Goal: Use online tool/utility: Utilize a website feature to perform a specific function

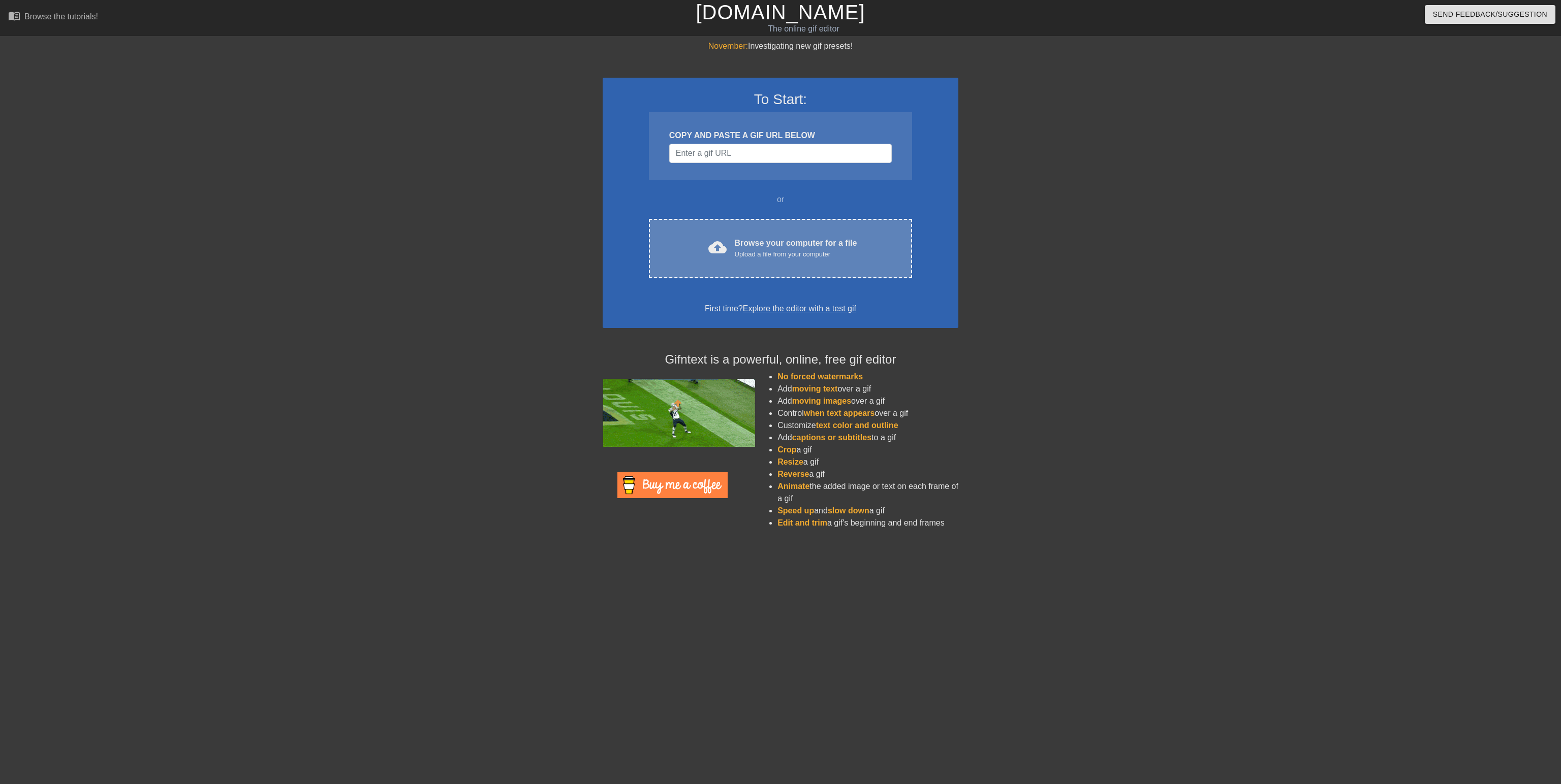
click at [816, 241] on div "Browse your computer for a file Upload a file from your computer" at bounding box center [795, 248] width 122 height 22
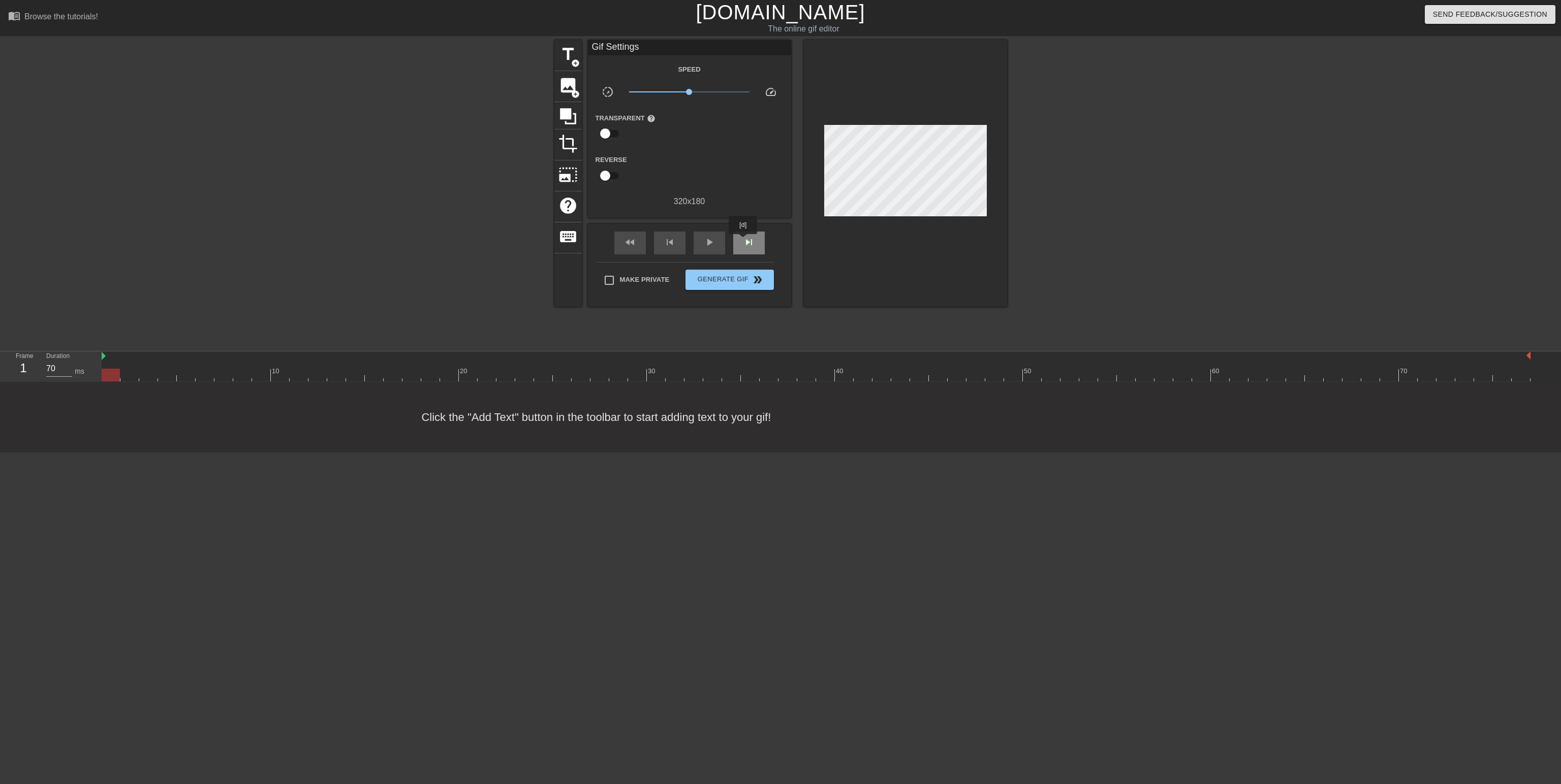
click at [743, 242] on span "skip_next" at bounding box center [749, 242] width 12 height 12
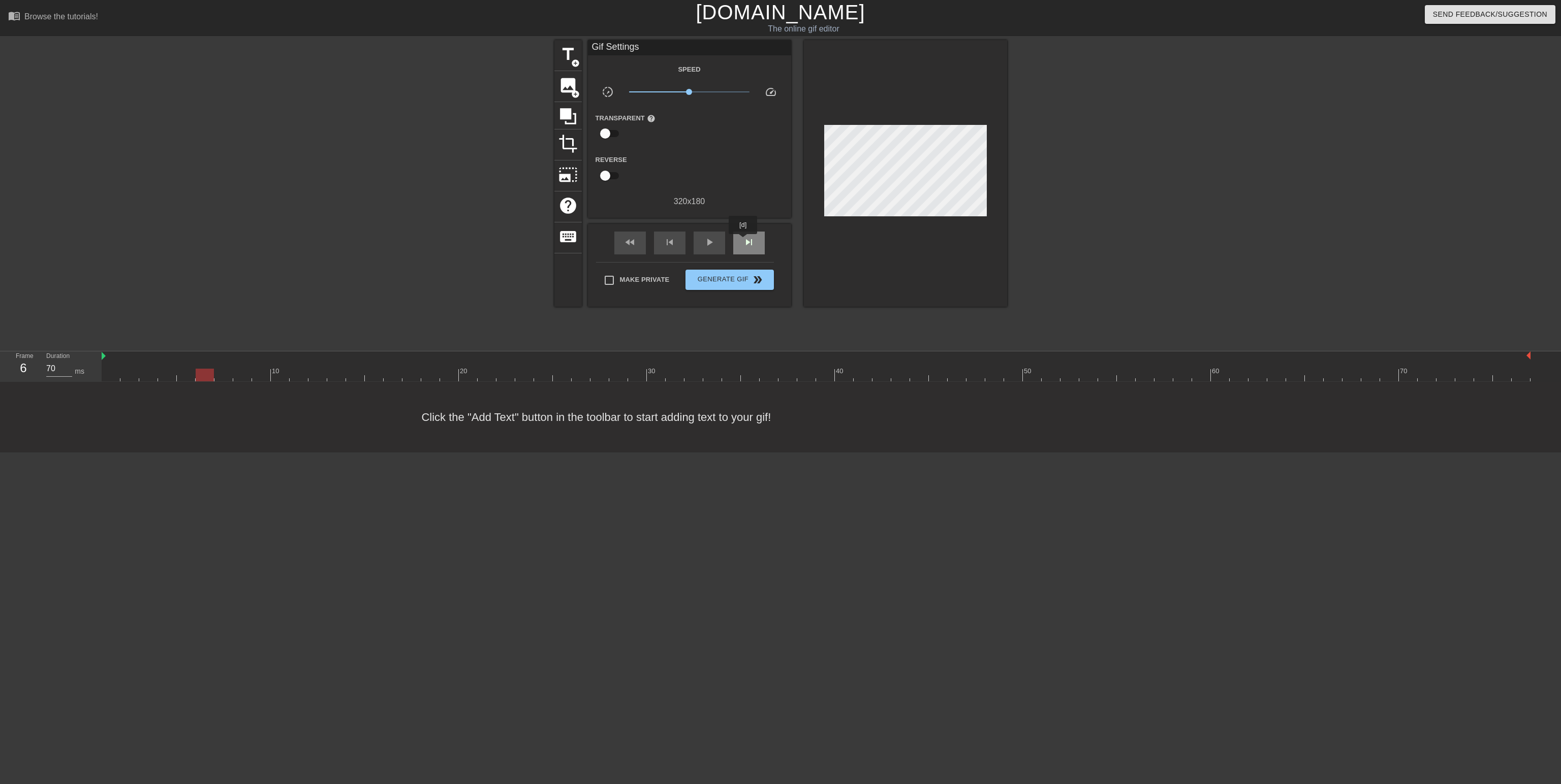
click at [743, 242] on span "skip_next" at bounding box center [749, 242] width 12 height 12
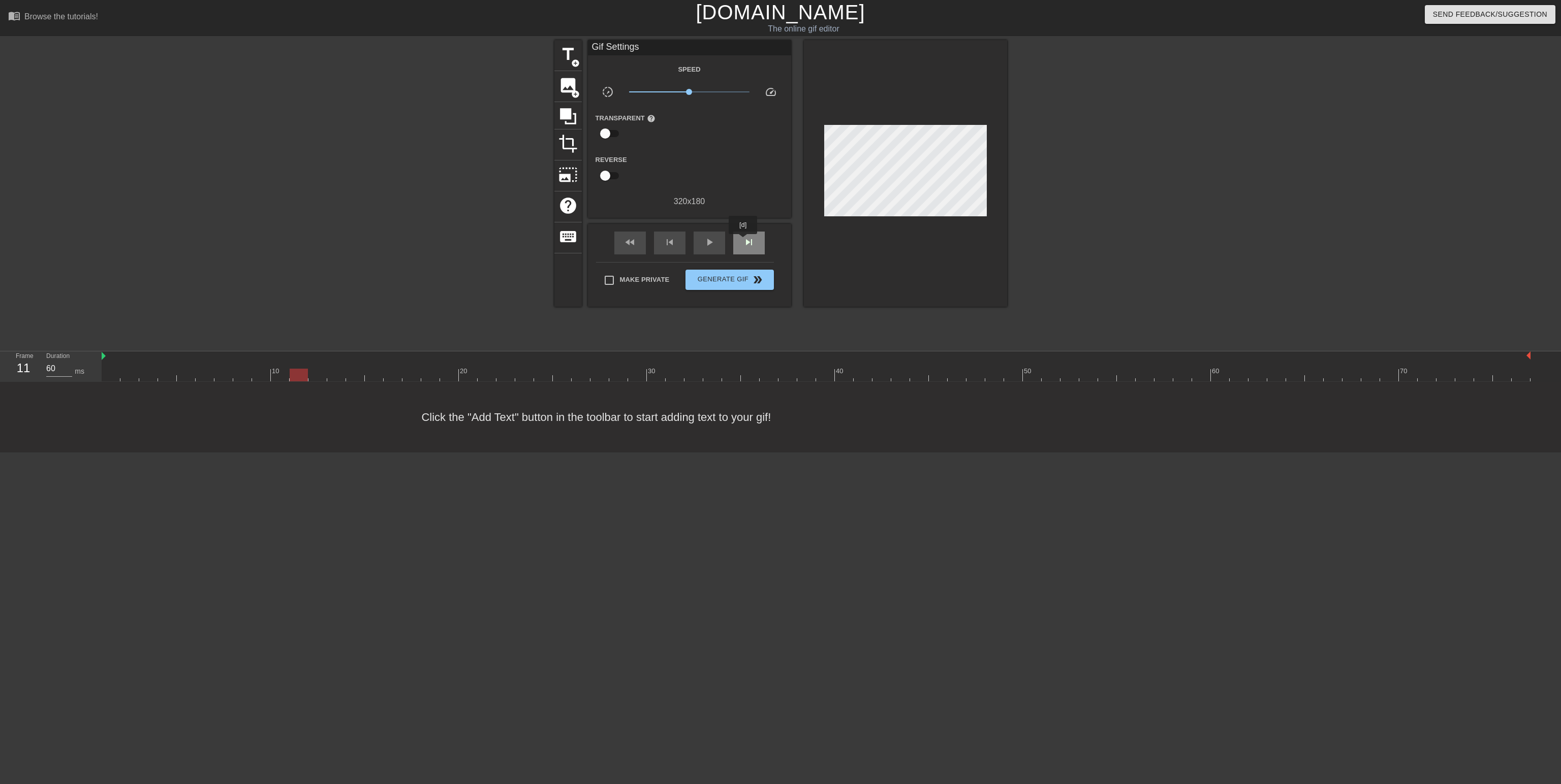
click at [743, 242] on span "skip_next" at bounding box center [749, 242] width 12 height 12
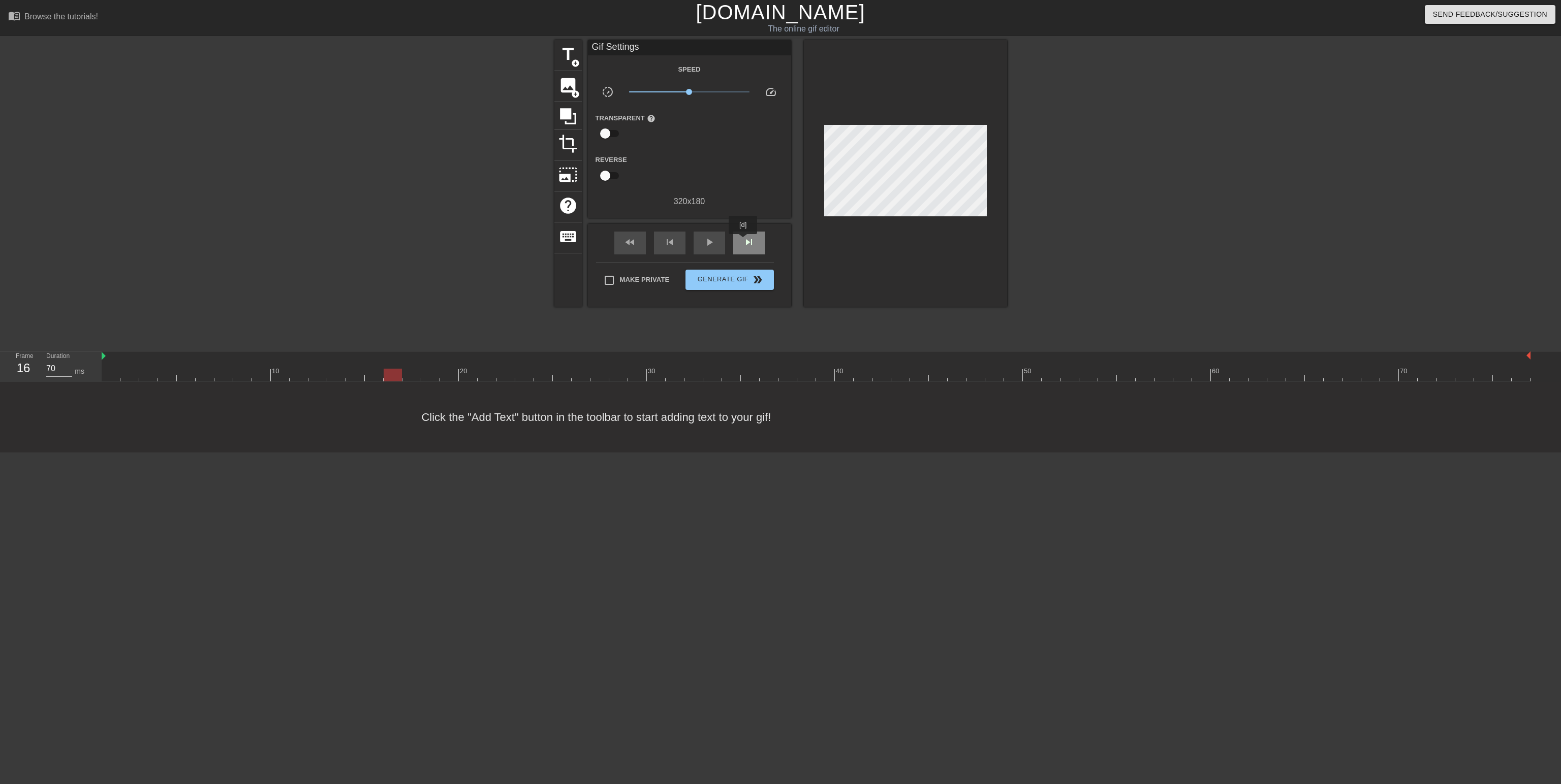
click at [743, 242] on span "skip_next" at bounding box center [749, 242] width 12 height 12
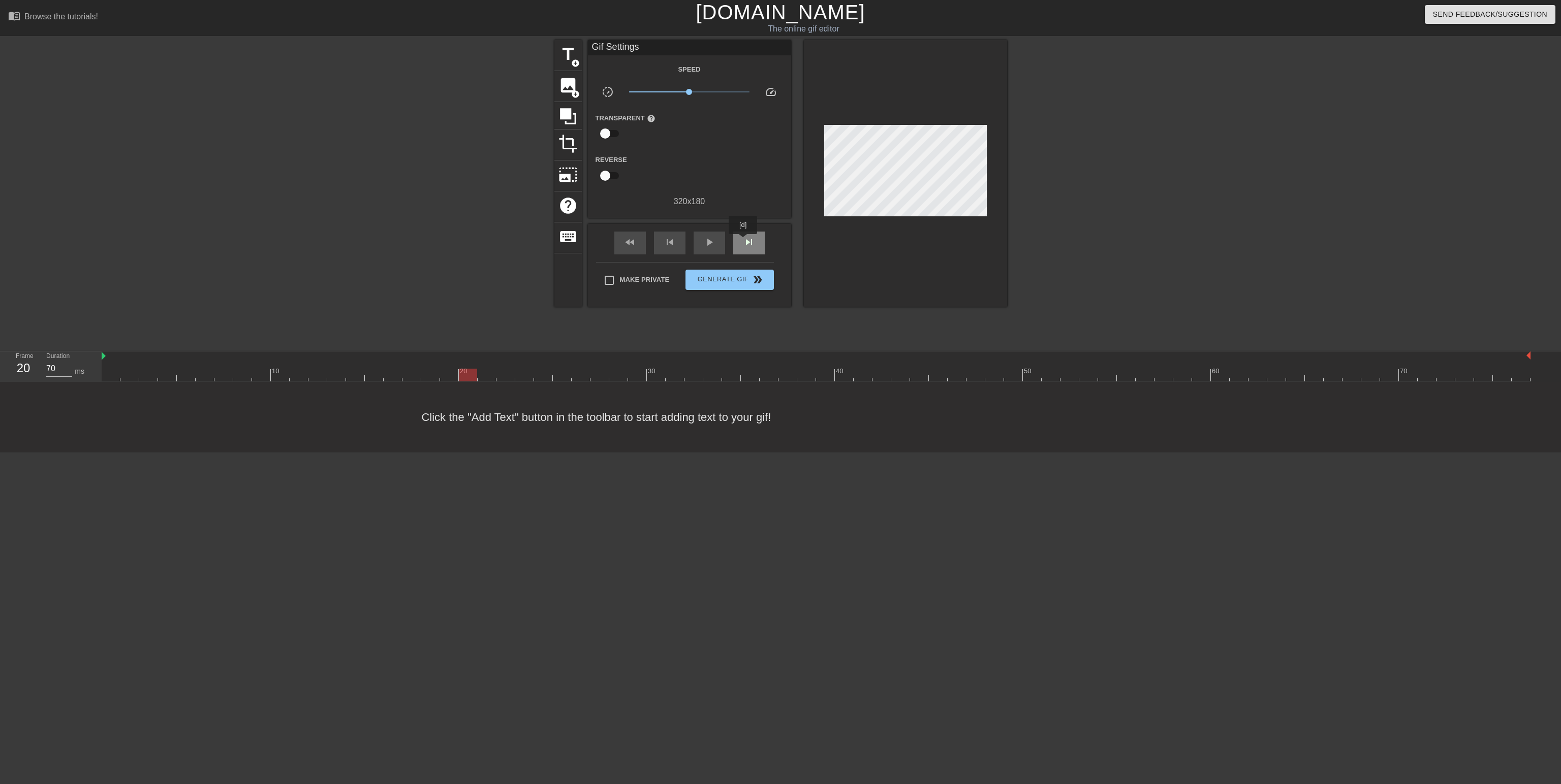
click at [743, 242] on span "skip_next" at bounding box center [749, 242] width 12 height 12
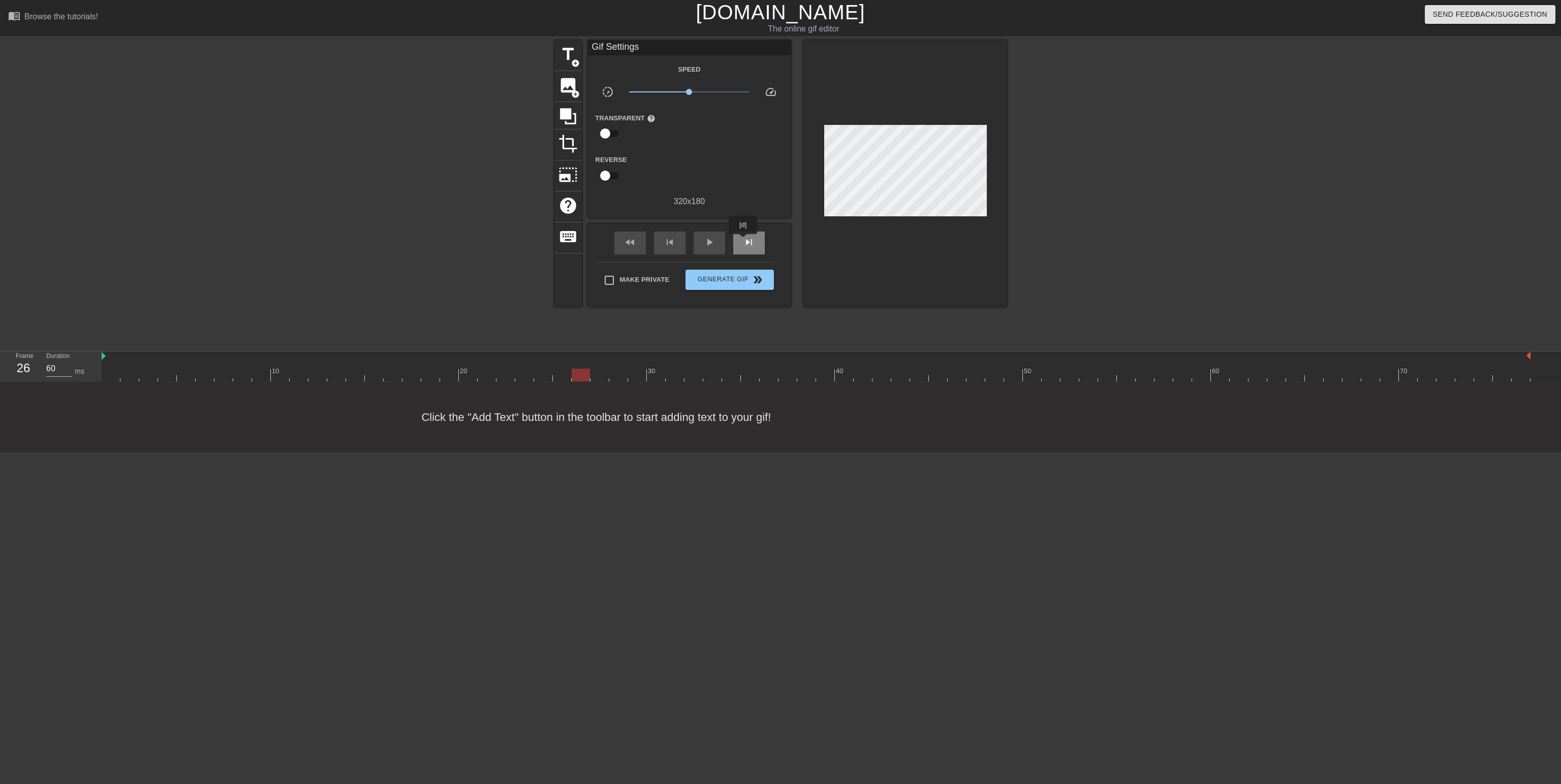
click at [743, 242] on span "skip_next" at bounding box center [749, 242] width 12 height 12
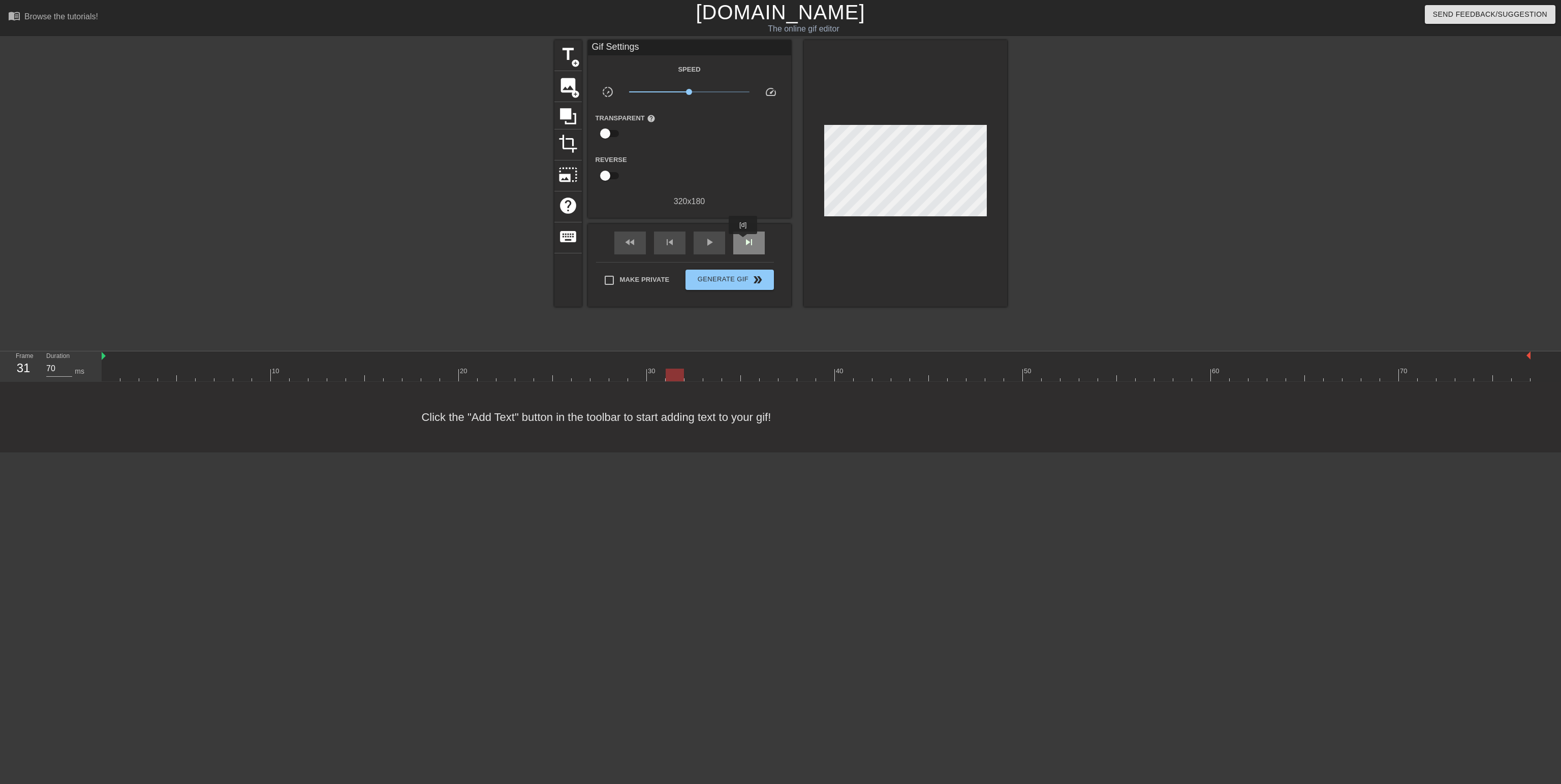
click at [743, 242] on span "skip_next" at bounding box center [749, 242] width 12 height 12
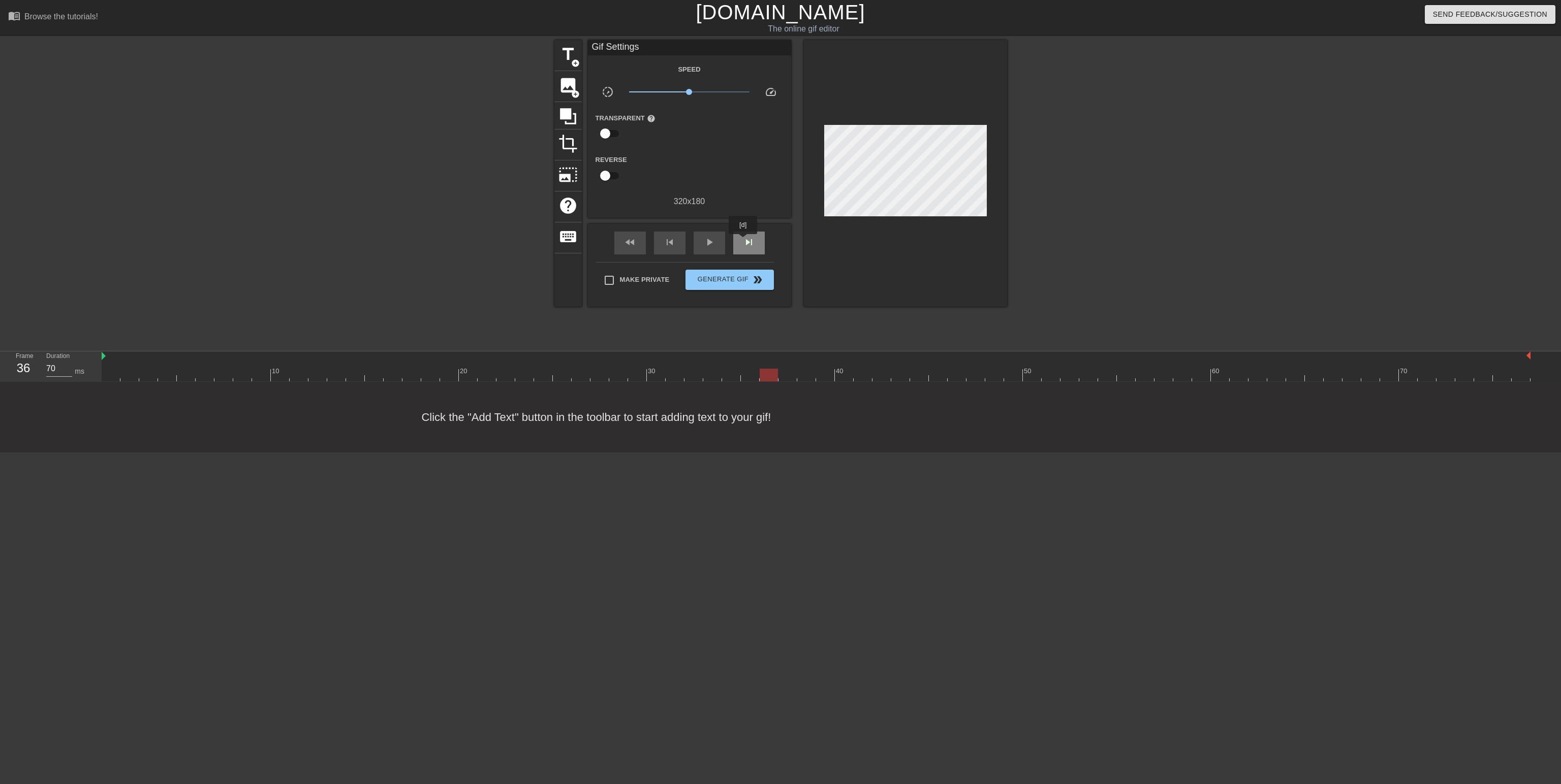
click at [743, 242] on span "skip_next" at bounding box center [749, 242] width 12 height 12
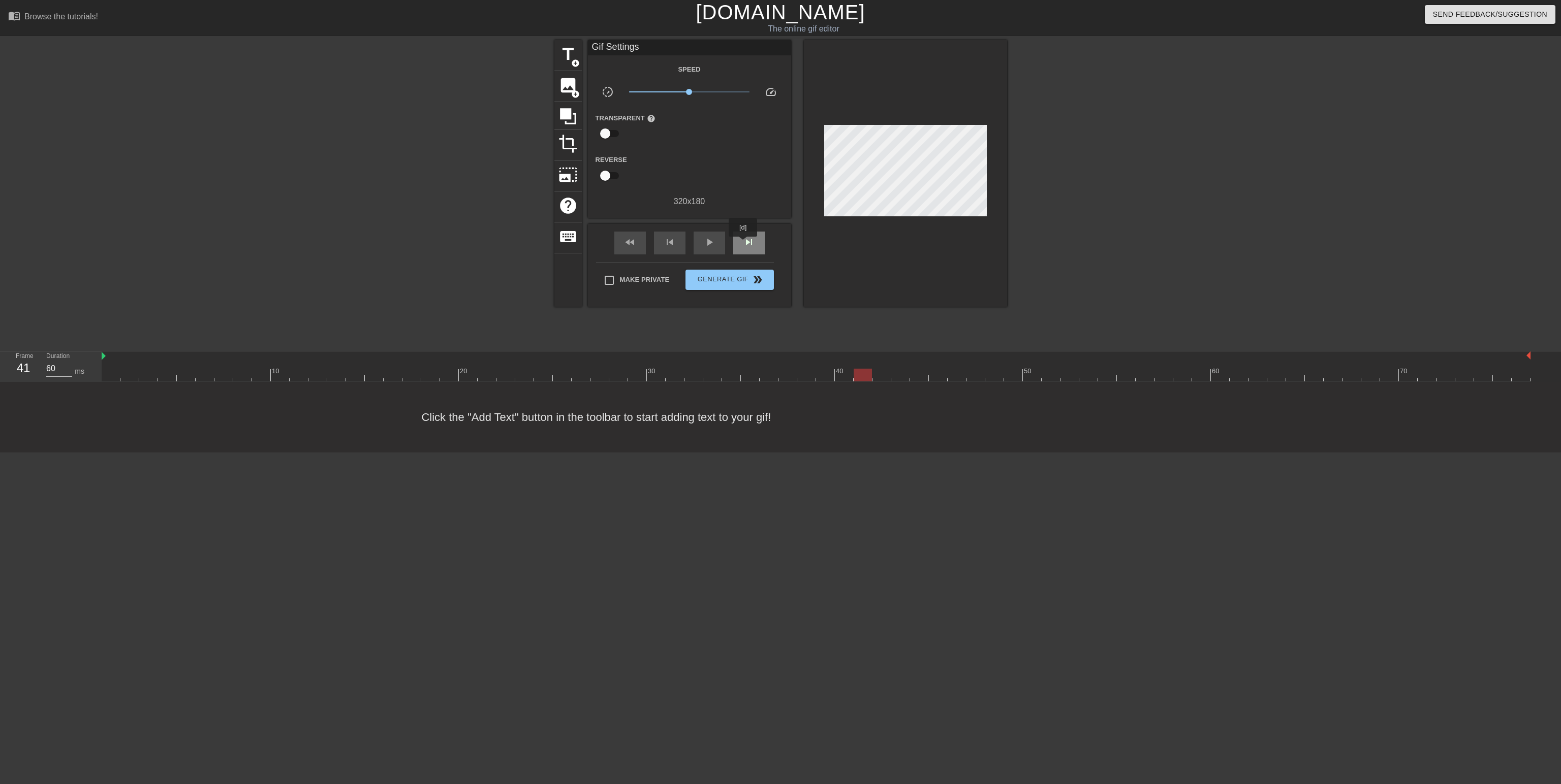
click at [745, 244] on span "skip_next" at bounding box center [749, 242] width 12 height 12
click at [746, 244] on span "skip_next" at bounding box center [749, 242] width 12 height 12
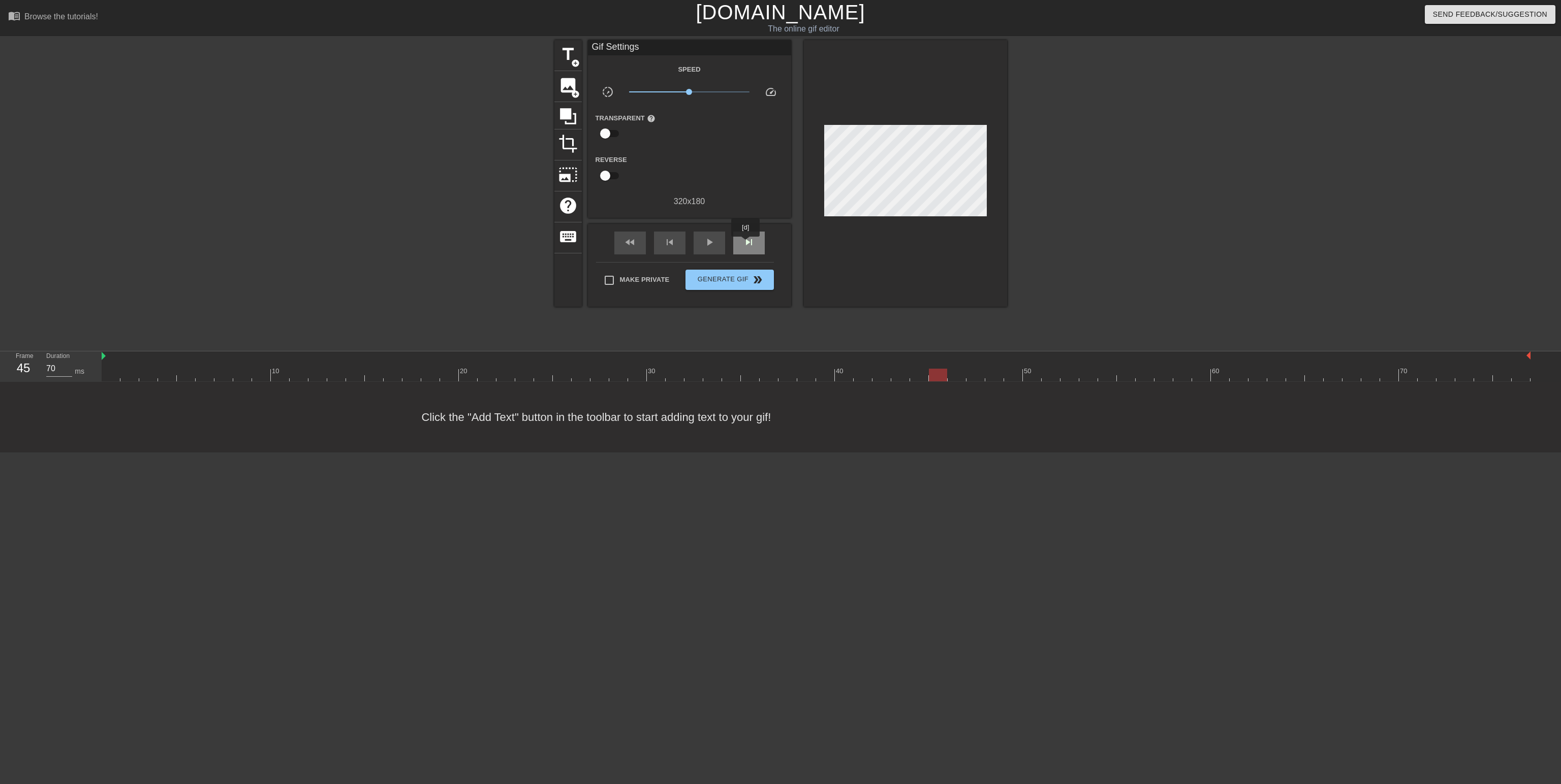
click at [746, 244] on span "skip_next" at bounding box center [749, 242] width 12 height 12
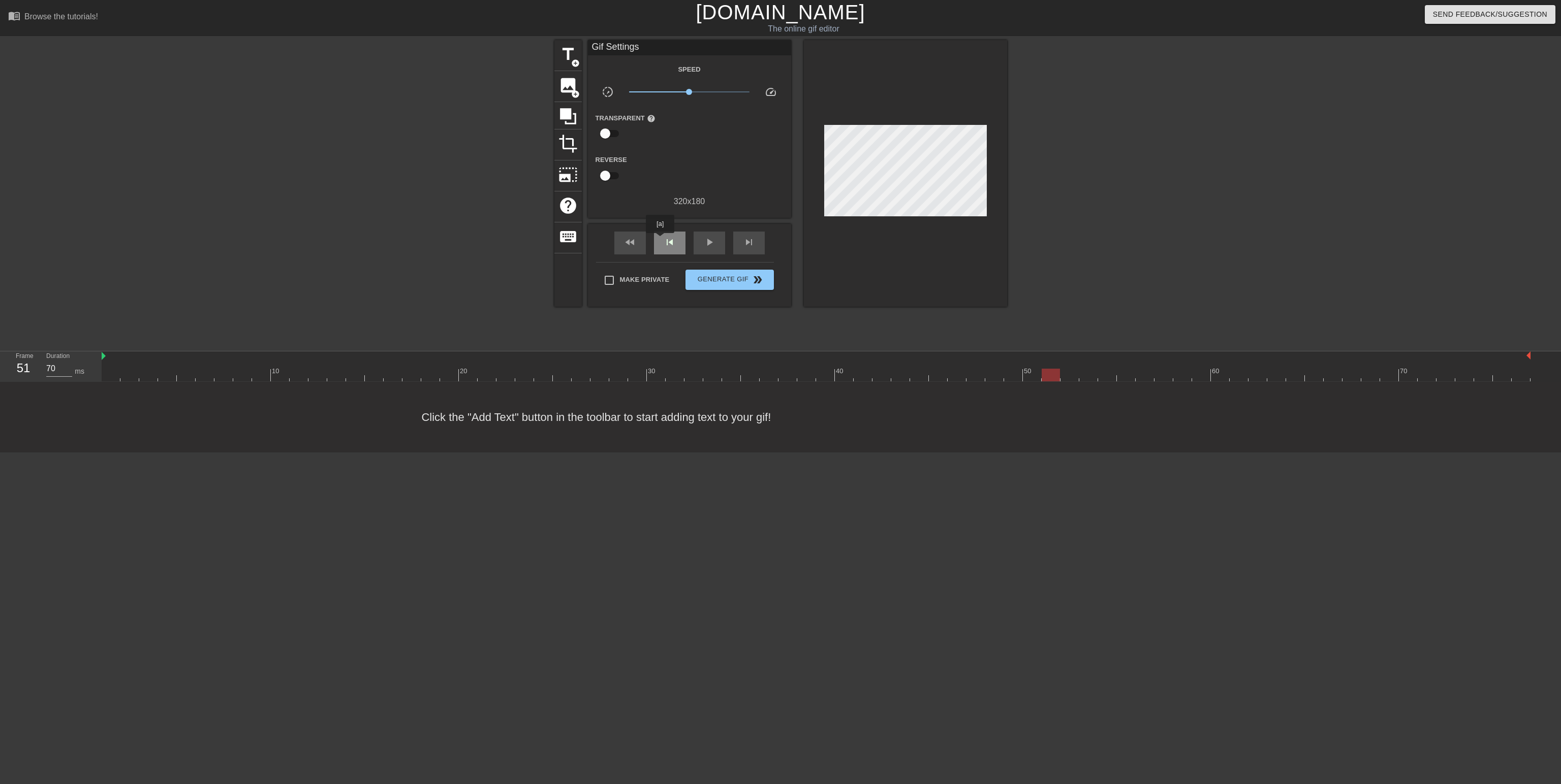
click at [660, 240] on div "skip_previous" at bounding box center [670, 243] width 32 height 23
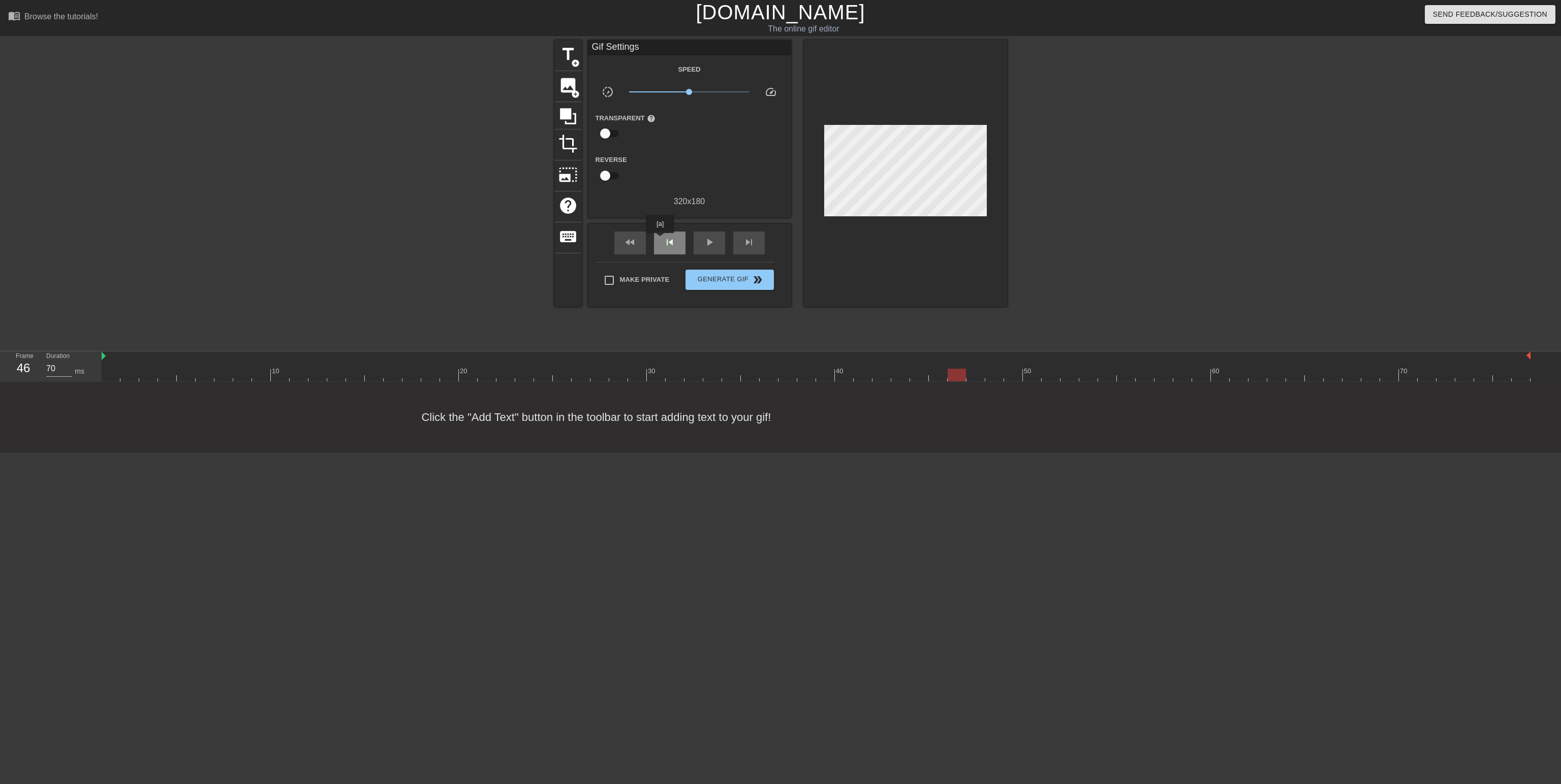
click at [660, 240] on div "skip_previous" at bounding box center [670, 243] width 32 height 23
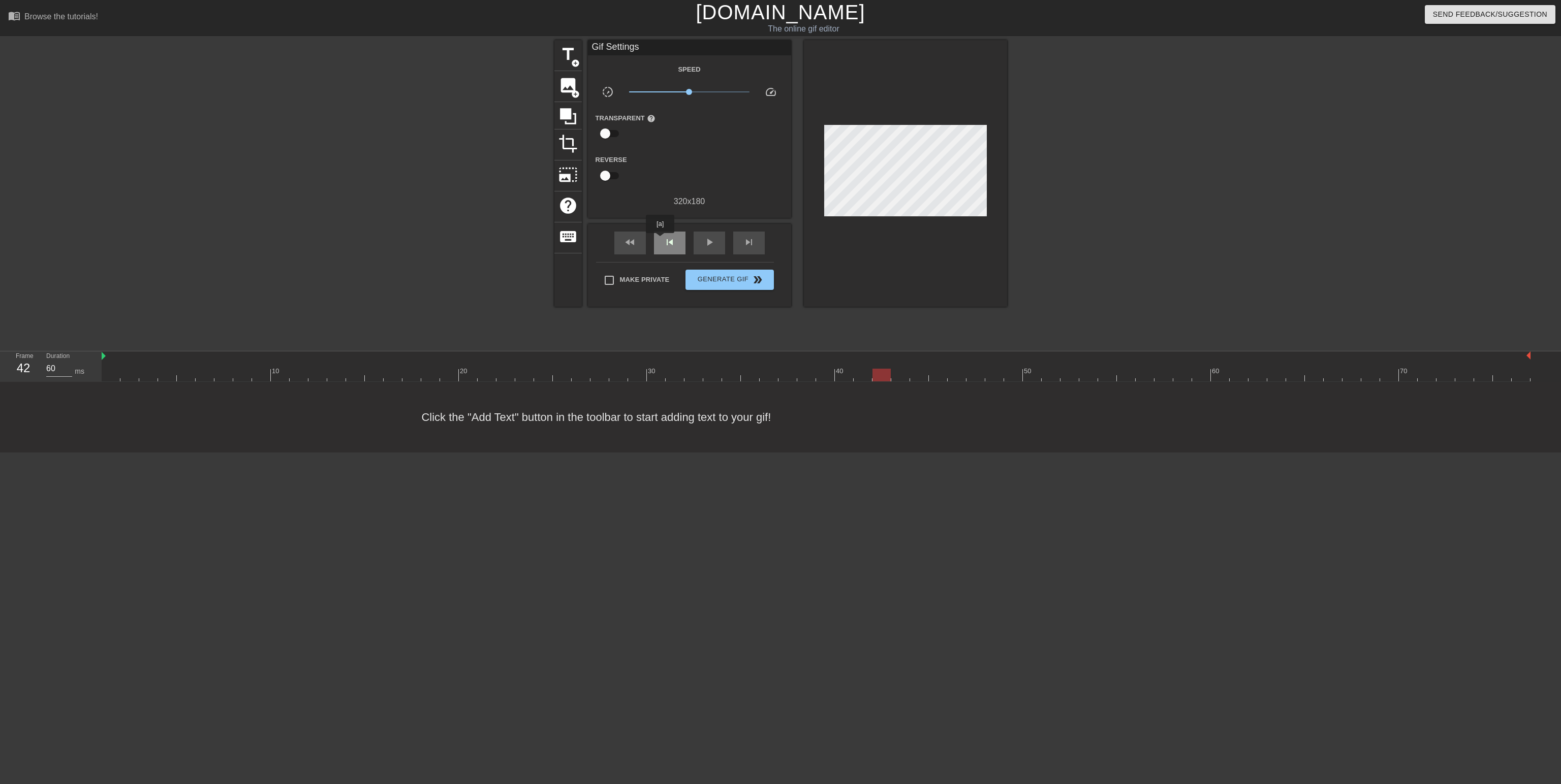
click at [660, 240] on div "skip_previous" at bounding box center [670, 243] width 32 height 23
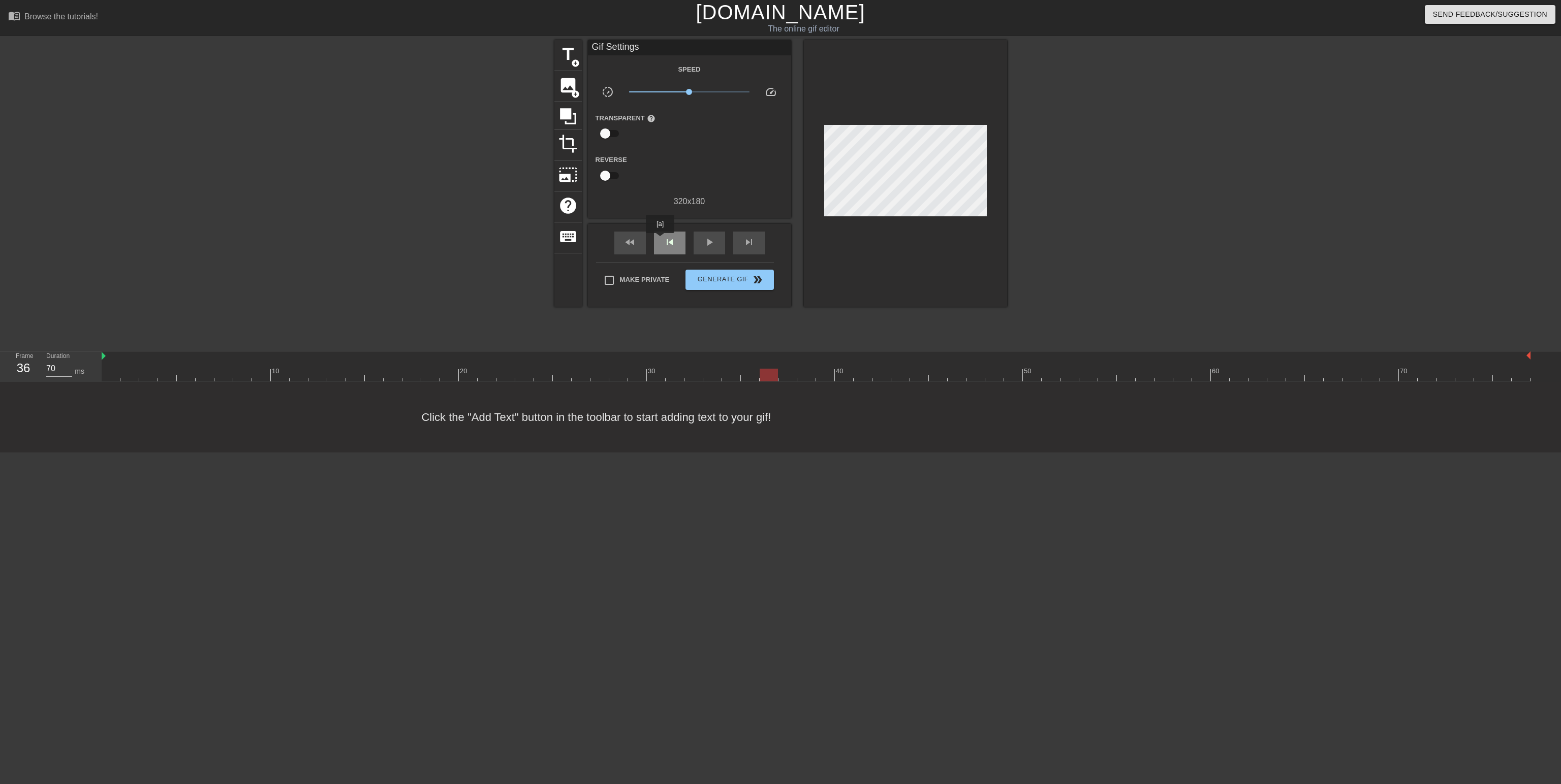
click at [660, 240] on div "skip_previous" at bounding box center [670, 243] width 32 height 23
click at [674, 252] on div "skip_previous" at bounding box center [670, 243] width 32 height 23
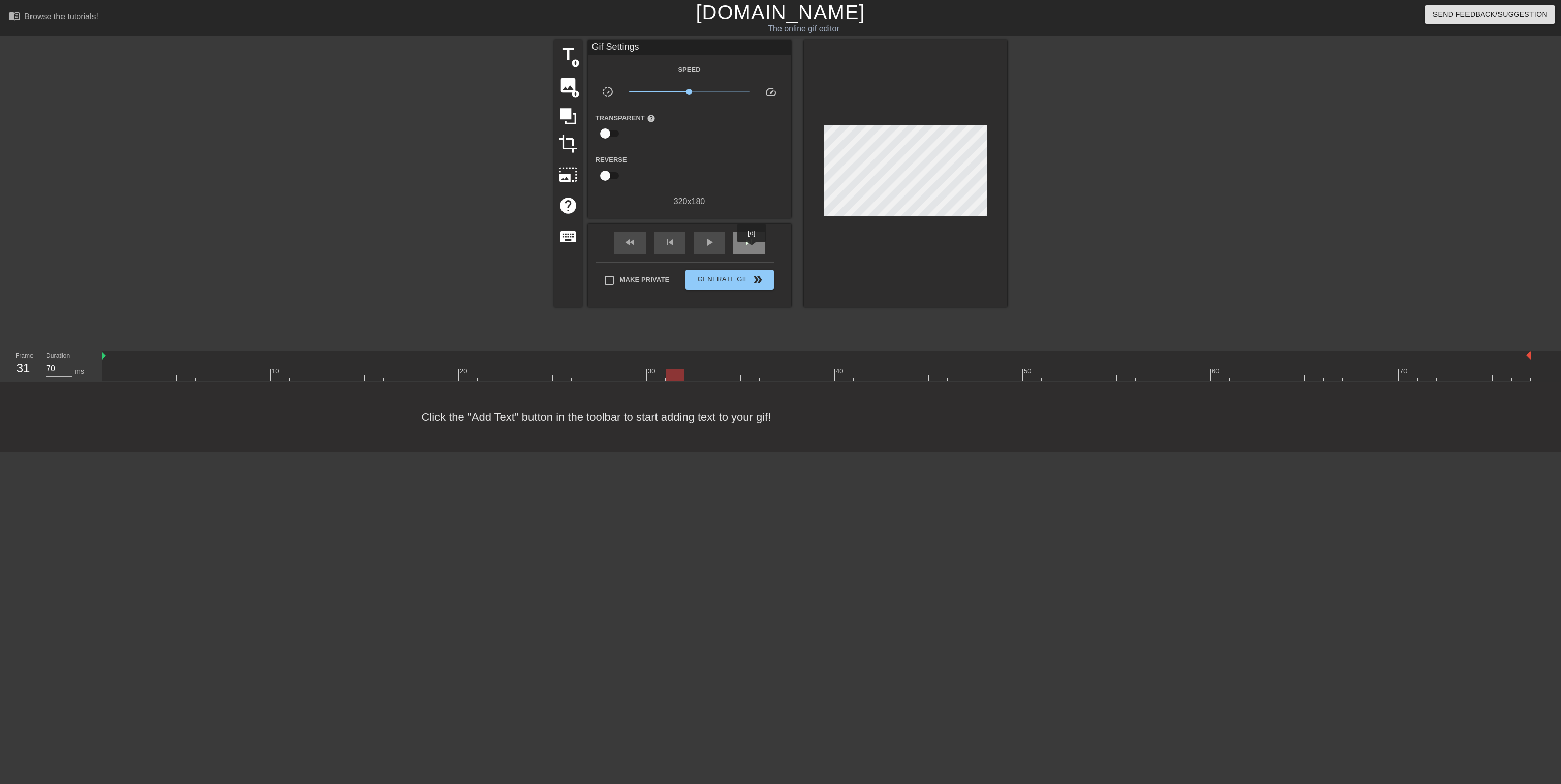
click at [752, 247] on span "skip_next" at bounding box center [749, 242] width 12 height 12
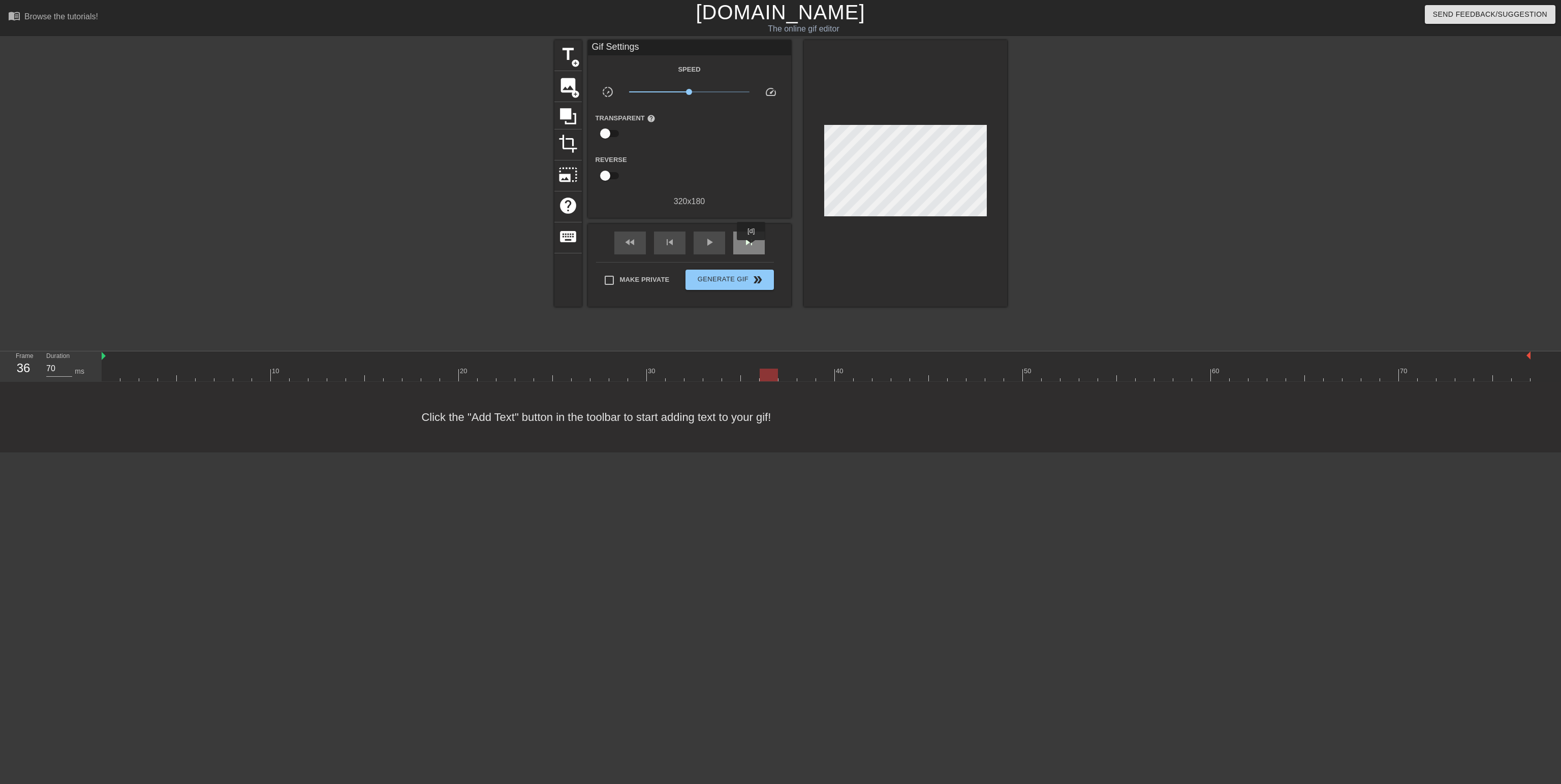
click at [752, 247] on span "skip_next" at bounding box center [749, 242] width 12 height 12
click at [751, 246] on span "skip_next" at bounding box center [749, 242] width 12 height 12
click at [677, 243] on div "skip_previous" at bounding box center [670, 243] width 32 height 23
type input "70"
click at [571, 56] on span "title" at bounding box center [568, 54] width 20 height 20
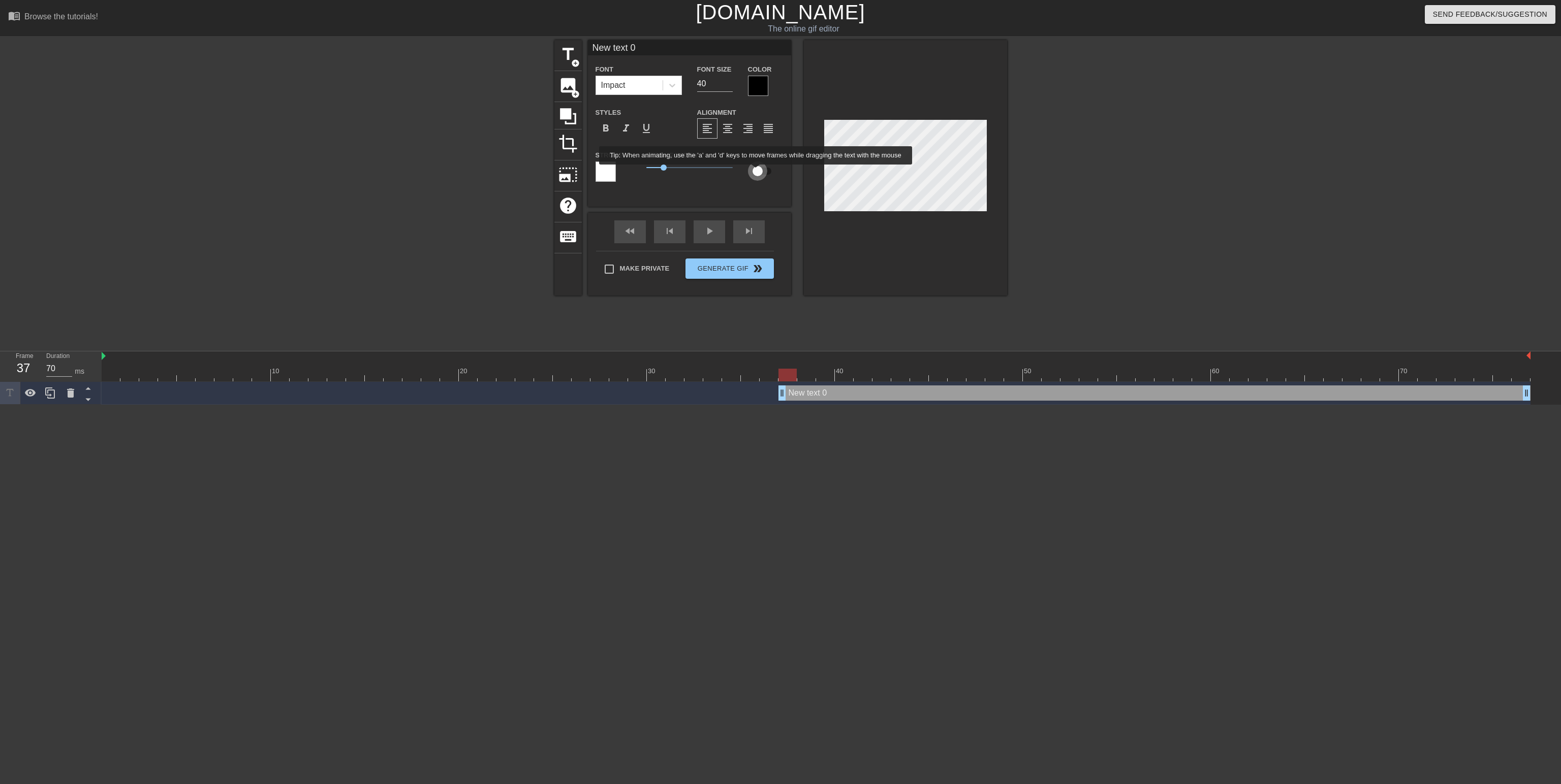
click at [756, 171] on input "checkbox" at bounding box center [758, 171] width 58 height 20
checkbox input "true"
type input "S"
type textarea "S"
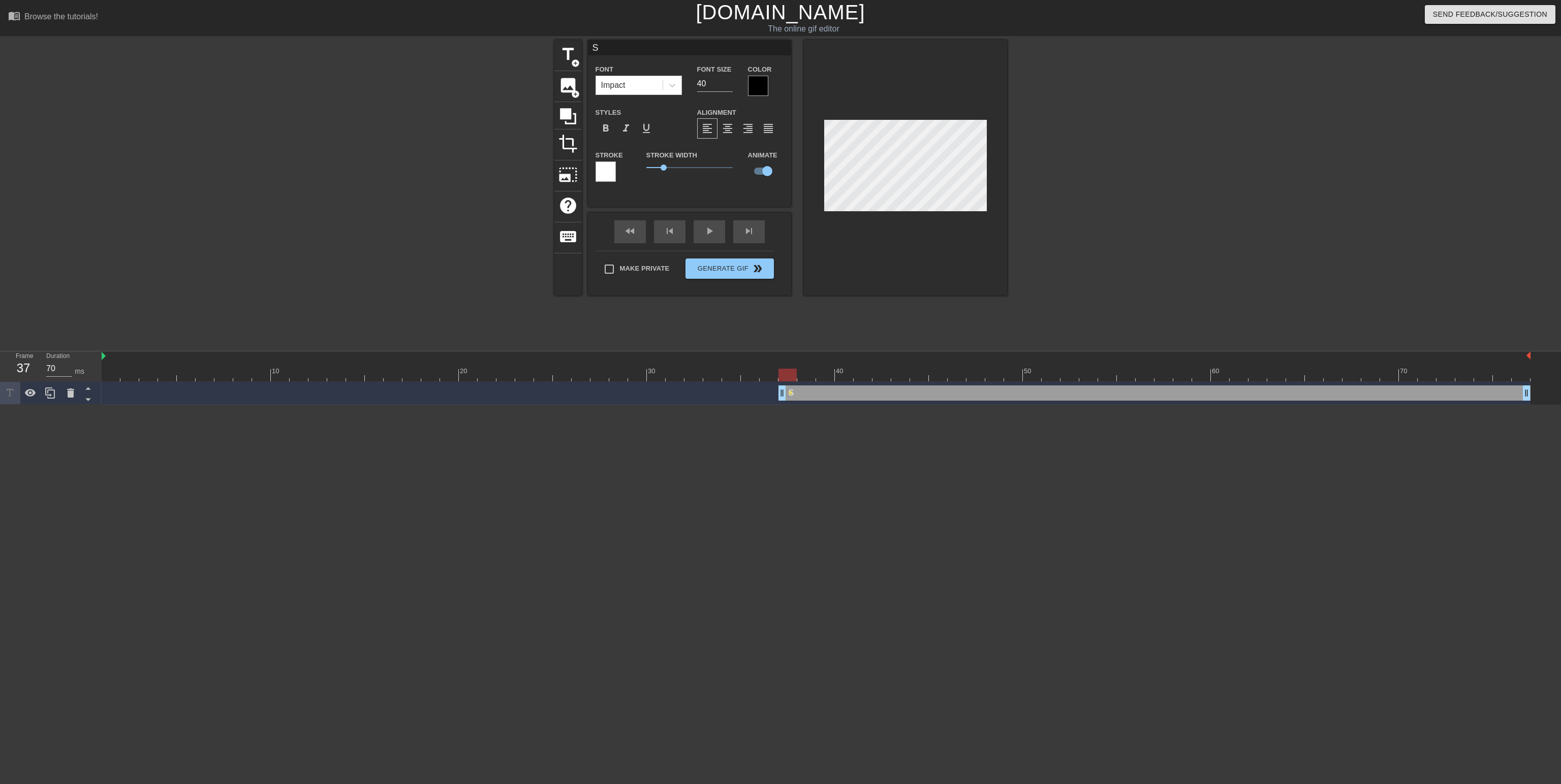
click at [612, 172] on div at bounding box center [606, 171] width 20 height 20
click at [758, 86] on div at bounding box center [758, 86] width 20 height 20
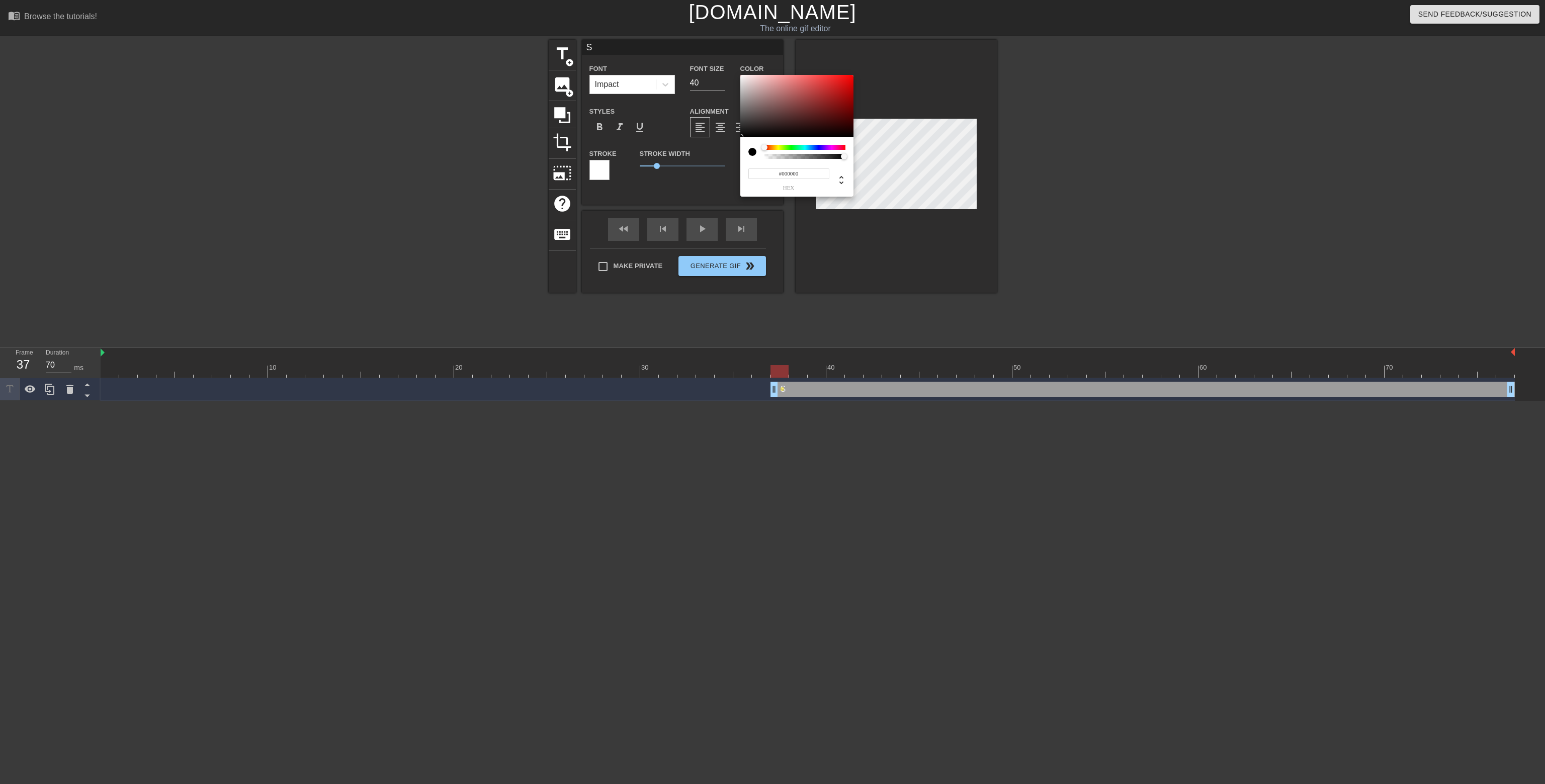
click at [789, 175] on input "#000000" at bounding box center [789, 173] width 81 height 11
click at [795, 174] on input "#FFFFFF" at bounding box center [789, 173] width 81 height 11
type input "#FFFFFF"
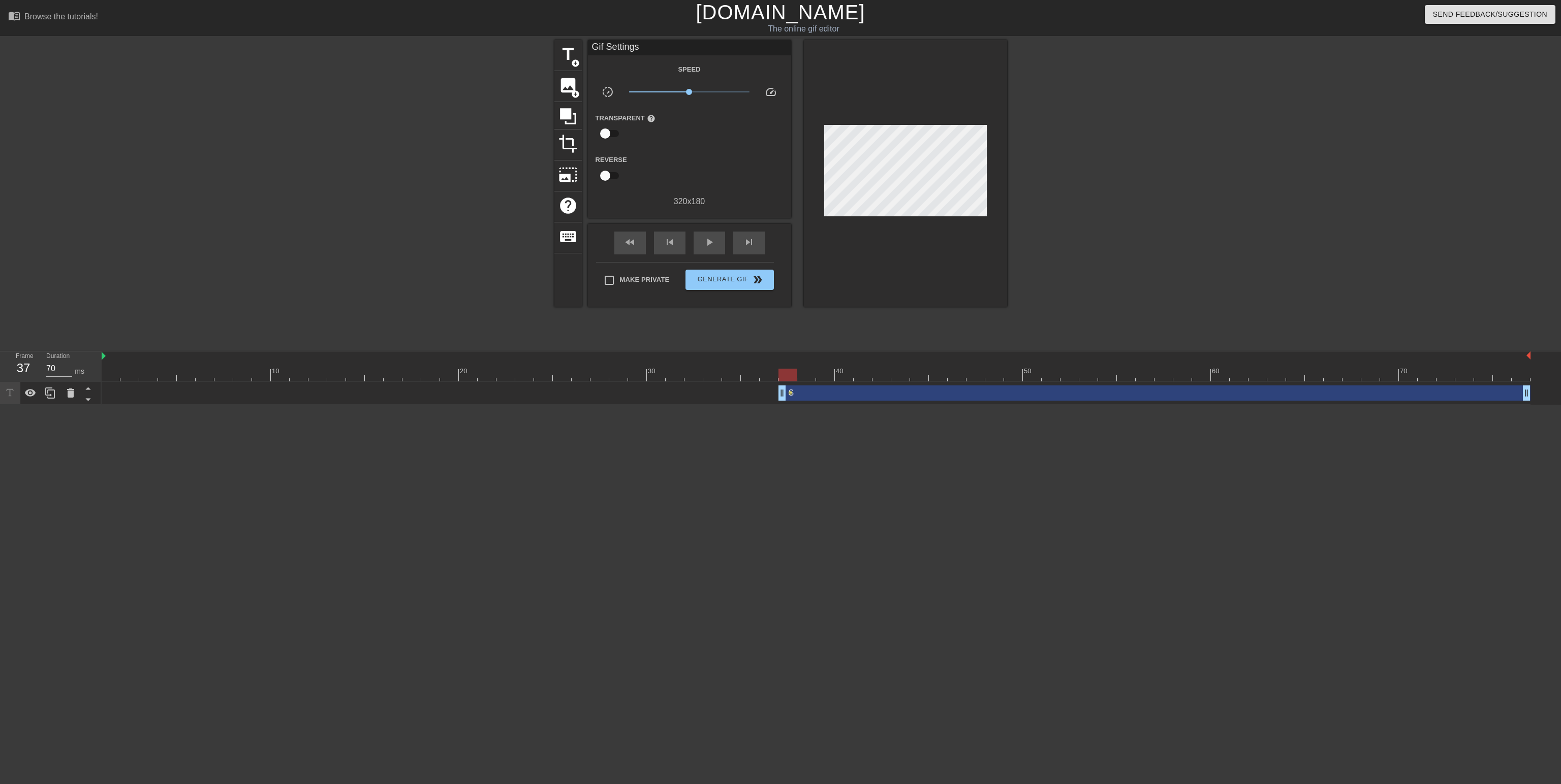
drag, startPoint x: 703, startPoint y: 184, endPoint x: 692, endPoint y: 170, distance: 17.8
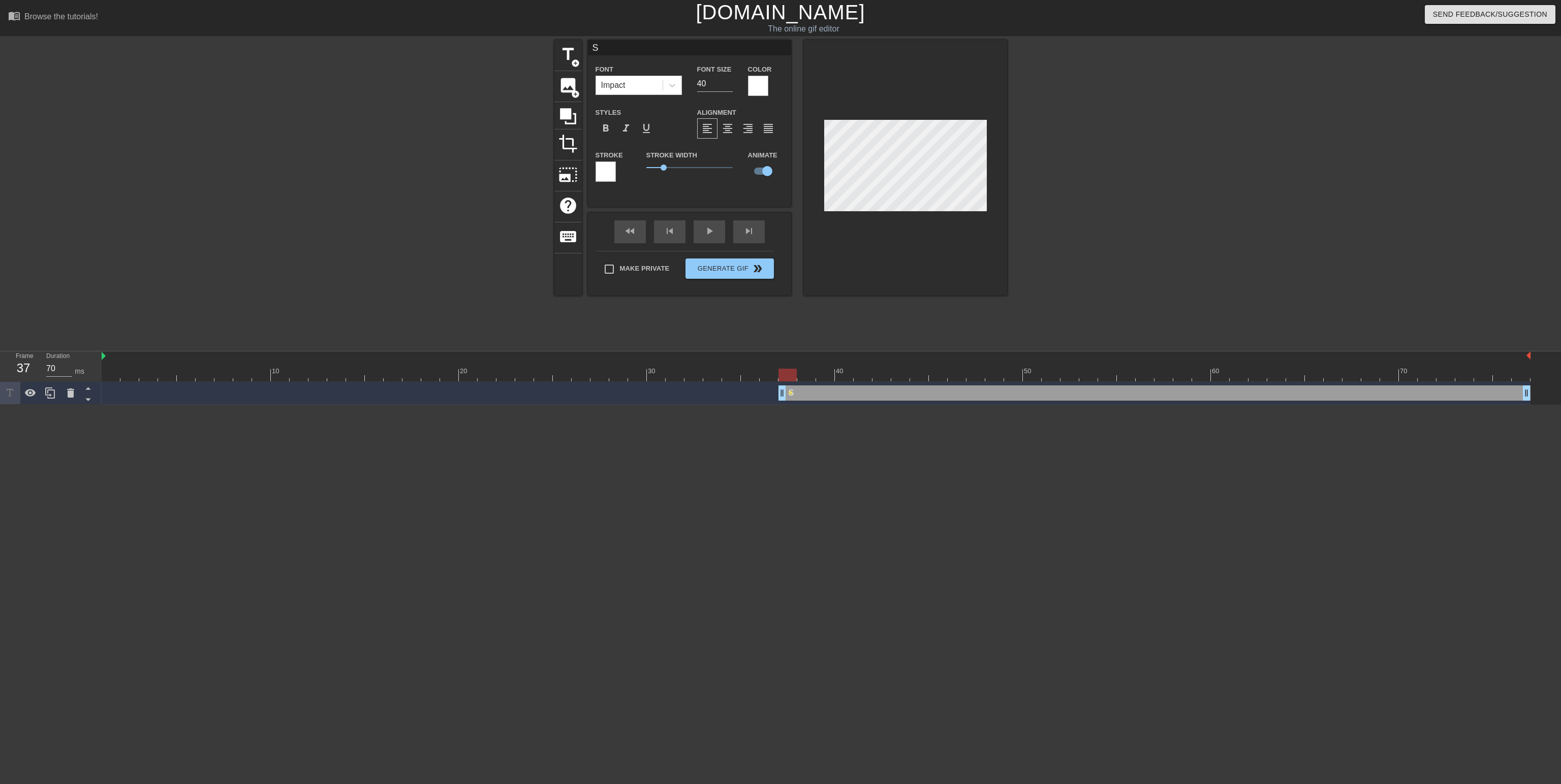
click at [608, 174] on div at bounding box center [606, 171] width 20 height 20
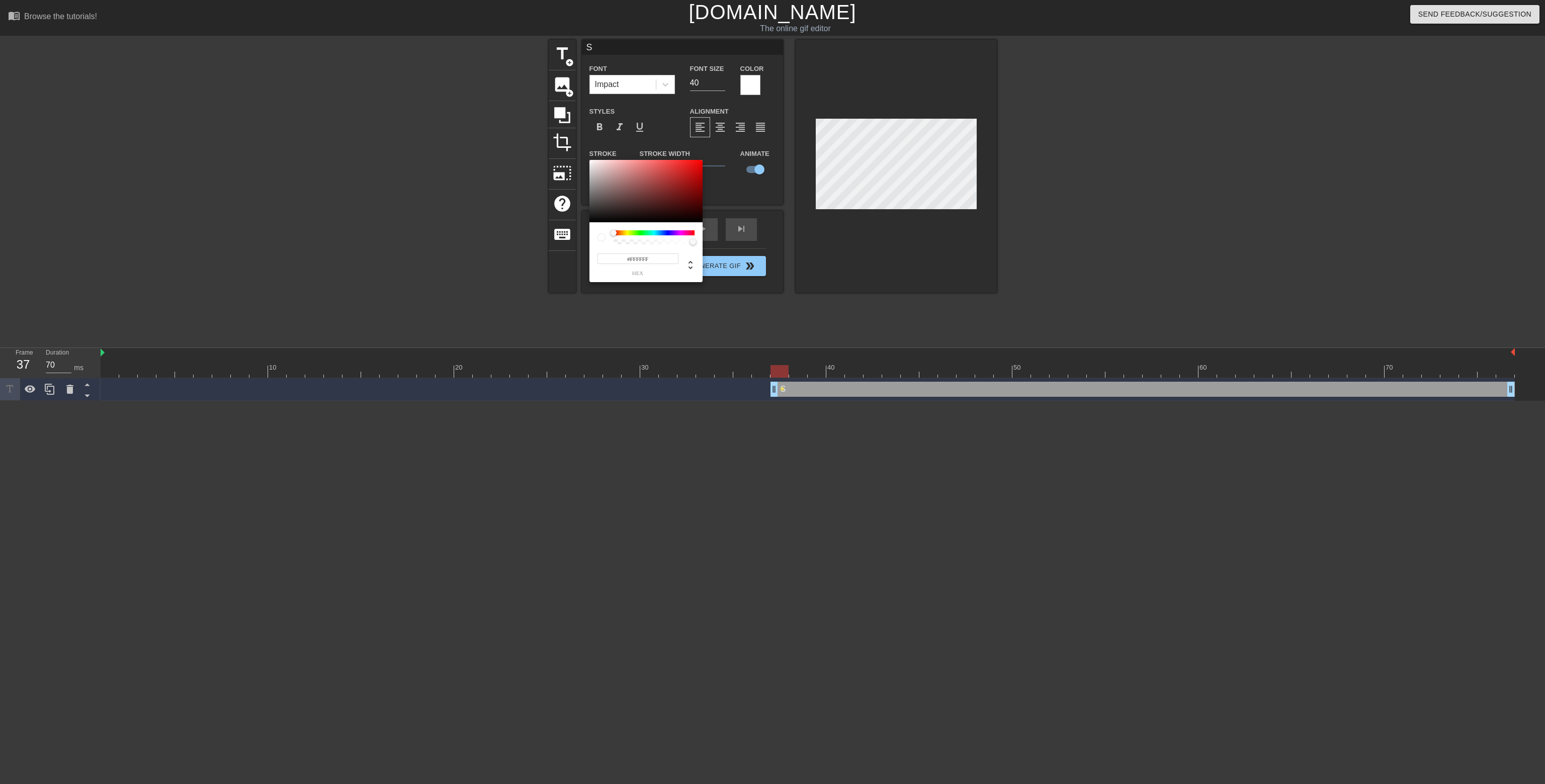
click at [654, 259] on input "#FFFFFF" at bounding box center [637, 258] width 81 height 11
type input "#000000"
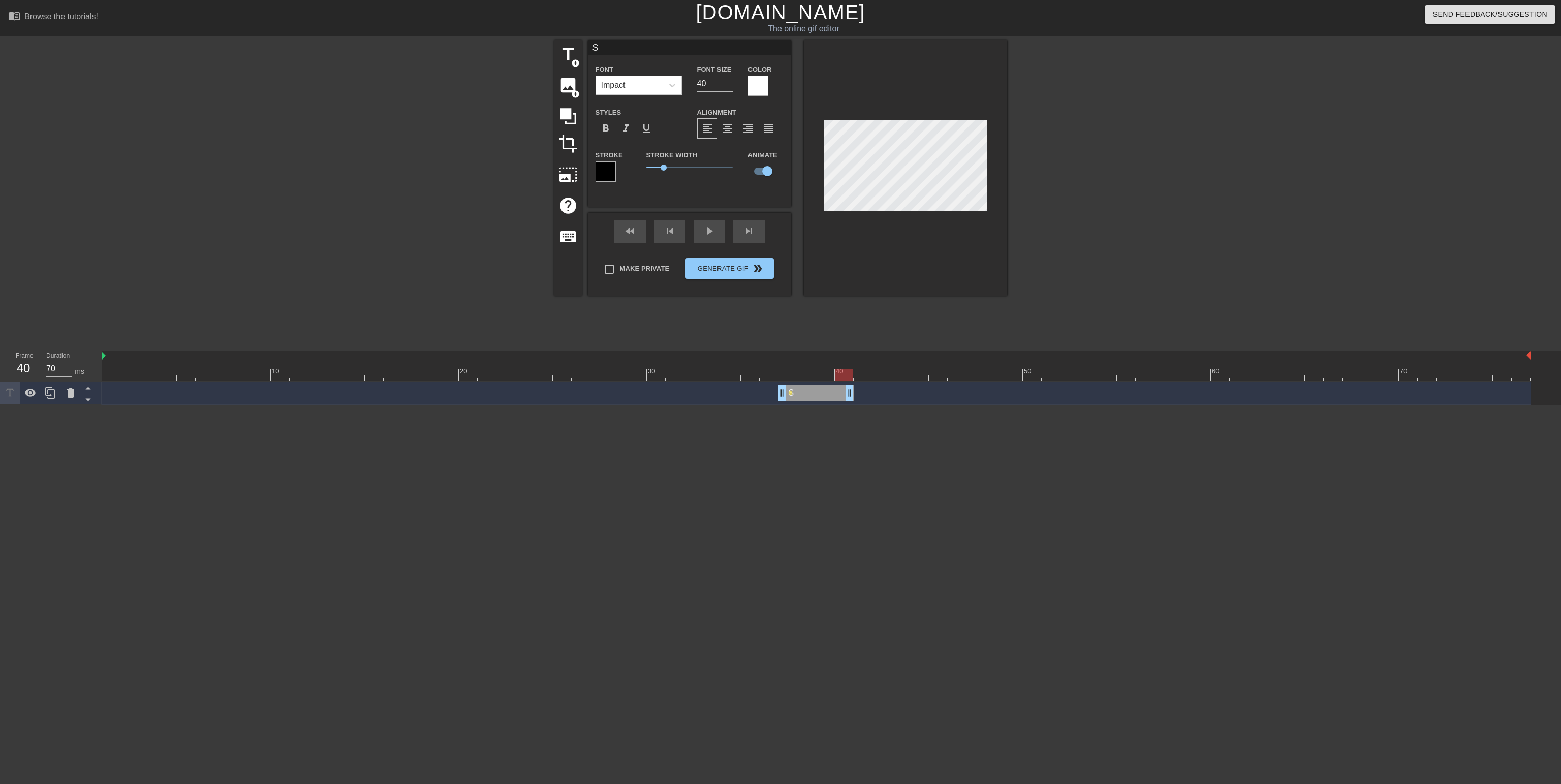
drag, startPoint x: 1528, startPoint y: 391, endPoint x: 847, endPoint y: 391, distance: 681.0
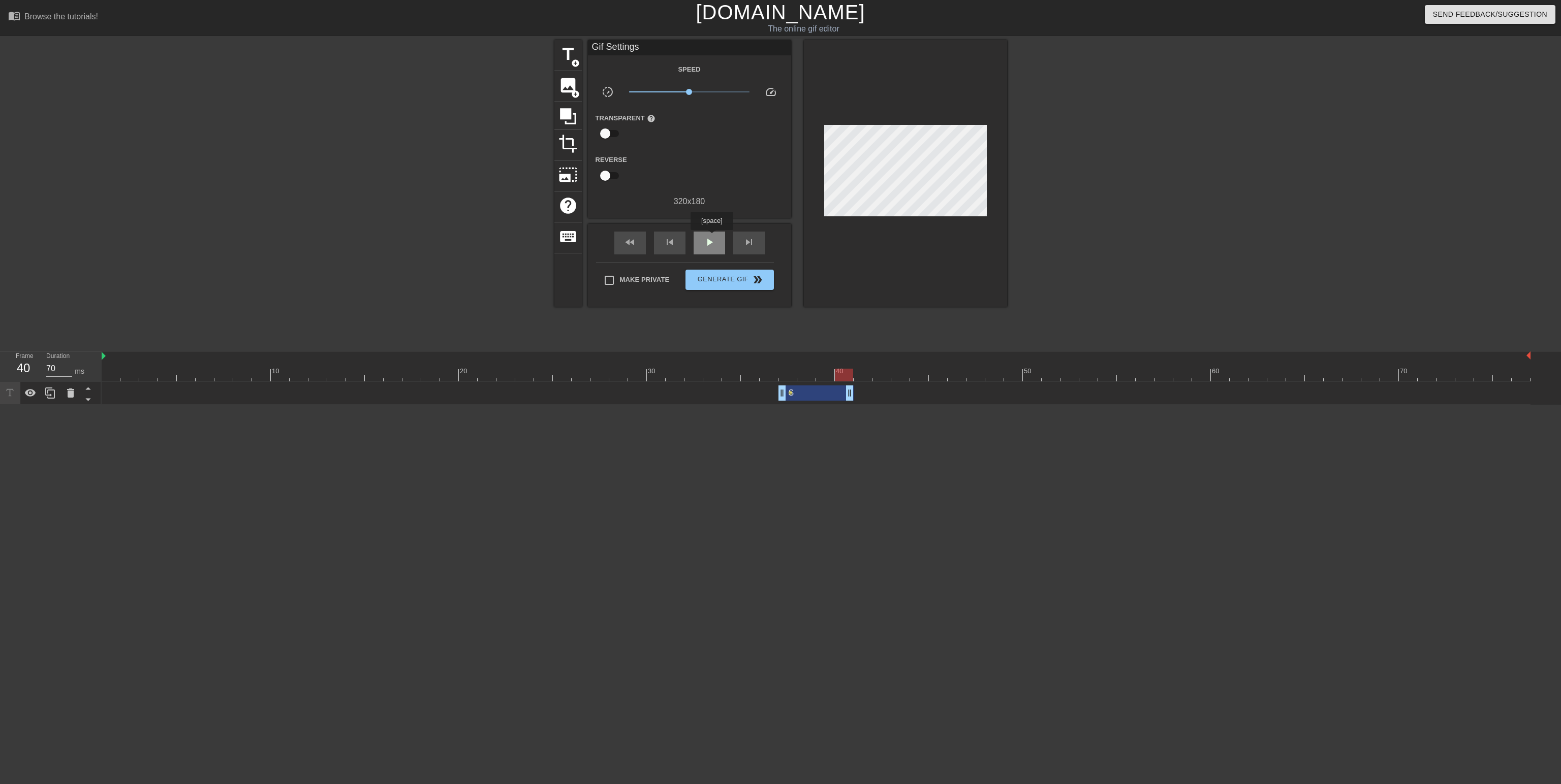
click at [711, 237] on div "play_arrow" at bounding box center [710, 243] width 32 height 23
click at [711, 234] on div "pause" at bounding box center [710, 243] width 32 height 23
click at [807, 376] on div at bounding box center [816, 375] width 1429 height 13
click at [790, 378] on div at bounding box center [816, 375] width 1429 height 13
drag, startPoint x: 850, startPoint y: 400, endPoint x: 839, endPoint y: 400, distance: 11.0
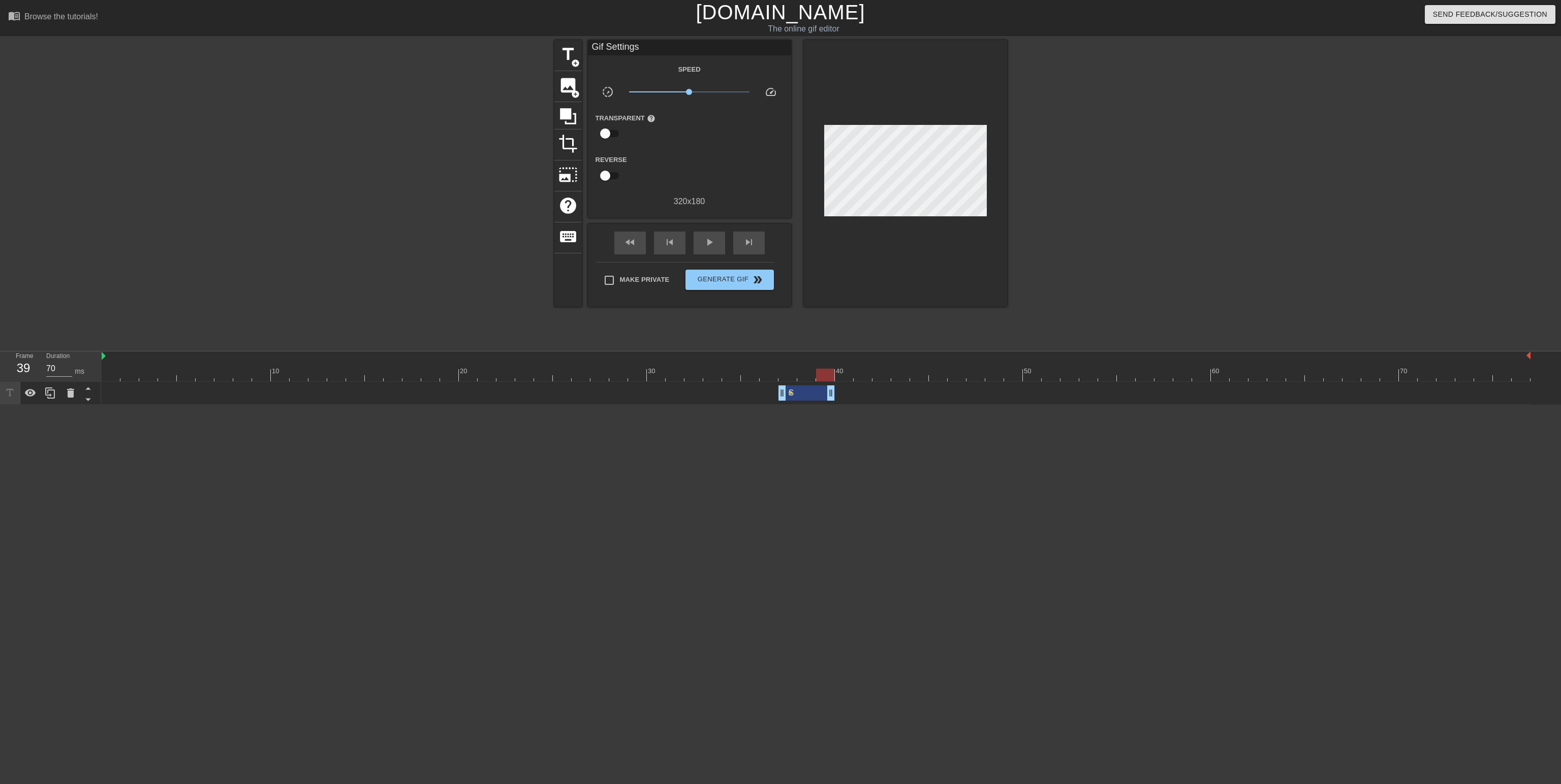
click at [839, 400] on div "S drag_handle drag_handle lens" at bounding box center [816, 393] width 1429 height 15
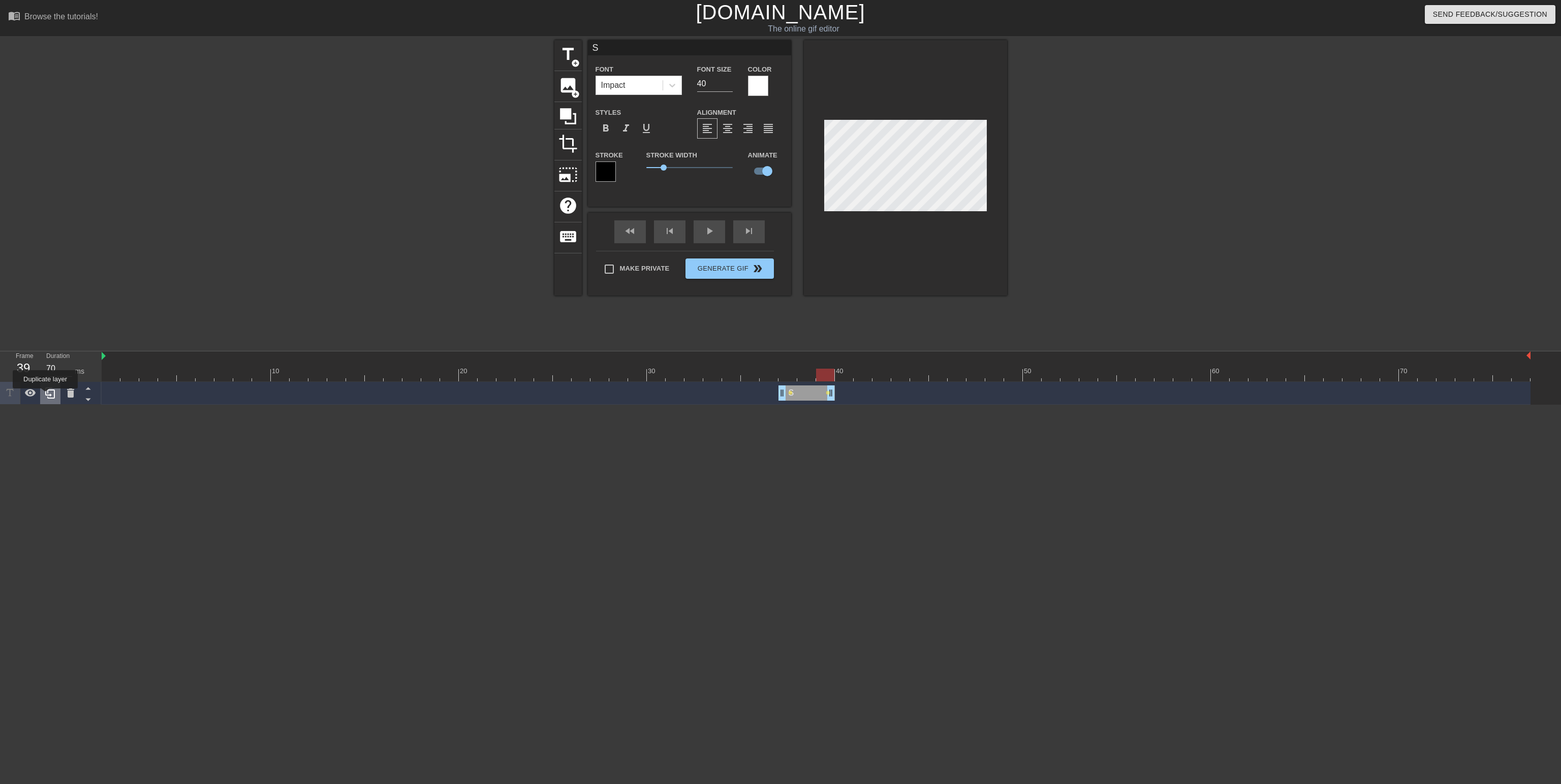
click at [46, 396] on icon at bounding box center [50, 393] width 12 height 12
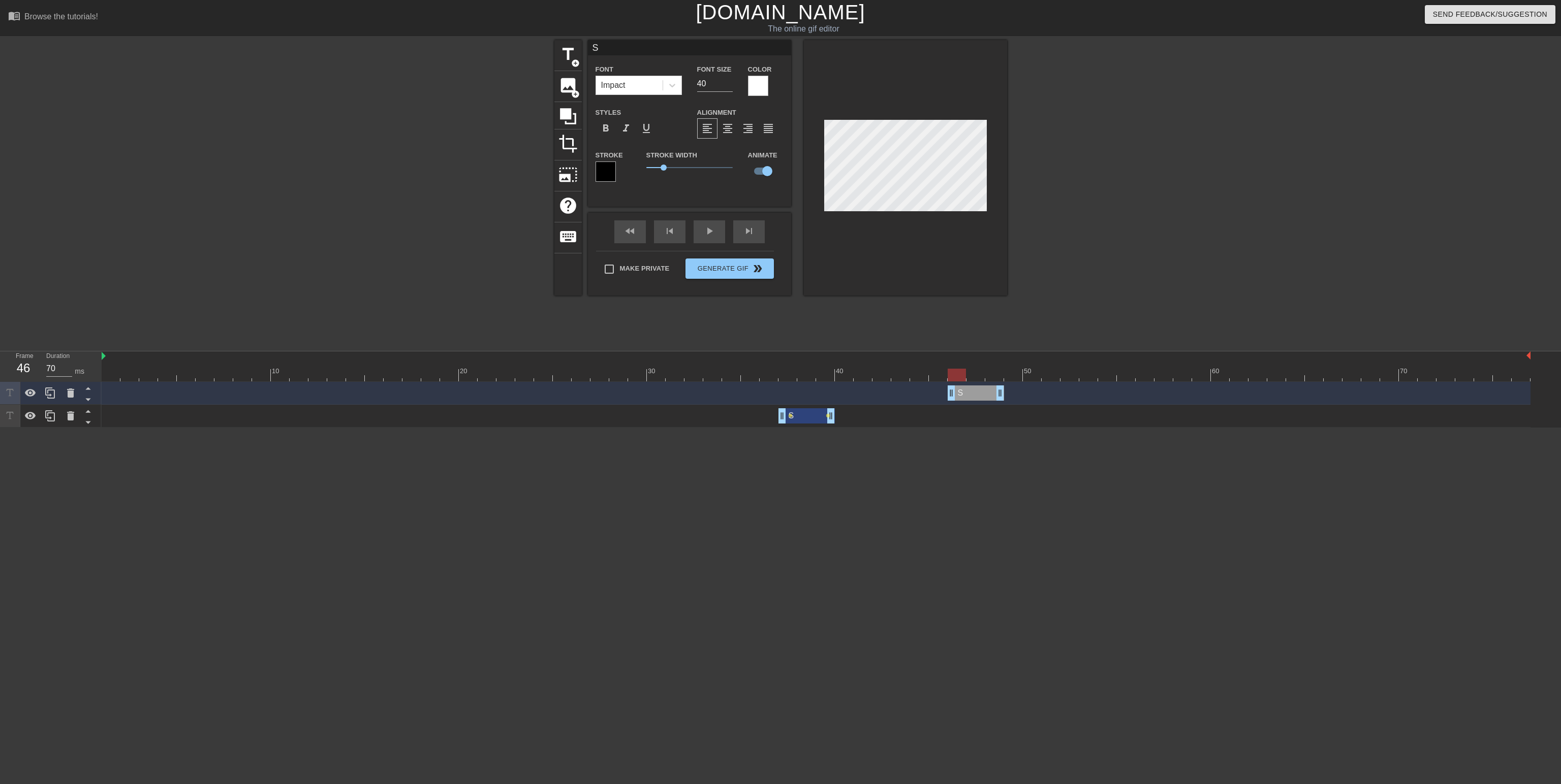
drag, startPoint x: 799, startPoint y: 393, endPoint x: 973, endPoint y: 405, distance: 174.4
click at [973, 405] on div "S drag_handle drag_handle S drag_handle drag_handle lens lens" at bounding box center [831, 404] width 1460 height 46
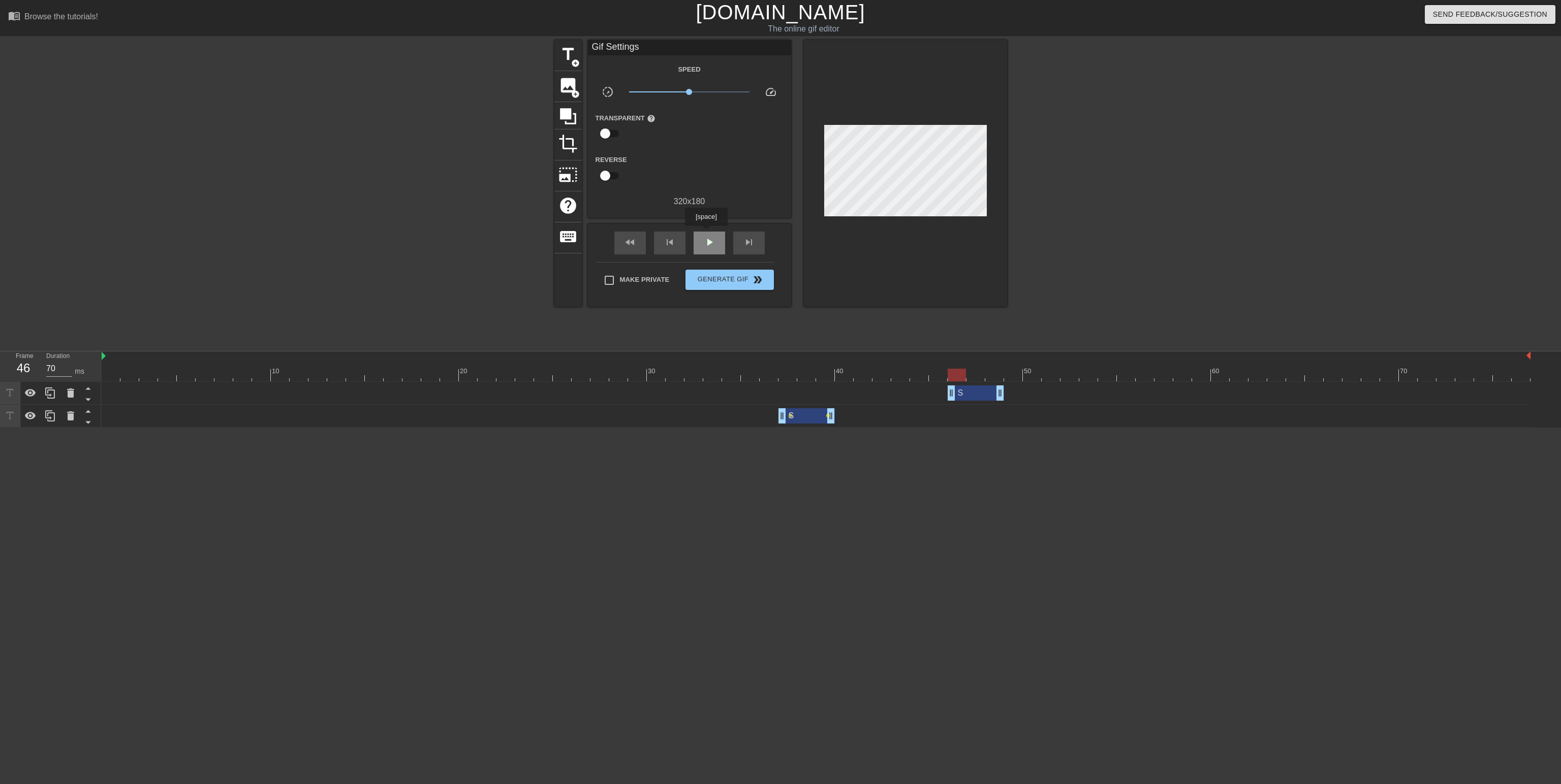
click at [706, 233] on div "play_arrow" at bounding box center [710, 243] width 32 height 23
click at [703, 241] on span "pause" at bounding box center [709, 242] width 12 height 12
click at [976, 396] on div "S drag_handle drag_handle" at bounding box center [976, 393] width 56 height 15
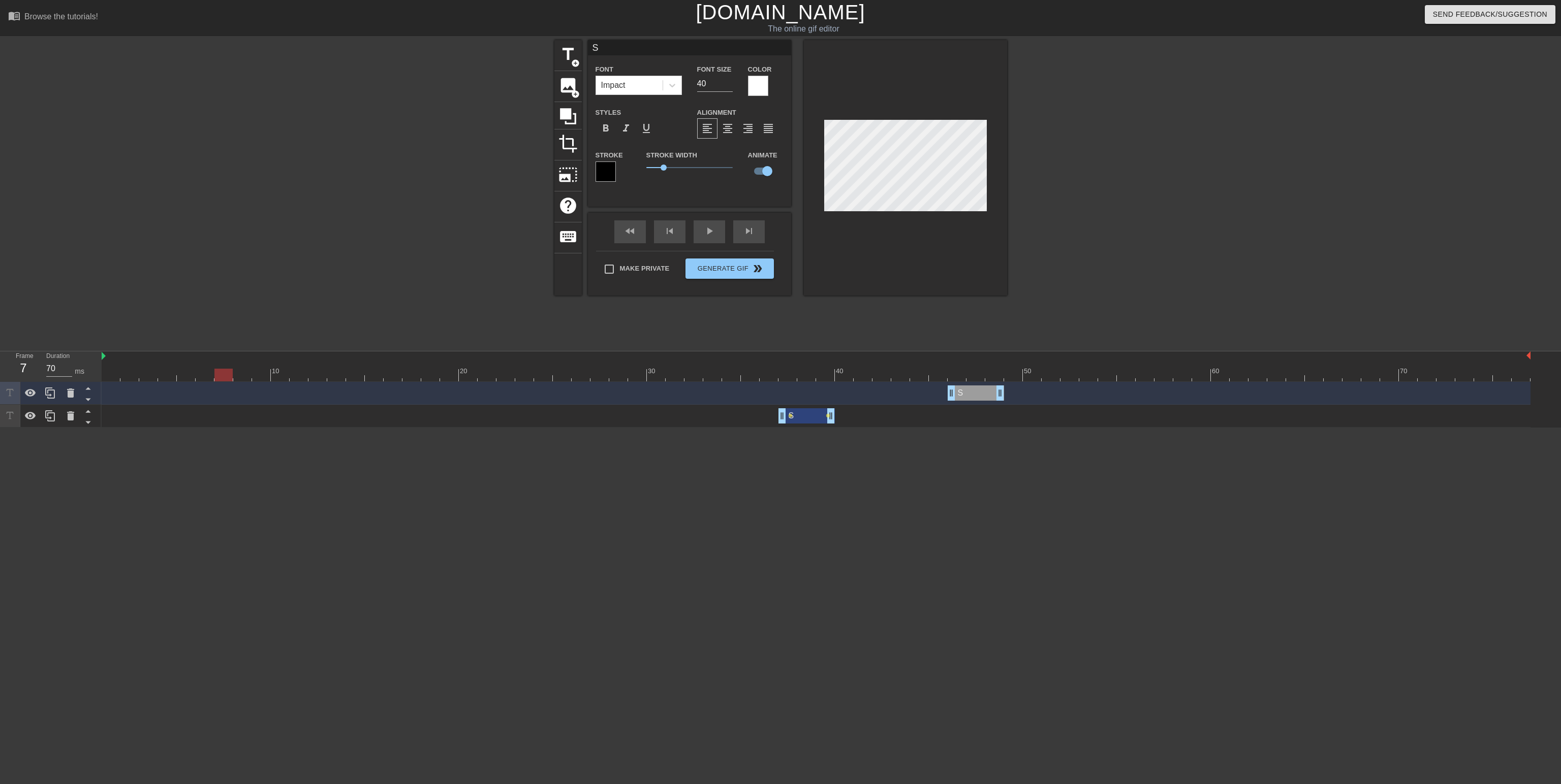
click at [816, 411] on div "S drag_handle drag_handle" at bounding box center [807, 416] width 56 height 15
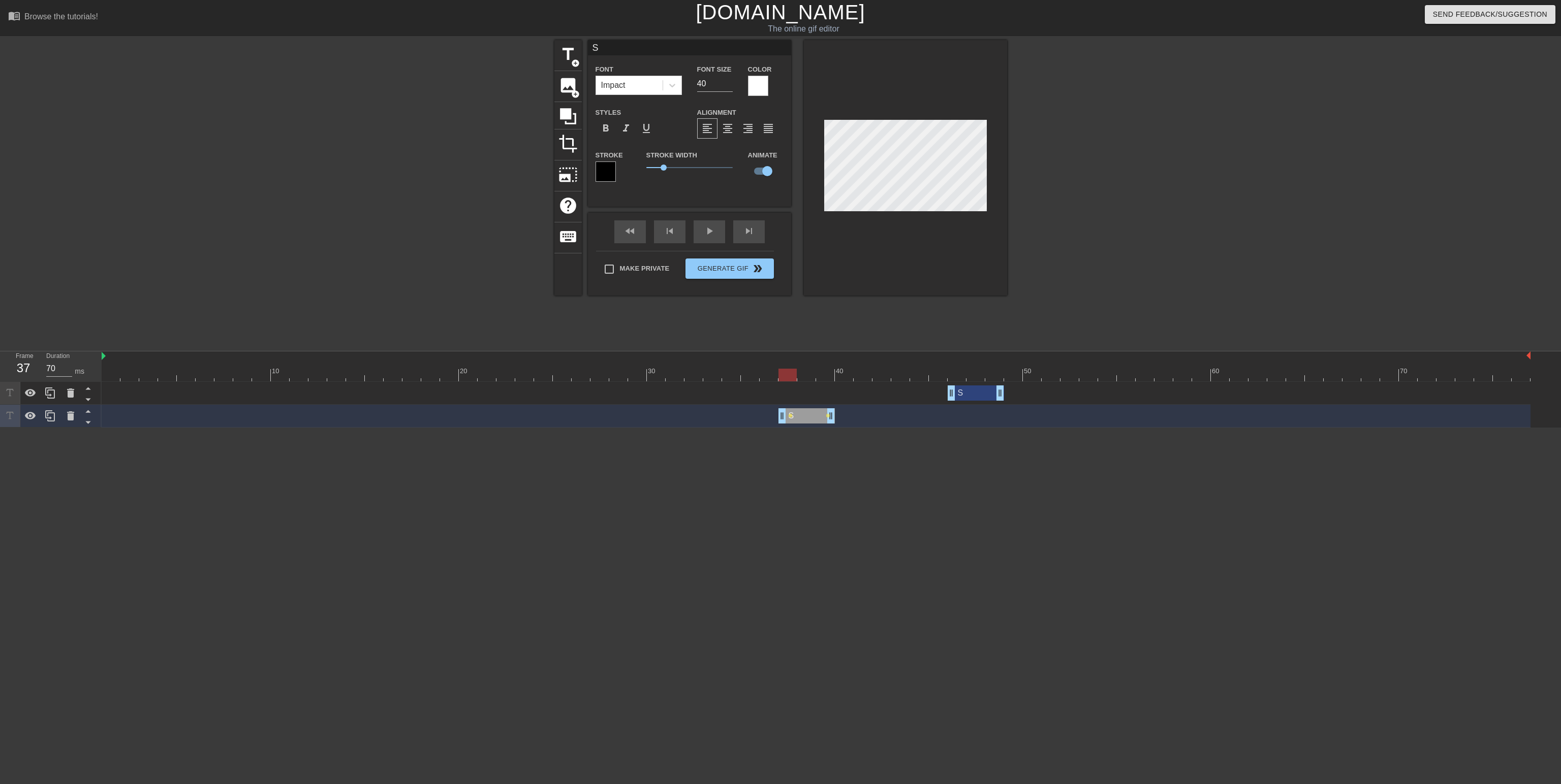
click at [783, 372] on div at bounding box center [816, 375] width 1429 height 13
click at [979, 392] on div "S drag_handle drag_handle" at bounding box center [976, 393] width 56 height 15
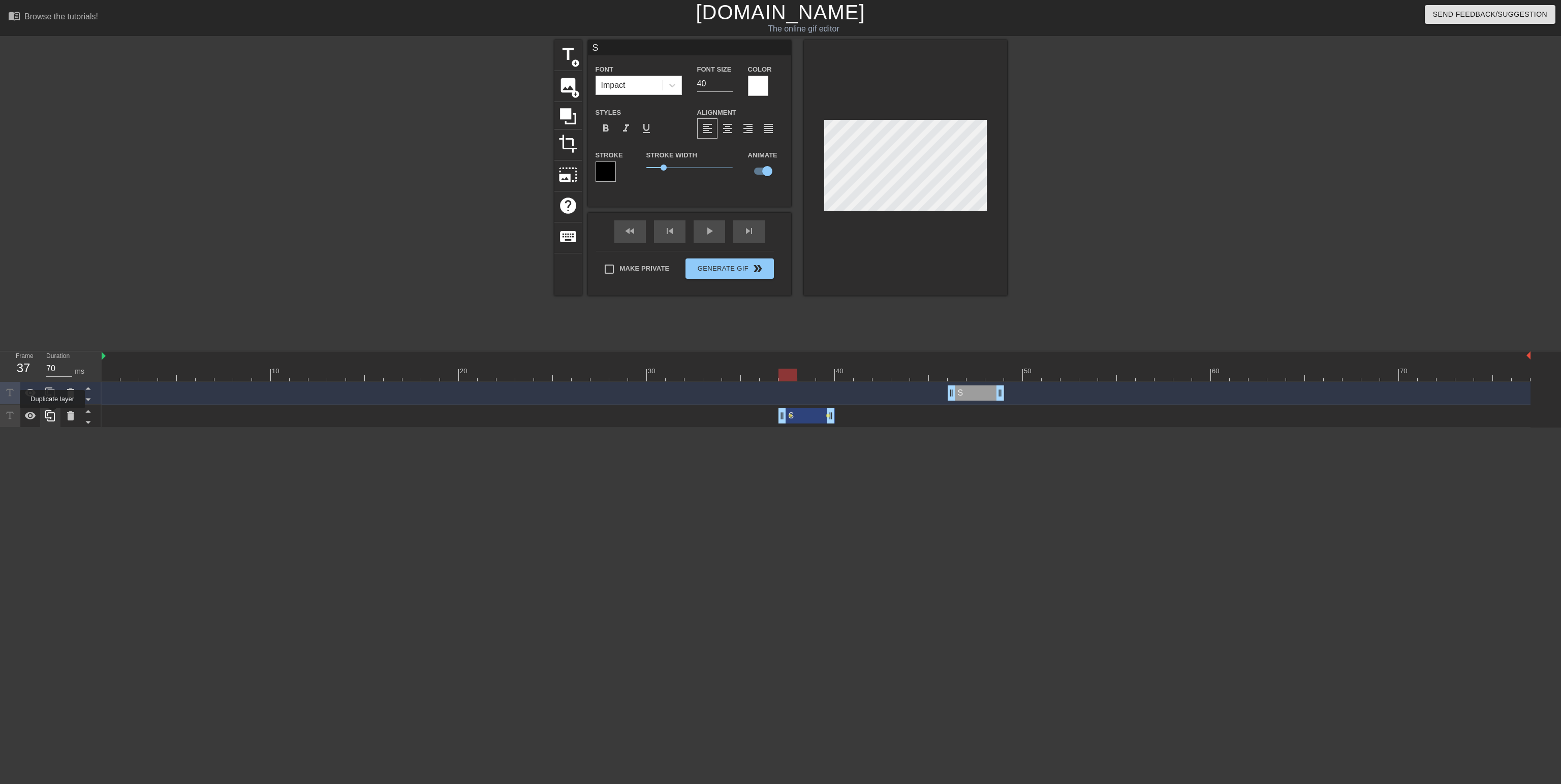
click at [52, 415] on icon at bounding box center [50, 416] width 12 height 12
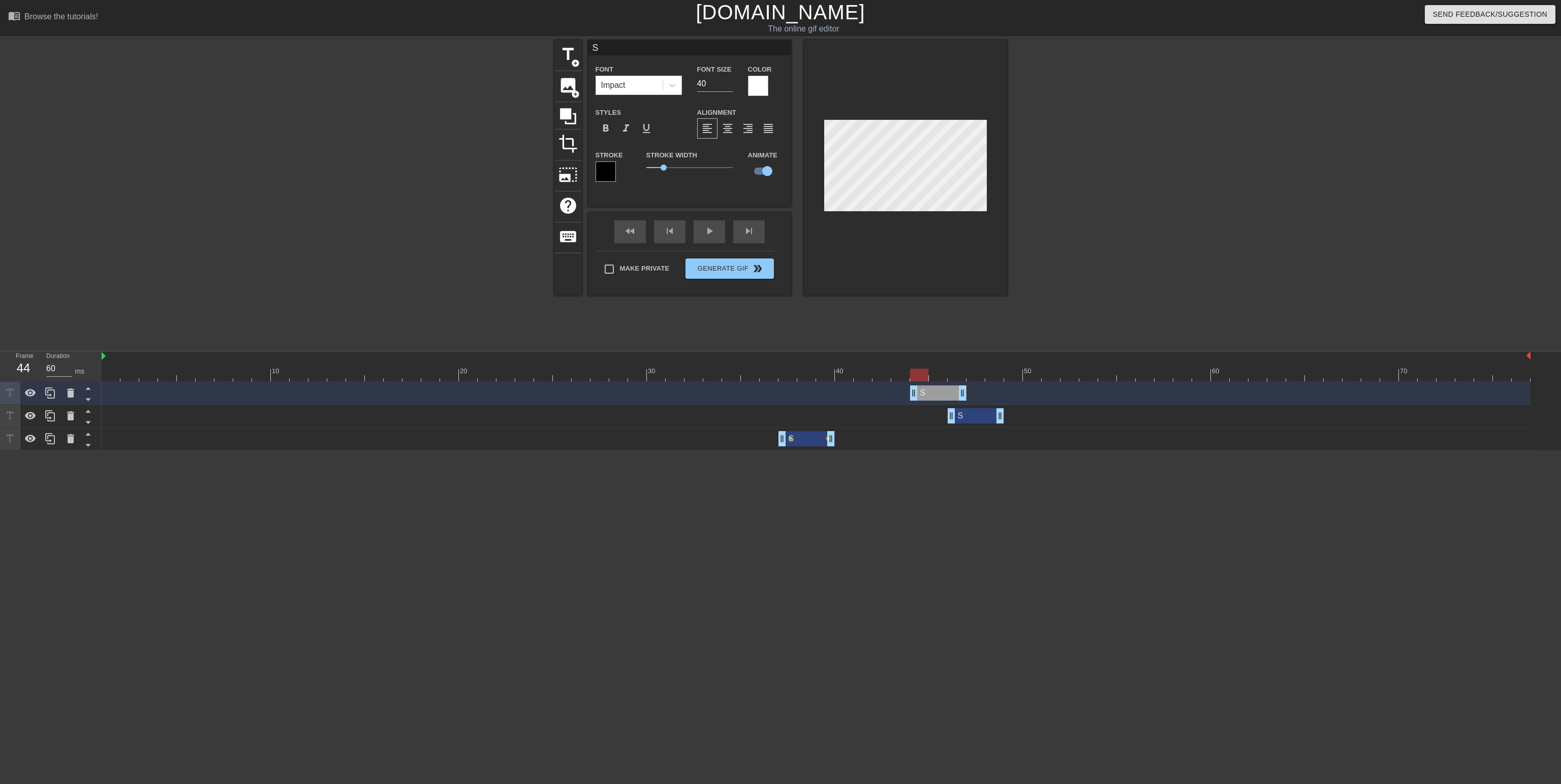
type input "70"
drag, startPoint x: 805, startPoint y: 392, endPoint x: 972, endPoint y: 402, distance: 167.3
click at [972, 402] on div "S drag_handle drag_handle" at bounding box center [816, 393] width 1429 height 23
click at [974, 414] on div "S drag_handle drag_handle" at bounding box center [976, 416] width 56 height 15
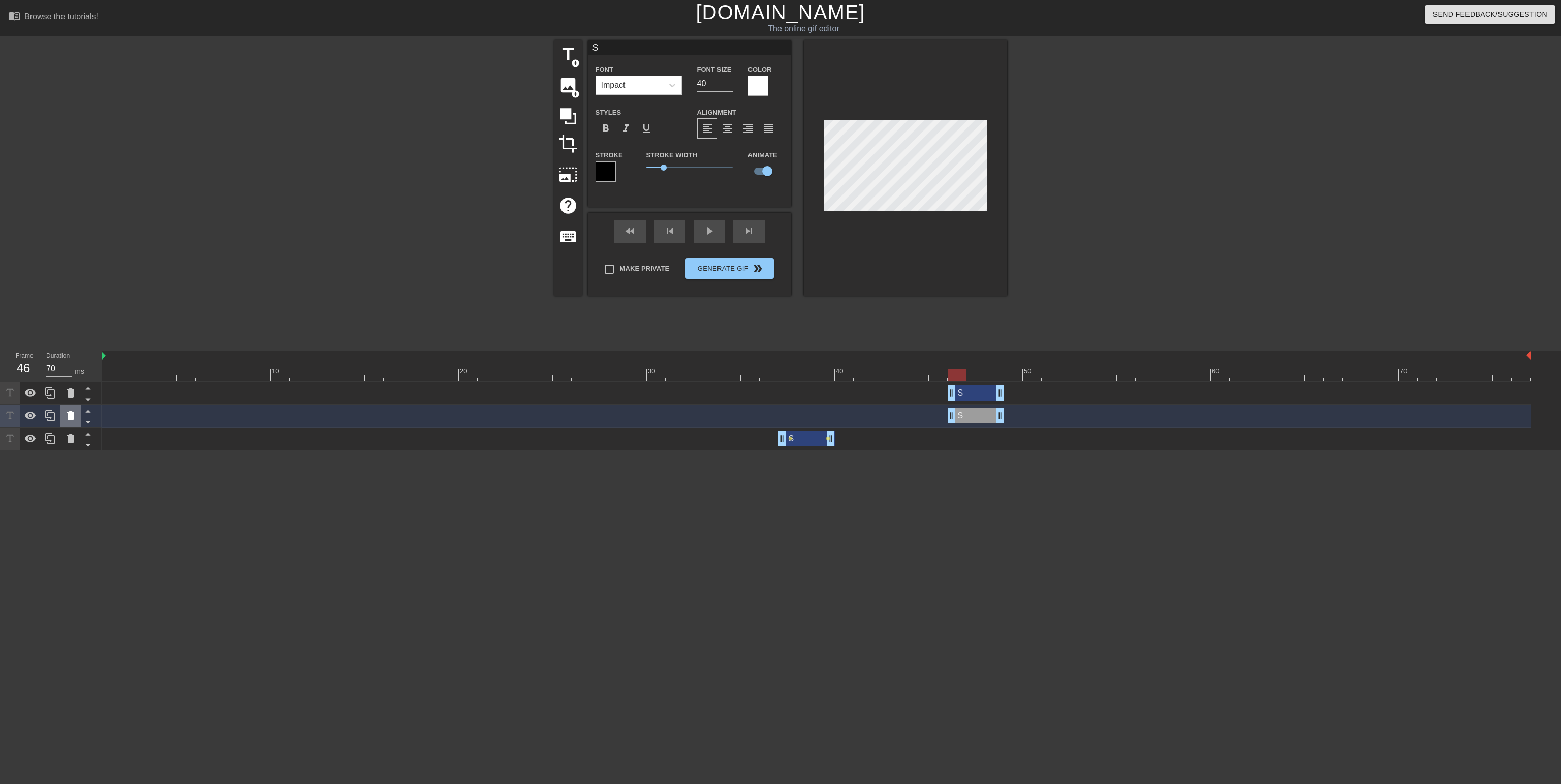
click at [75, 409] on div at bounding box center [71, 416] width 20 height 22
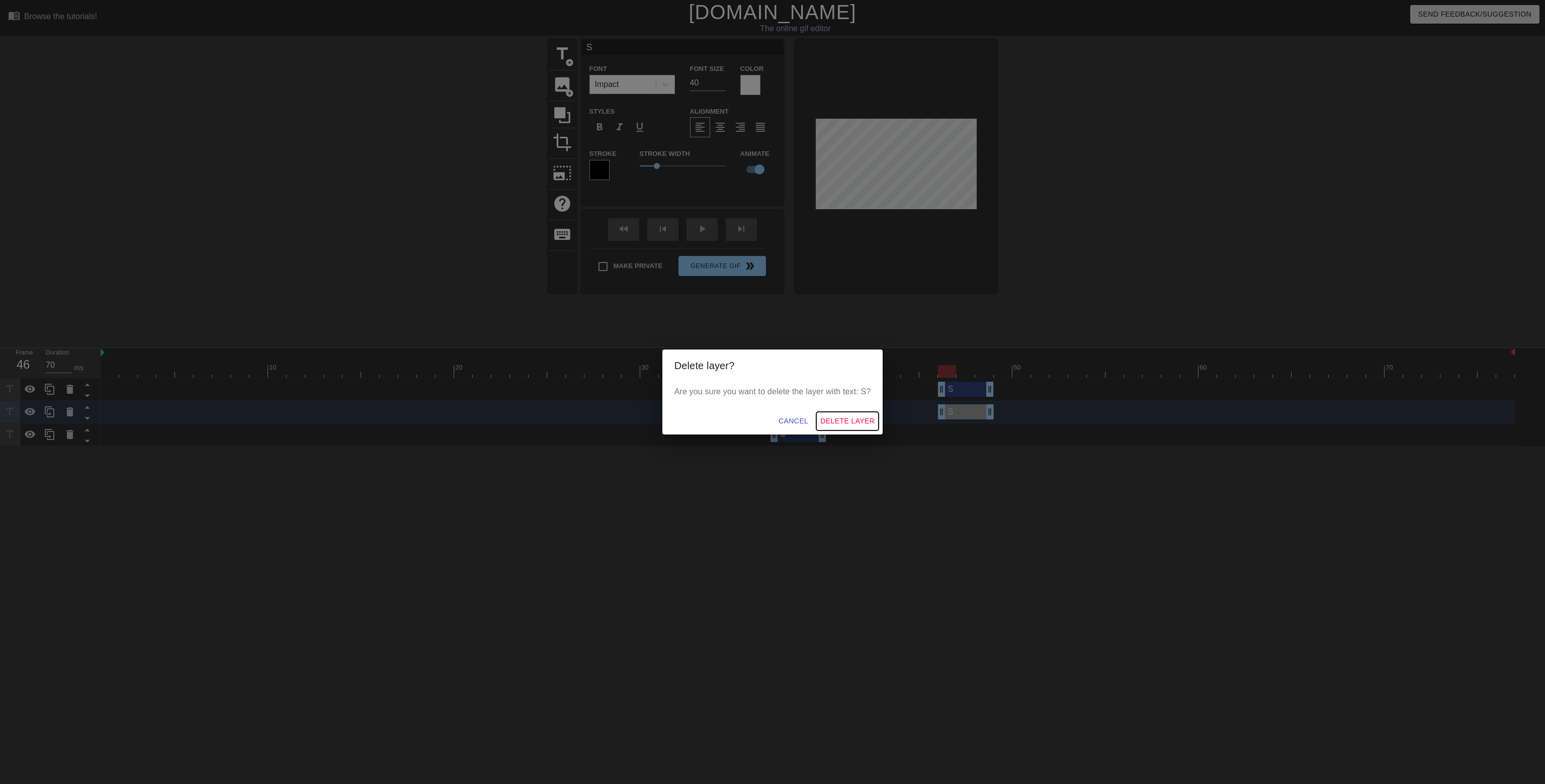
click at [839, 420] on span "Delete Layer" at bounding box center [847, 421] width 54 height 13
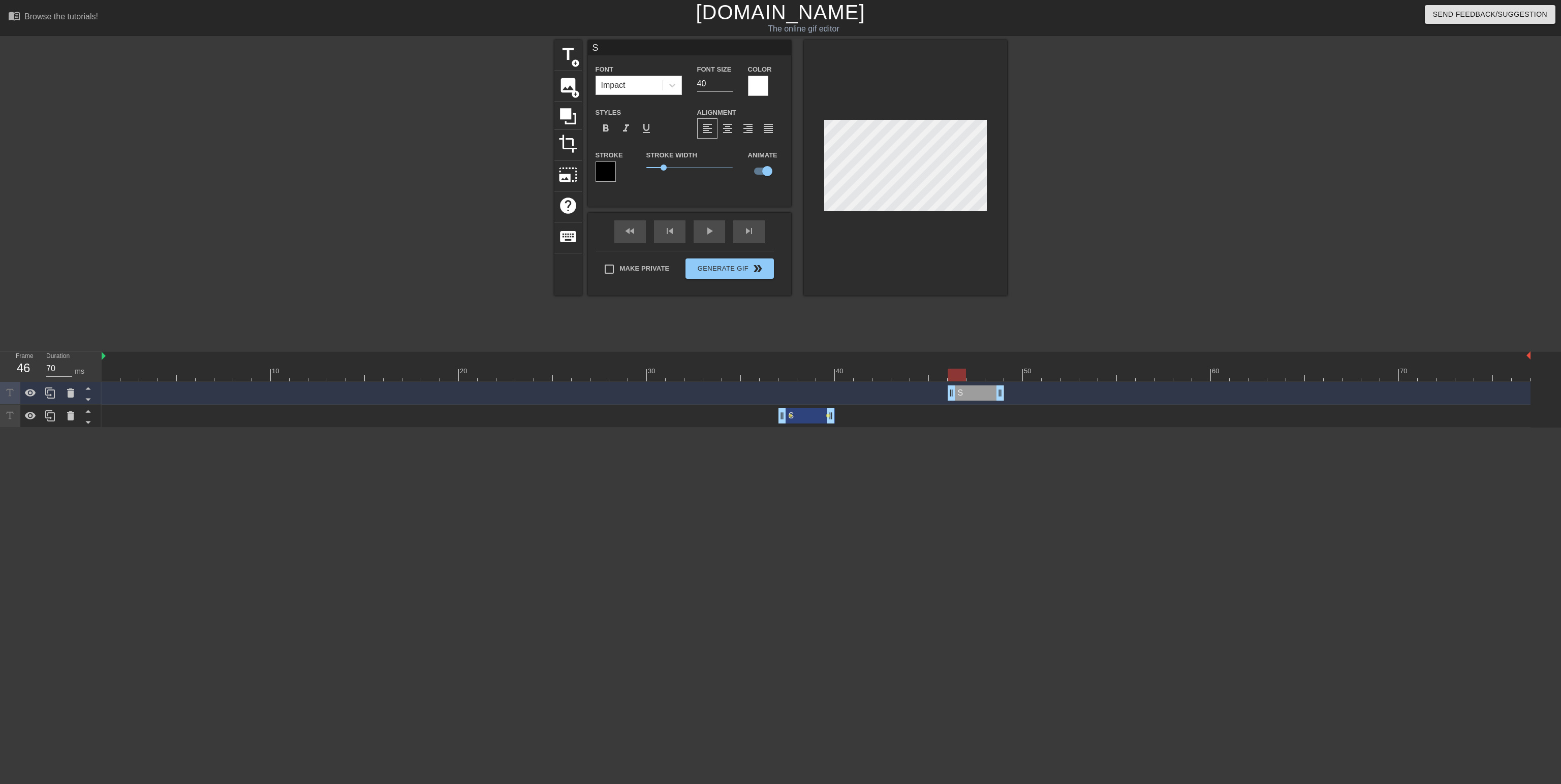
scroll to position [1, 1]
type input "SS"
type textarea "SS"
click at [54, 396] on icon at bounding box center [50, 393] width 9 height 11
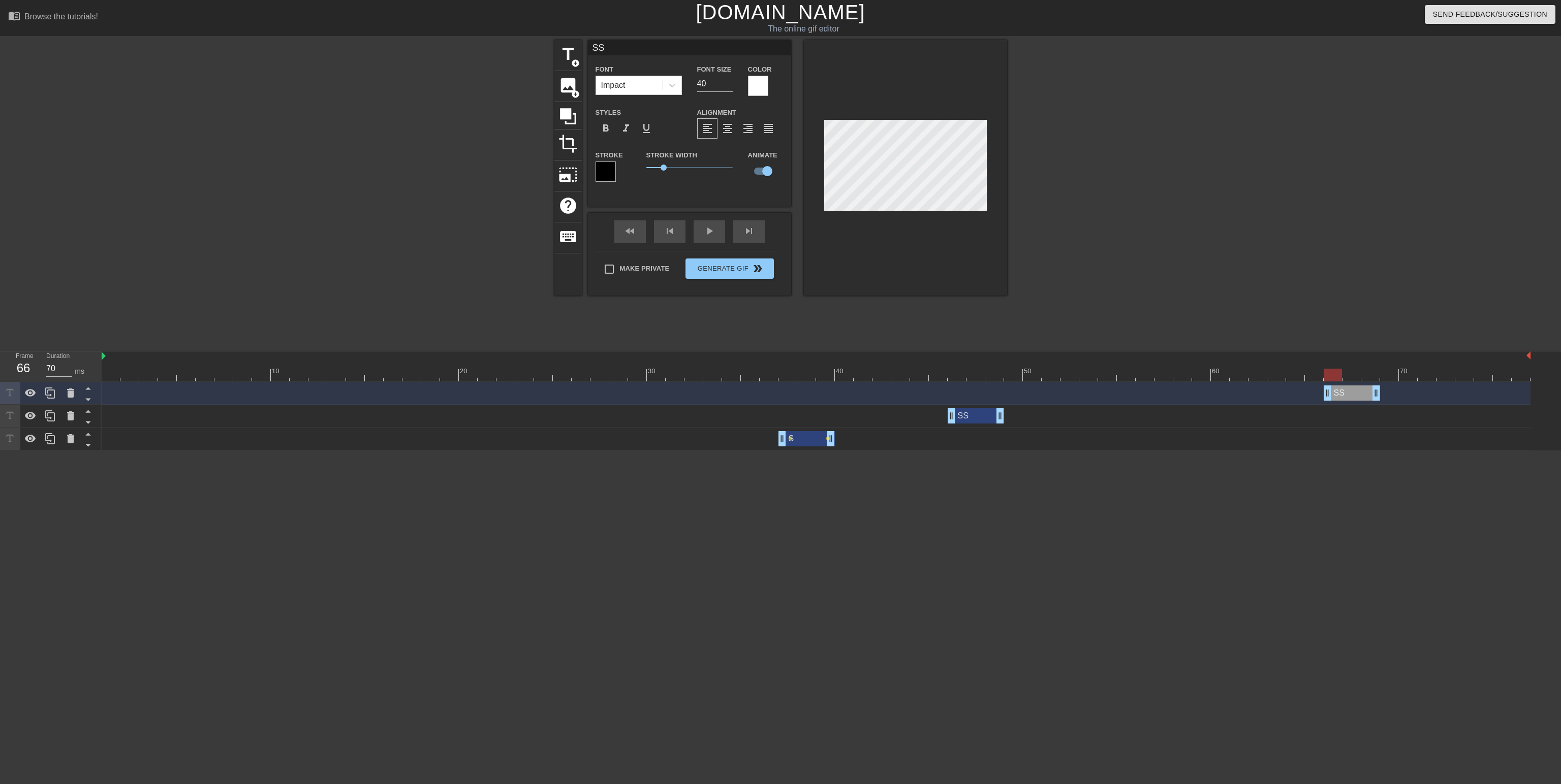
type input "60"
drag, startPoint x: 981, startPoint y: 395, endPoint x: 1341, endPoint y: 400, distance: 360.0
click at [1341, 400] on div "SS drag_handle drag_handle" at bounding box center [1333, 393] width 56 height 15
type input "0"
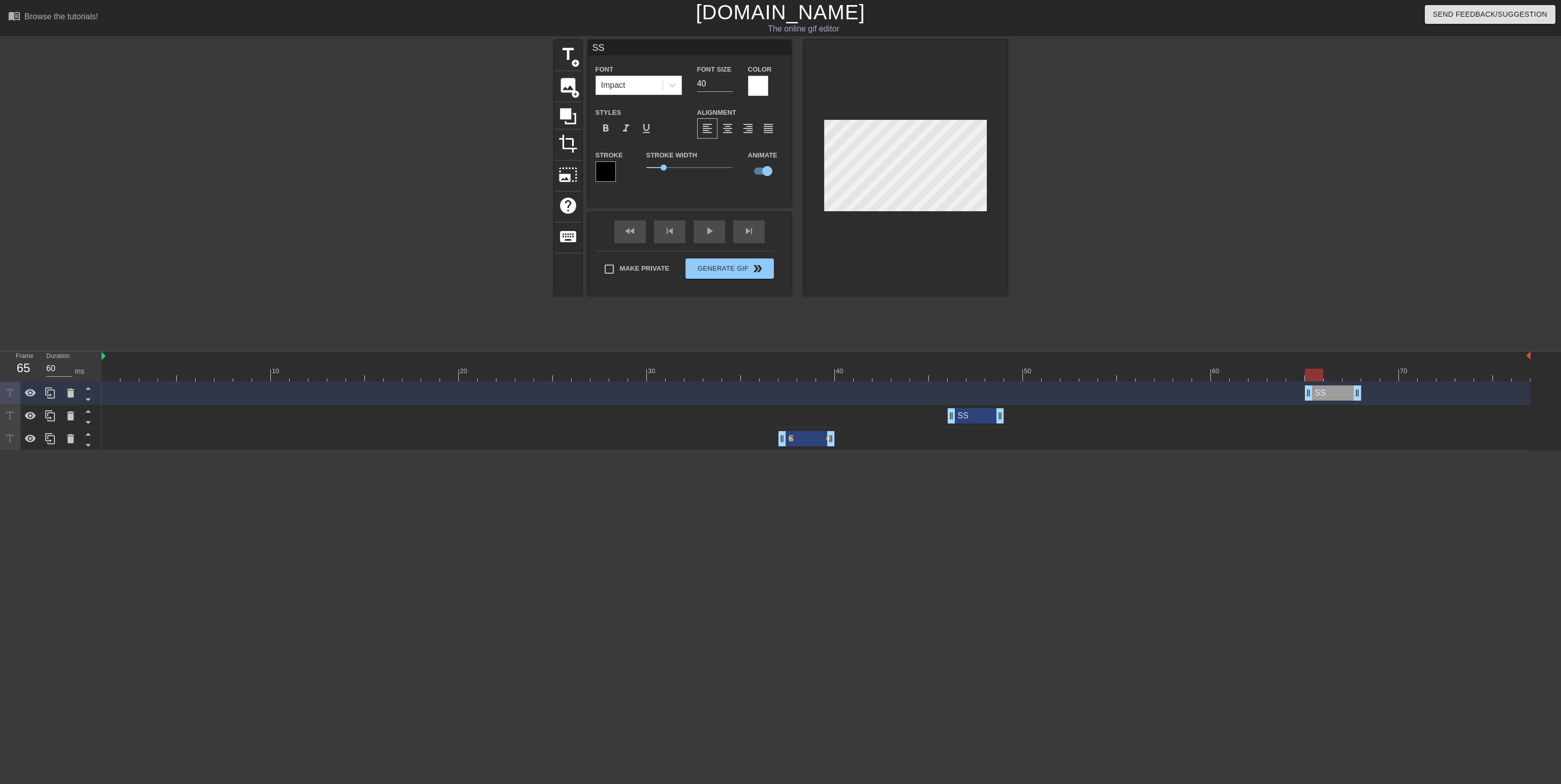
type textarea "0"
type input "SS"
type textarea "SS"
type input "SS0"
type textarea "SS0"
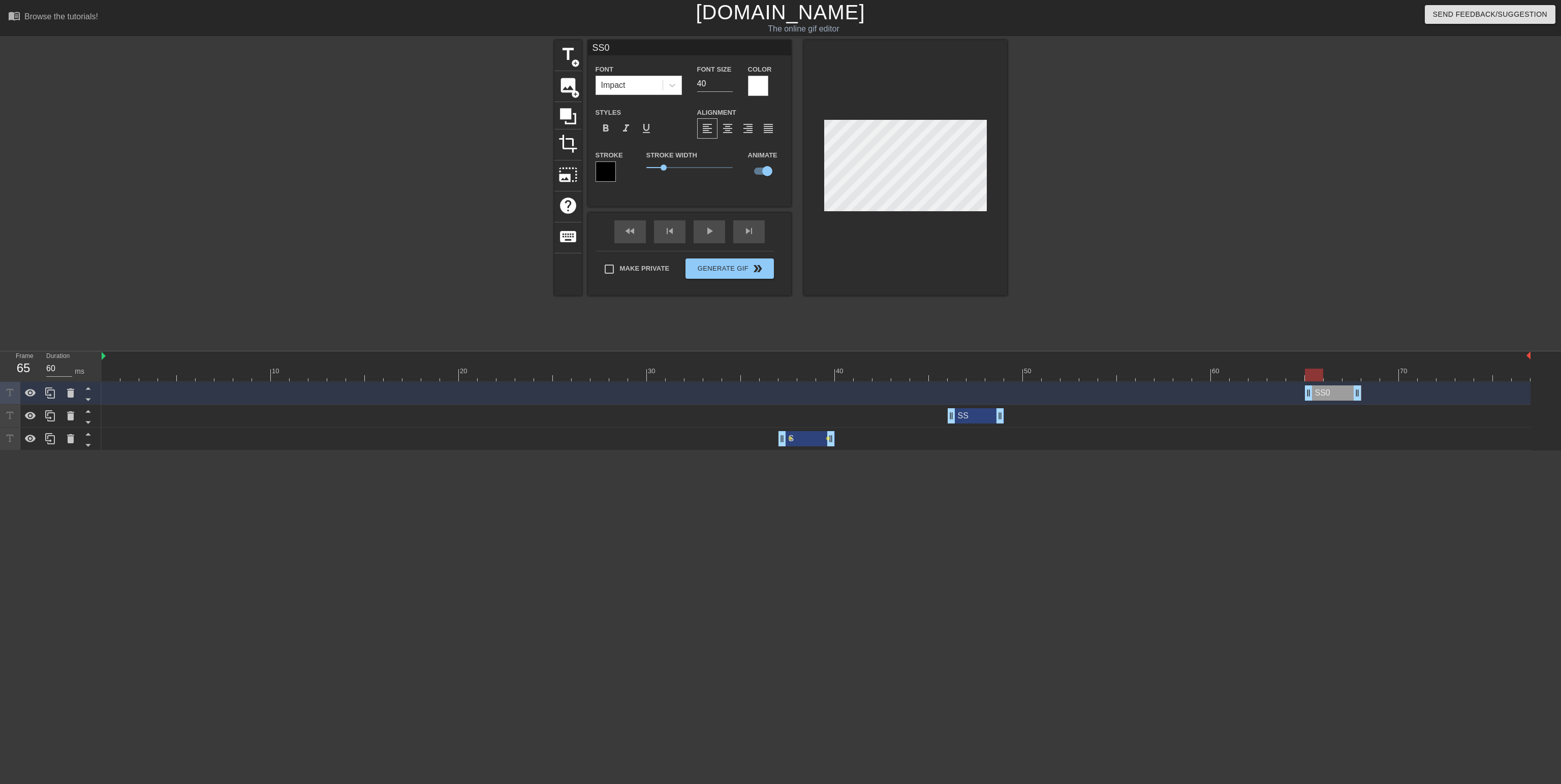
type input "SS"
type textarea "SS"
type input "SSO"
type textarea "SSO"
click at [663, 267] on div "Make Private Generate Gif double_arrow" at bounding box center [685, 270] width 178 height 40
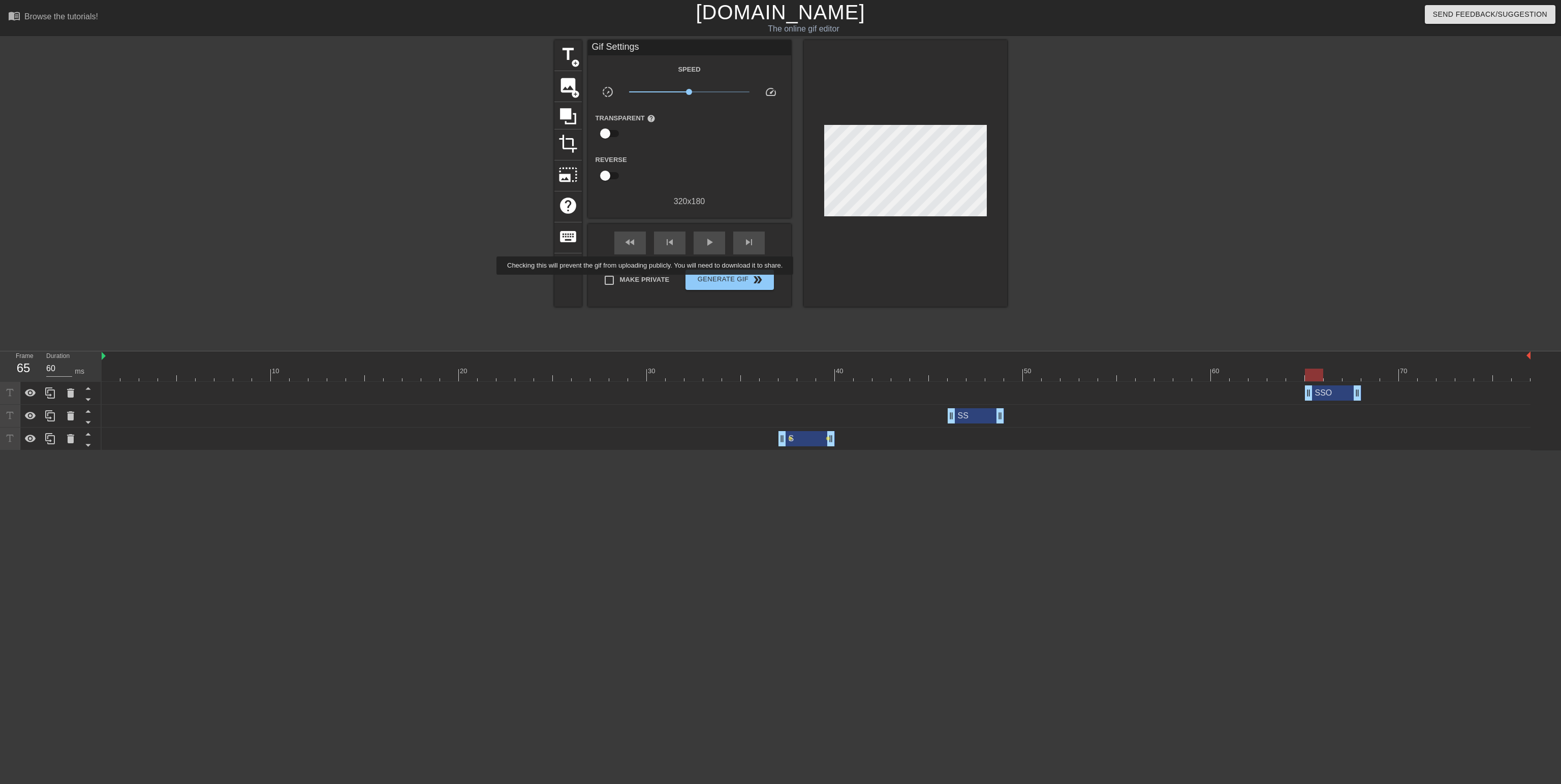
click at [647, 282] on span "Make Private" at bounding box center [645, 280] width 50 height 10
click at [620, 282] on input "Make Private" at bounding box center [609, 280] width 21 height 21
checkbox input "true"
click at [718, 247] on div "play_arrow" at bounding box center [710, 243] width 32 height 23
drag, startPoint x: 1326, startPoint y: 390, endPoint x: 1230, endPoint y: 378, distance: 96.7
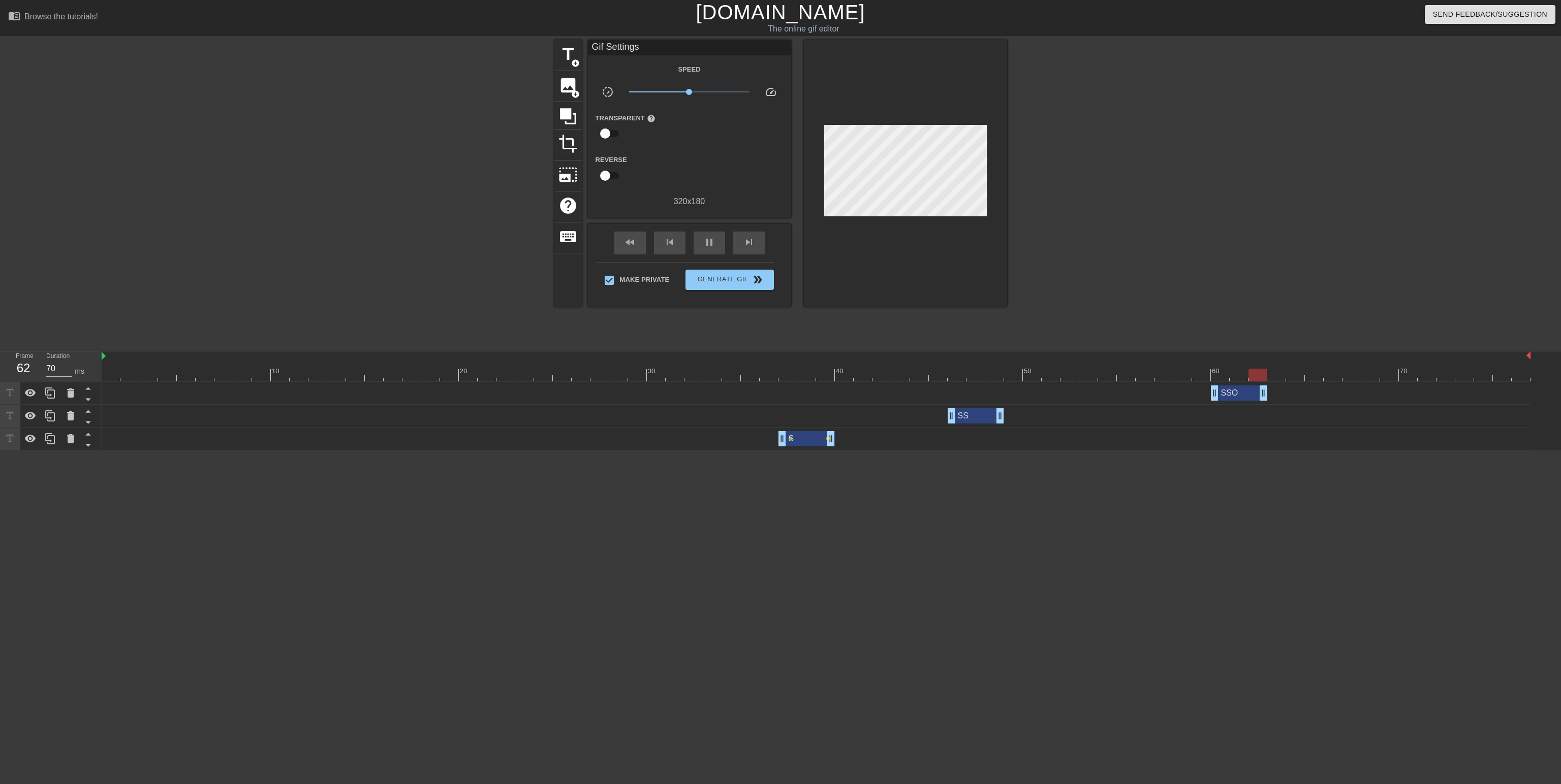
click at [1230, 378] on div "10 20 30 40 50 60 70 SSO drag_handle drag_handle SS drag_handle drag_handle S d…" at bounding box center [831, 401] width 1460 height 99
drag, startPoint x: 833, startPoint y: 437, endPoint x: 955, endPoint y: 444, distance: 122.2
click at [955, 444] on div "S drag_handle drag_handle lens lens" at bounding box center [816, 438] width 1429 height 15
drag, startPoint x: 1004, startPoint y: 417, endPoint x: 1207, endPoint y: 426, distance: 203.2
click at [1207, 426] on div "SS drag_handle drag_handle" at bounding box center [816, 417] width 1429 height 23
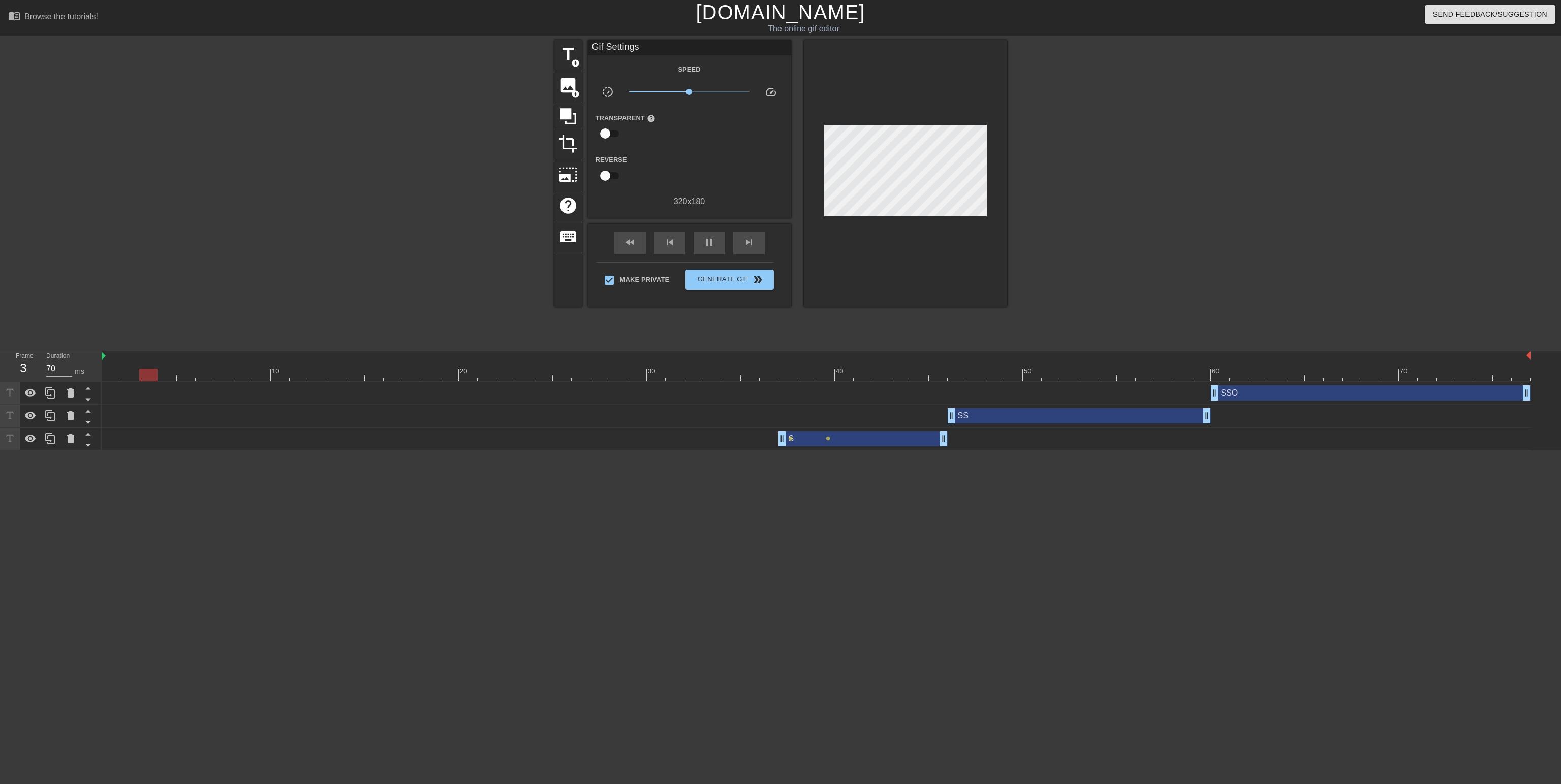
drag, startPoint x: 1264, startPoint y: 393, endPoint x: 1561, endPoint y: 418, distance: 298.1
click at [1561, 418] on div "SSO drag_handle drag_handle SS drag_handle drag_handle S drag_handle drag_handl…" at bounding box center [831, 416] width 1460 height 69
click at [826, 440] on div "S drag_handle drag_handle" at bounding box center [863, 438] width 169 height 15
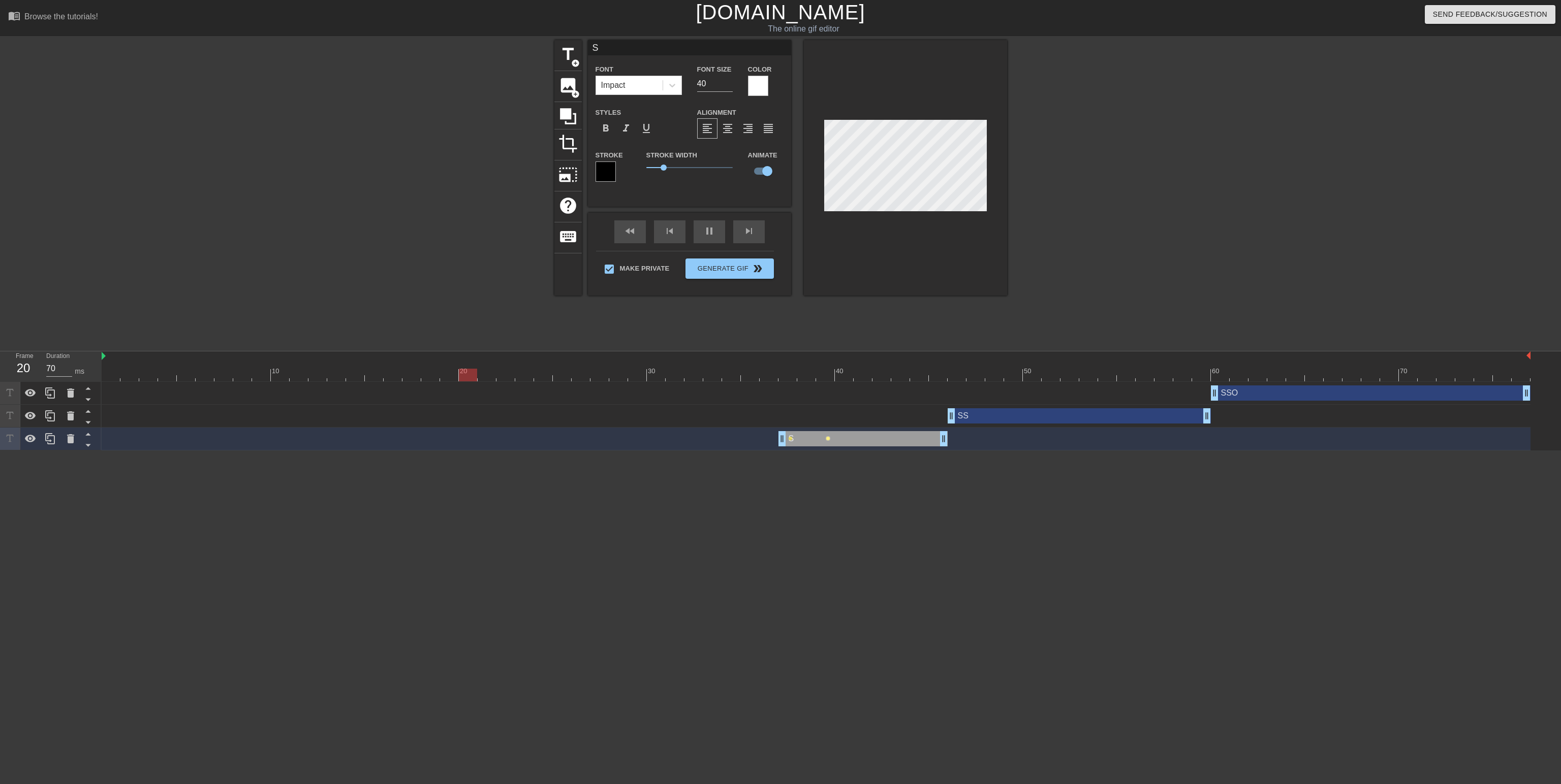
click at [829, 436] on span "lens" at bounding box center [828, 438] width 4 height 4
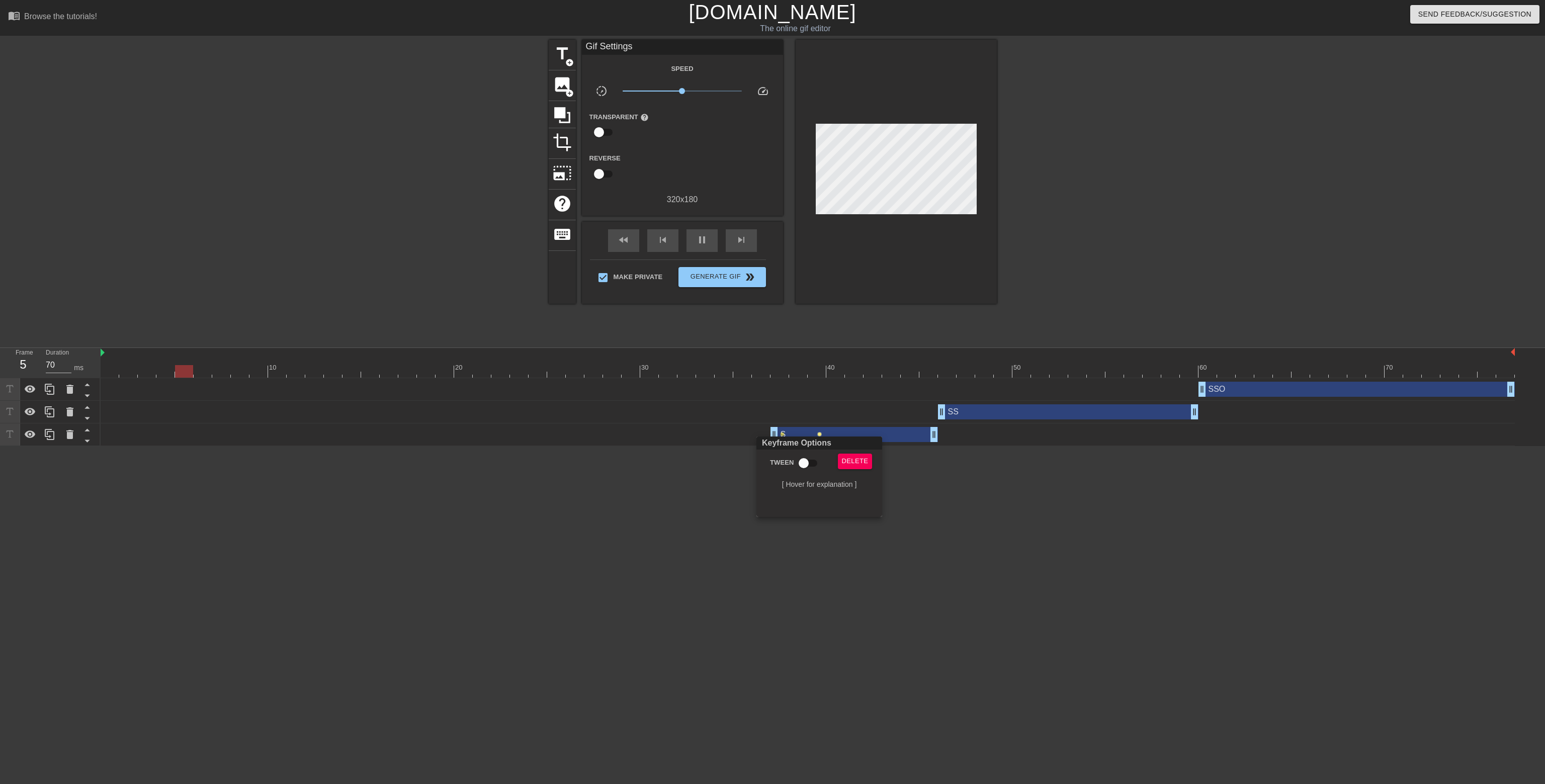
drag, startPoint x: 970, startPoint y: 531, endPoint x: 906, endPoint y: 420, distance: 128.1
click at [964, 516] on div at bounding box center [772, 392] width 1545 height 784
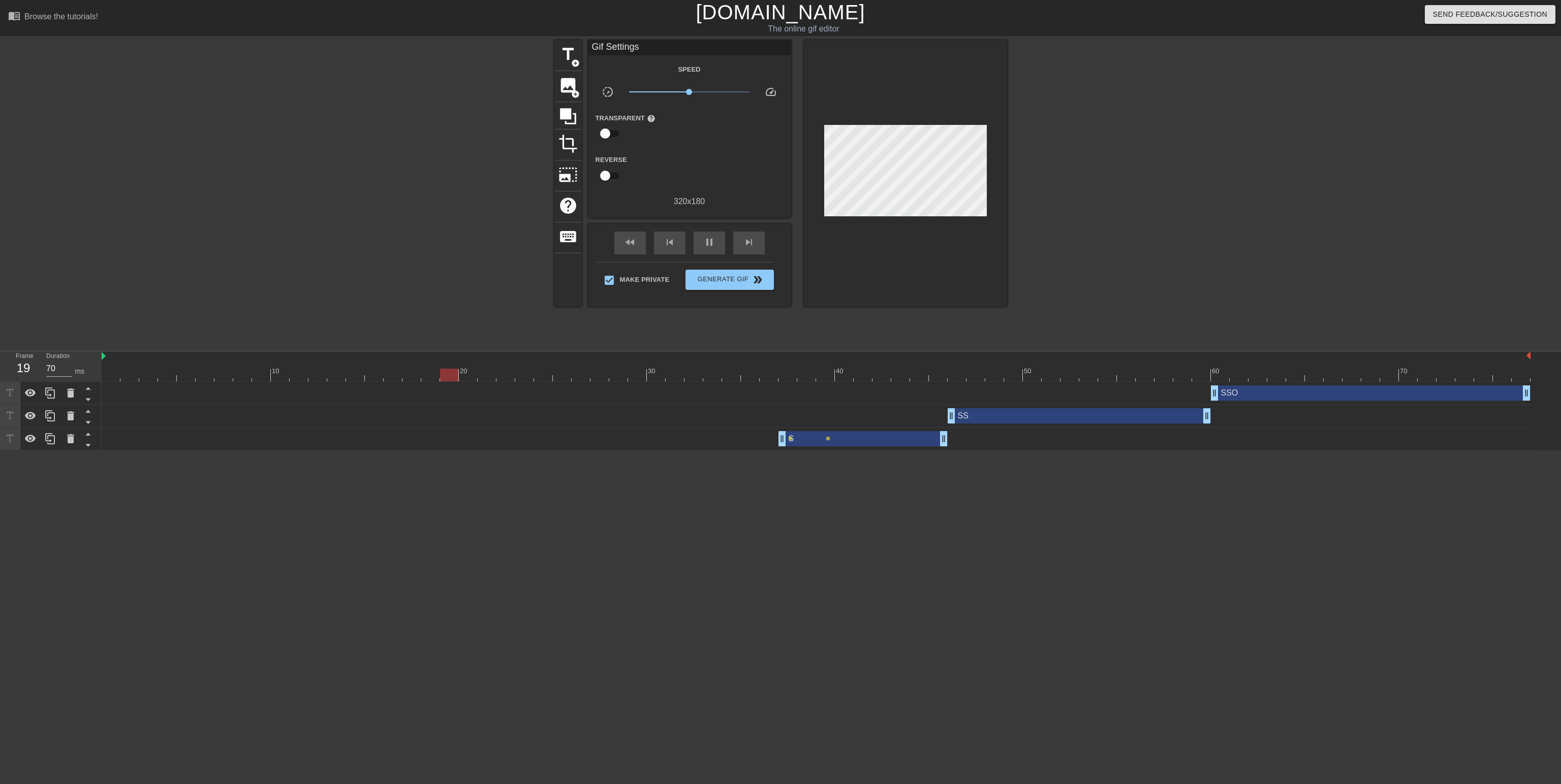
click at [863, 444] on div "S drag_handle drag_handle" at bounding box center [863, 438] width 169 height 15
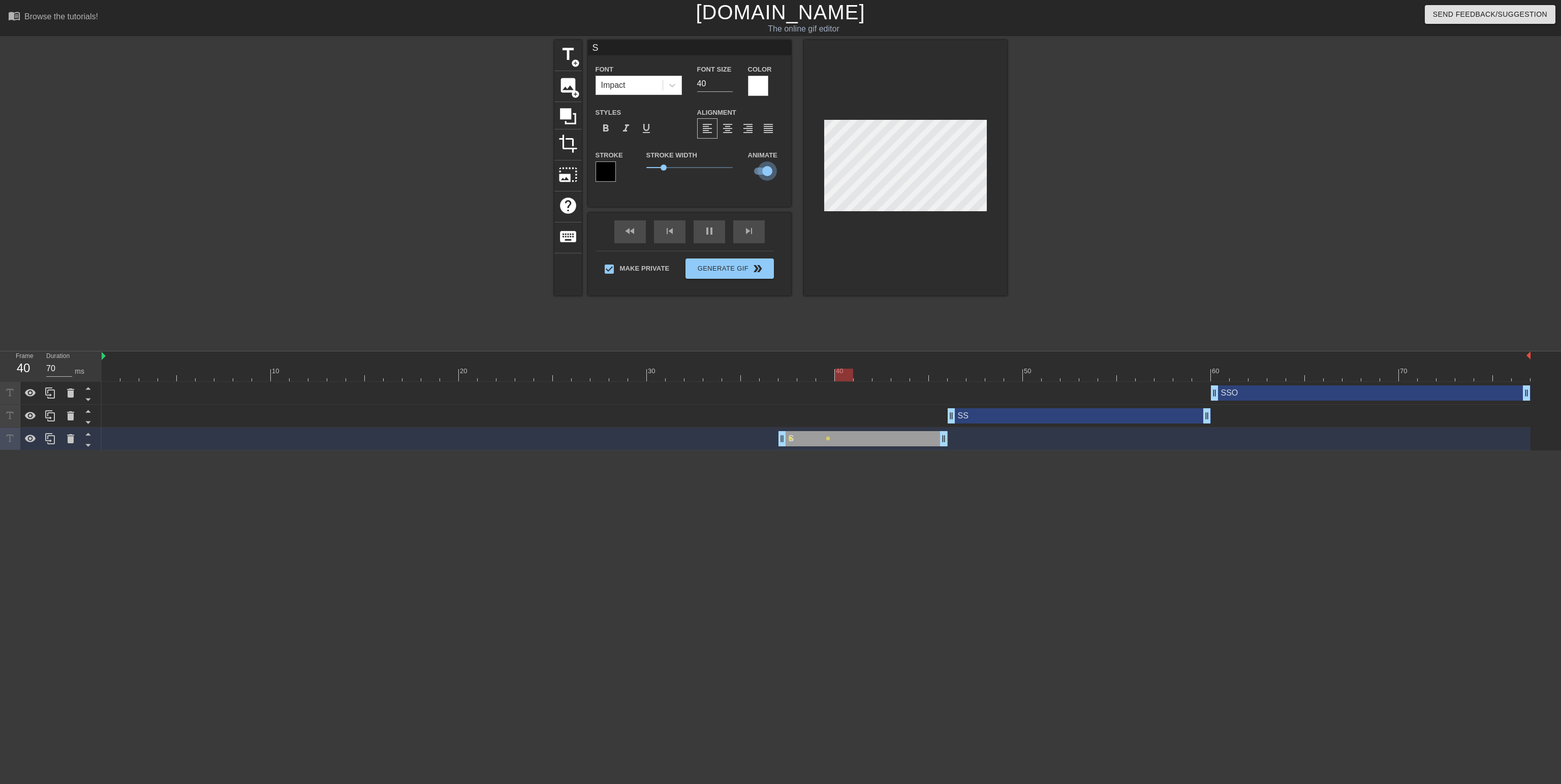
type input "60"
click at [769, 165] on input "checkbox" at bounding box center [767, 171] width 58 height 20
checkbox input "false"
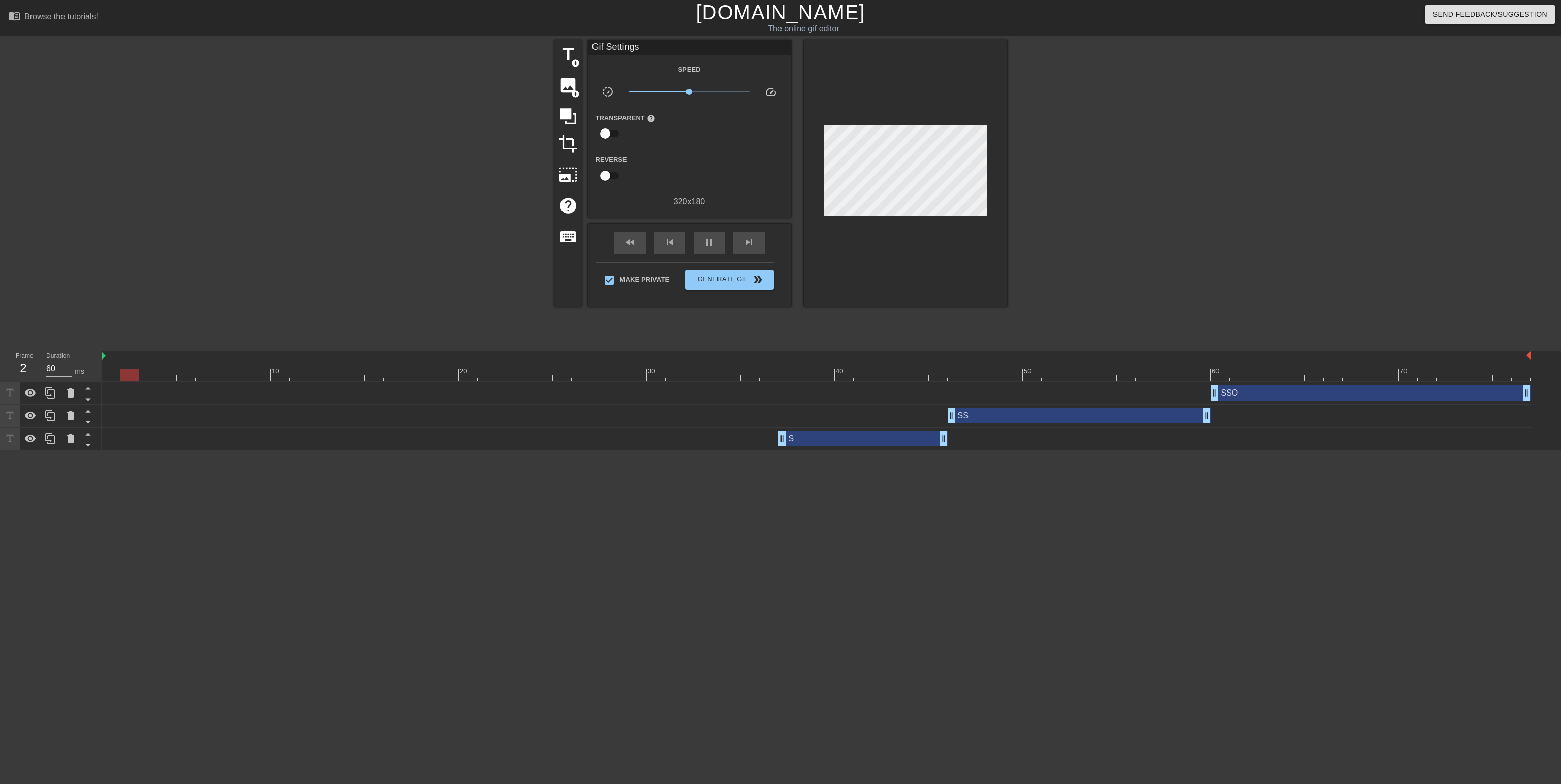
click at [881, 451] on html "menu_book Browse the tutorials! Gifntext.com The online gif editor Send Feedbac…" at bounding box center [780, 225] width 1561 height 451
click at [821, 444] on div "S drag_handle drag_handle" at bounding box center [863, 438] width 169 height 15
click at [955, 451] on html "menu_book Browse the tutorials! Gifntext.com The online gif editor Send Feedbac…" at bounding box center [780, 225] width 1561 height 451
drag, startPoint x: 782, startPoint y: 442, endPoint x: 817, endPoint y: 441, distance: 35.0
drag, startPoint x: 1209, startPoint y: 422, endPoint x: 1198, endPoint y: 419, distance: 11.4
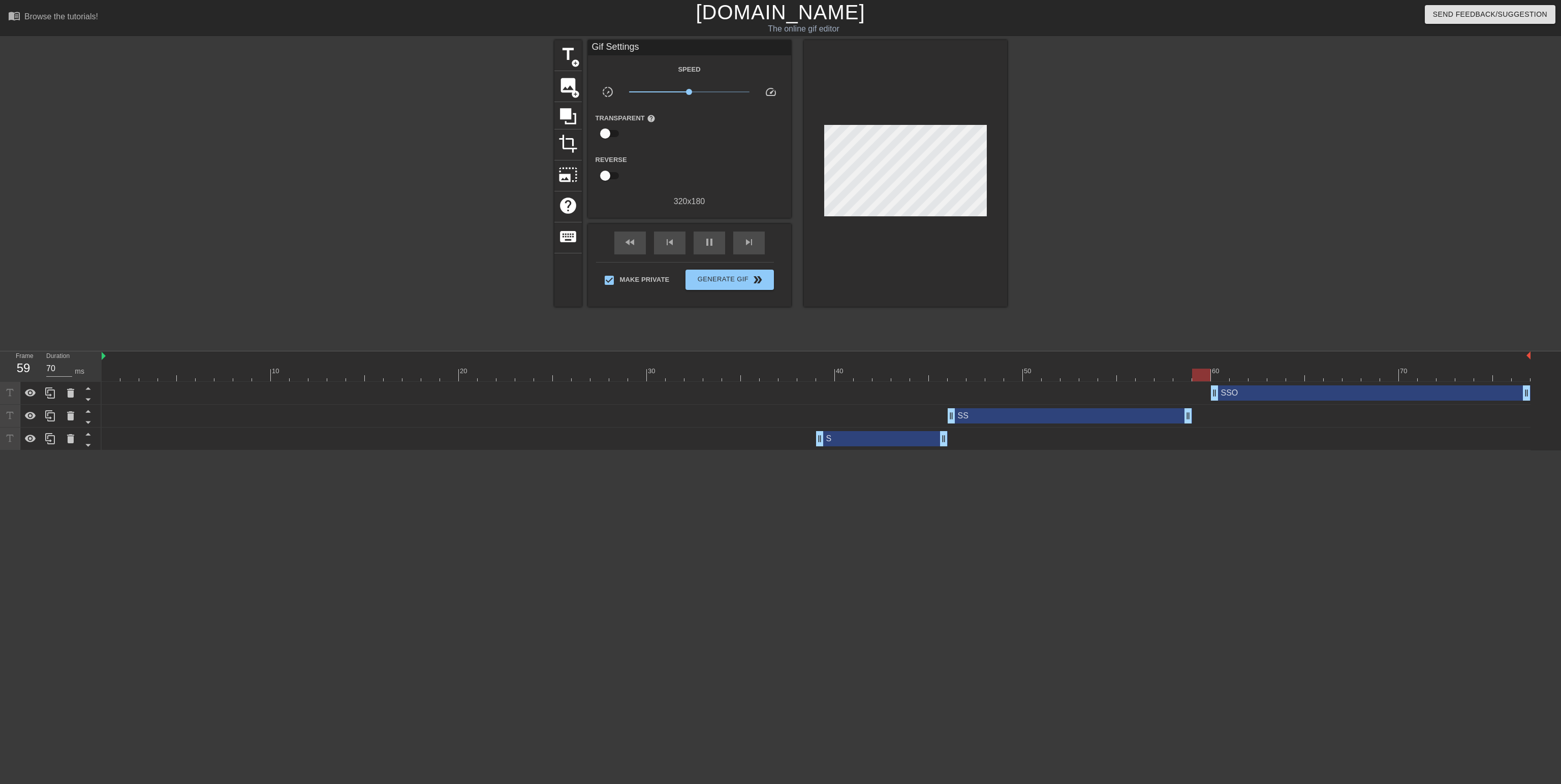
click at [1198, 419] on div "SS drag_handle drag_handle" at bounding box center [816, 416] width 1429 height 15
drag, startPoint x: 1214, startPoint y: 388, endPoint x: 1196, endPoint y: 386, distance: 18.1
drag, startPoint x: 821, startPoint y: 439, endPoint x: 806, endPoint y: 438, distance: 15.0
drag, startPoint x: 800, startPoint y: 439, endPoint x: 788, endPoint y: 440, distance: 12.0
type input "70"
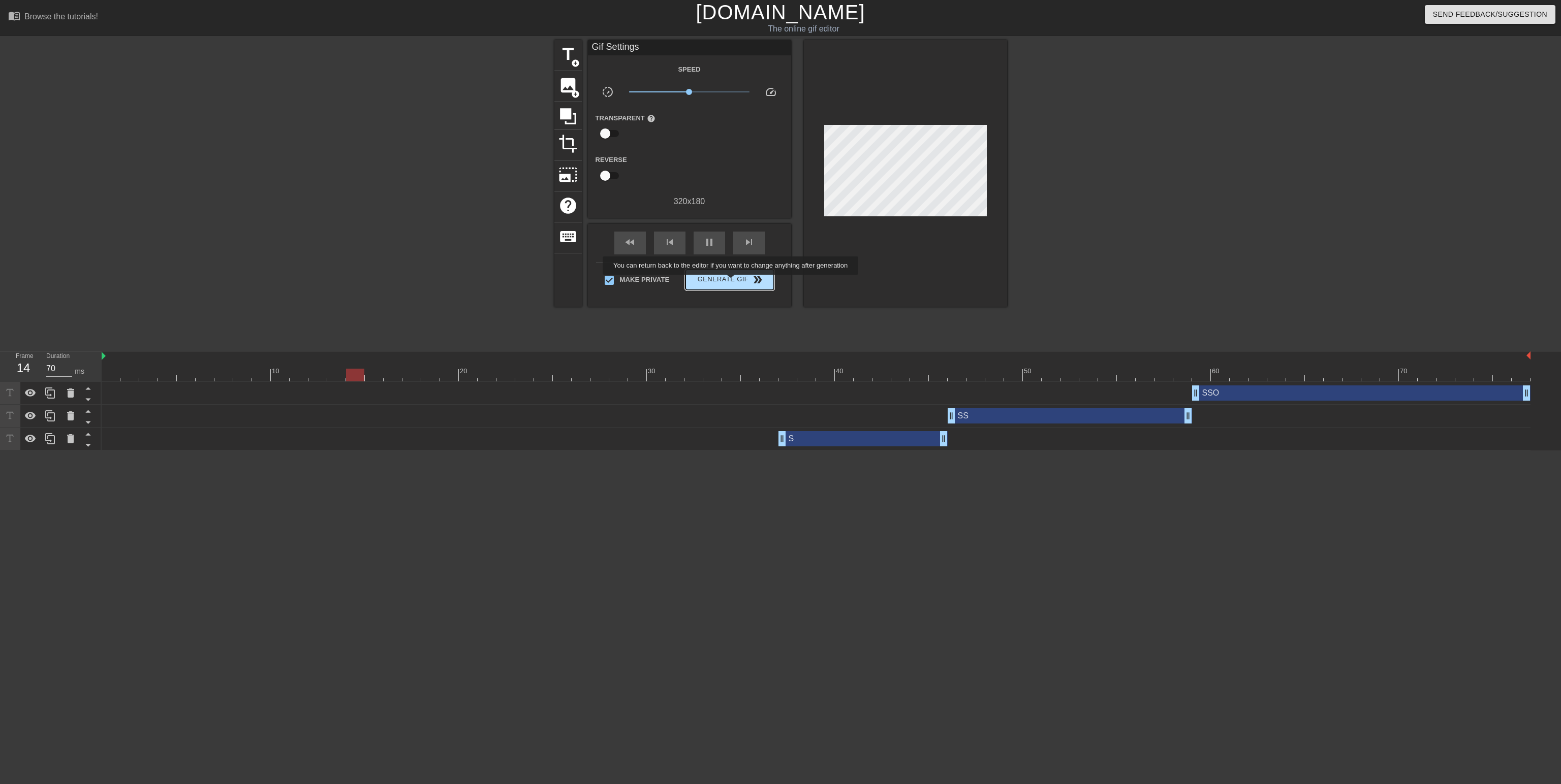
click at [732, 282] on span "Generate Gif double_arrow" at bounding box center [729, 280] width 80 height 12
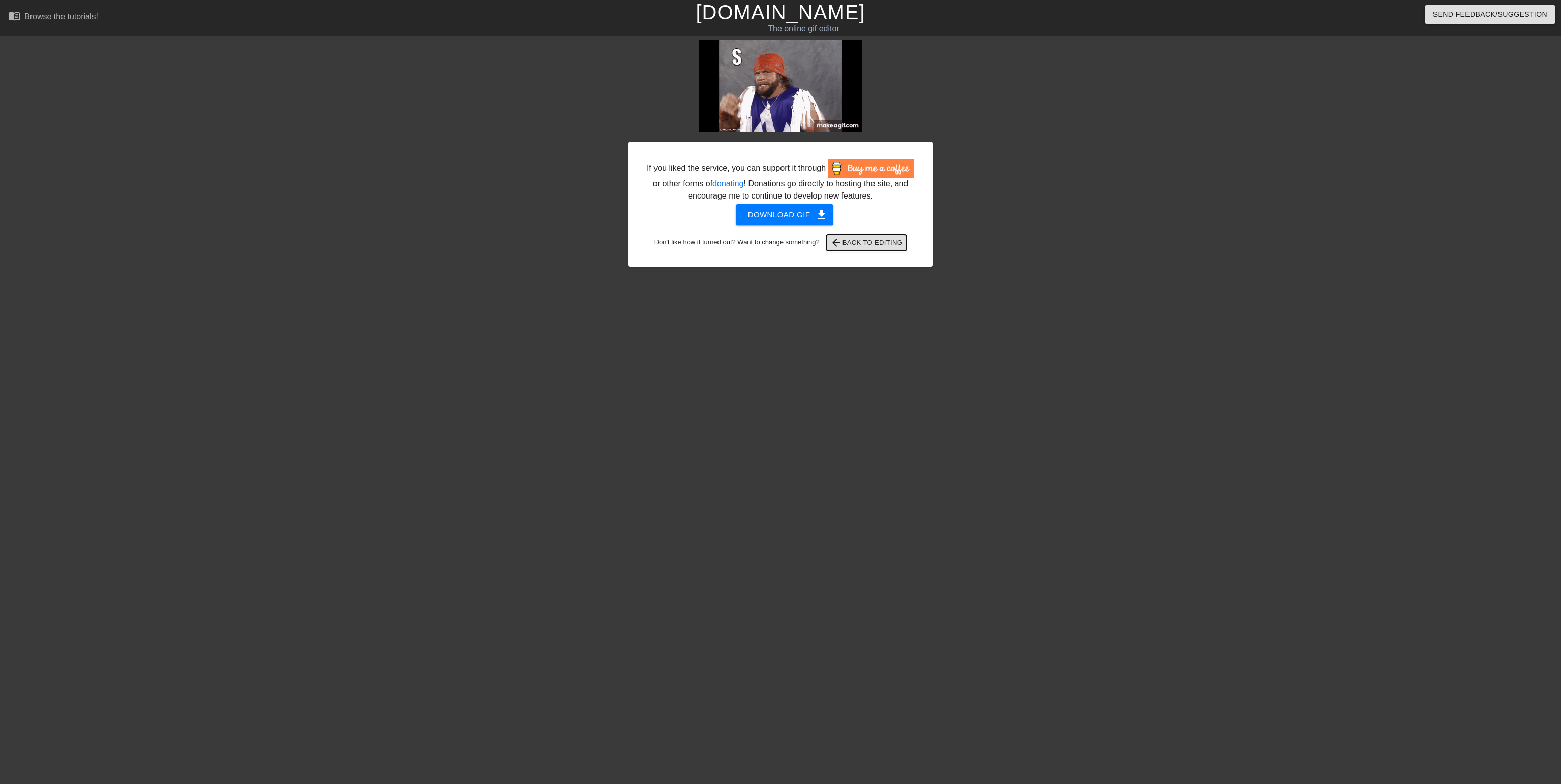
click at [876, 243] on span "arrow_back Back to Editing" at bounding box center [866, 242] width 72 height 12
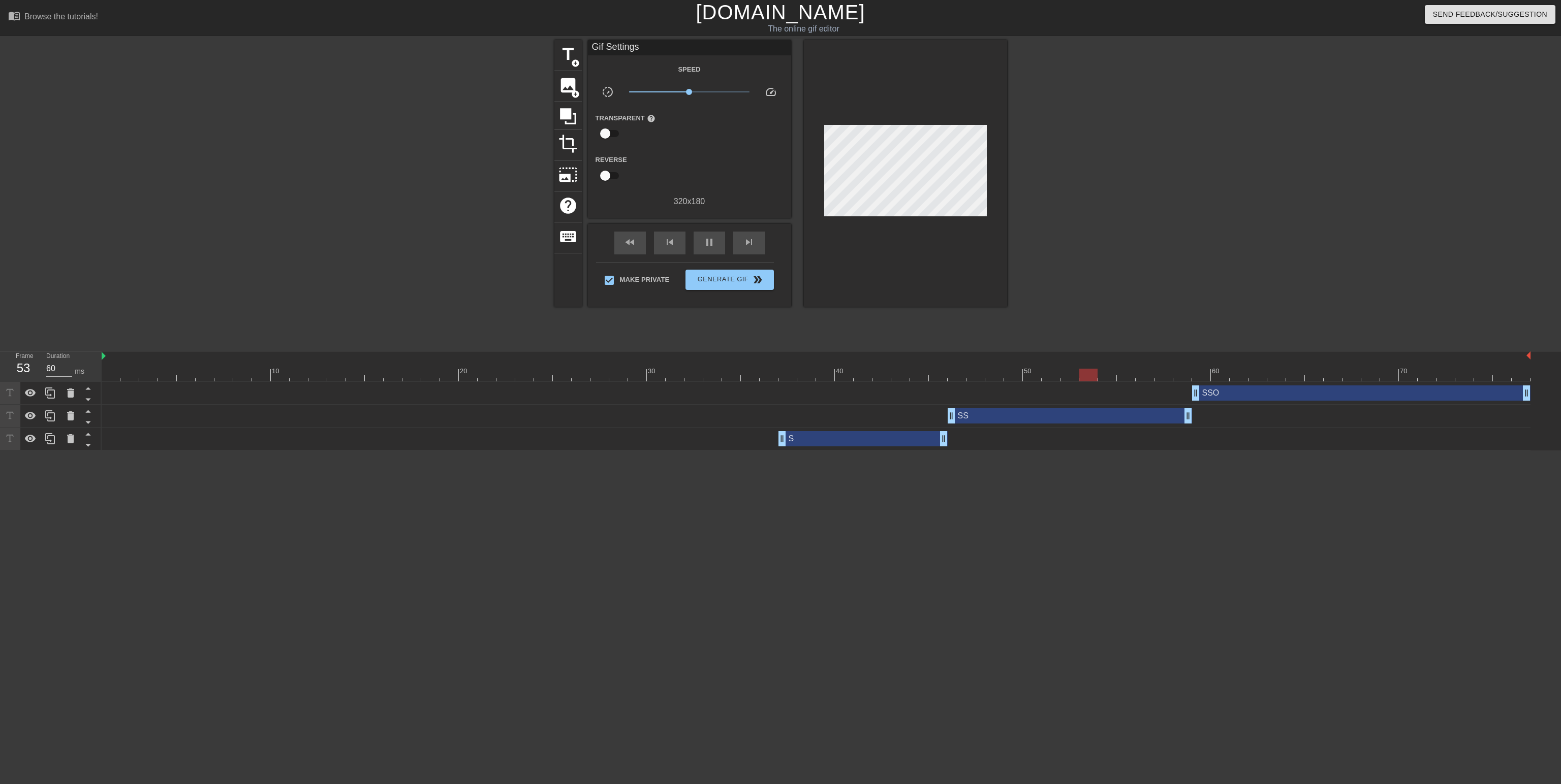
type input "70"
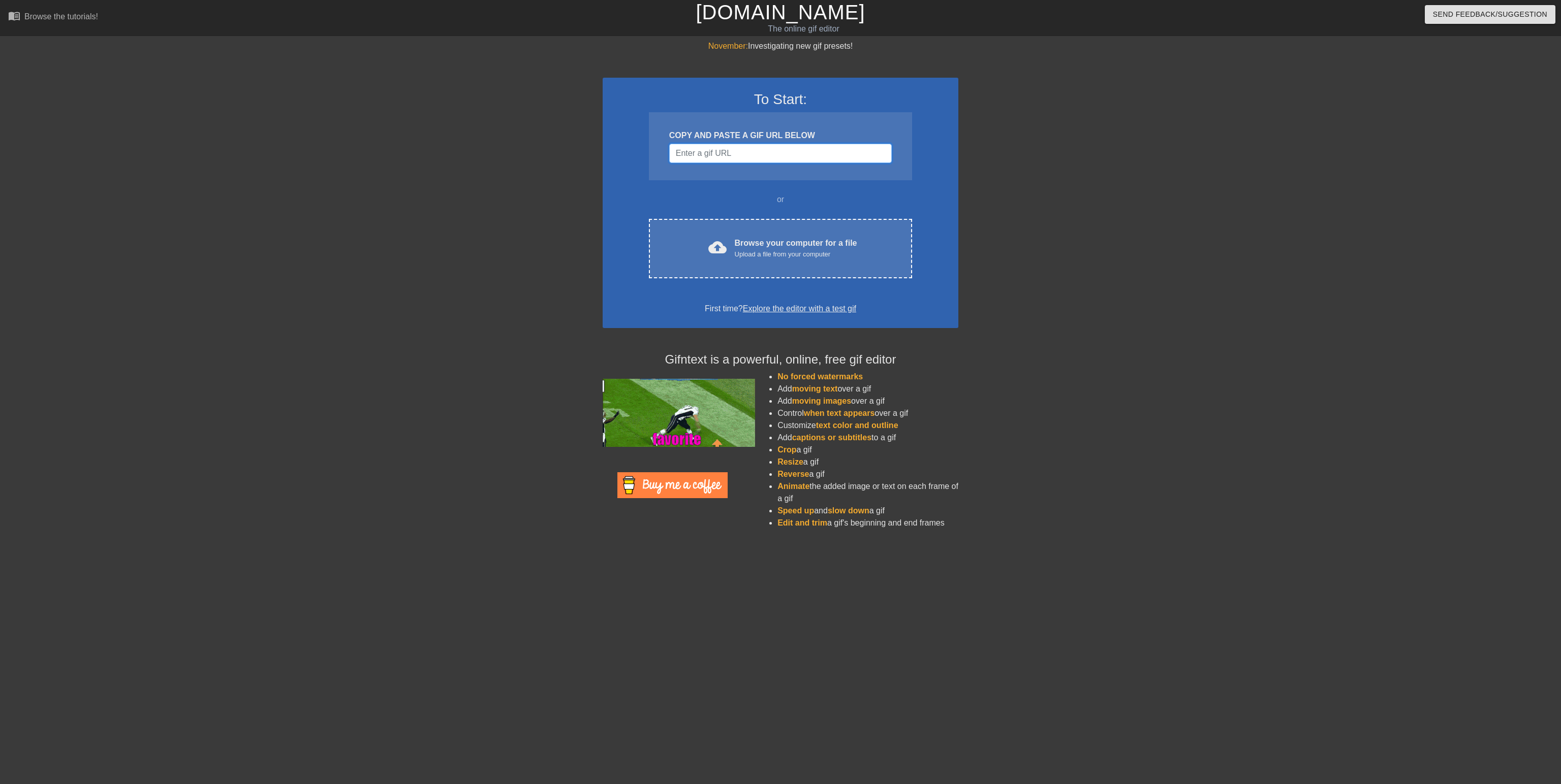
click at [757, 152] on input "Username" at bounding box center [781, 153] width 223 height 20
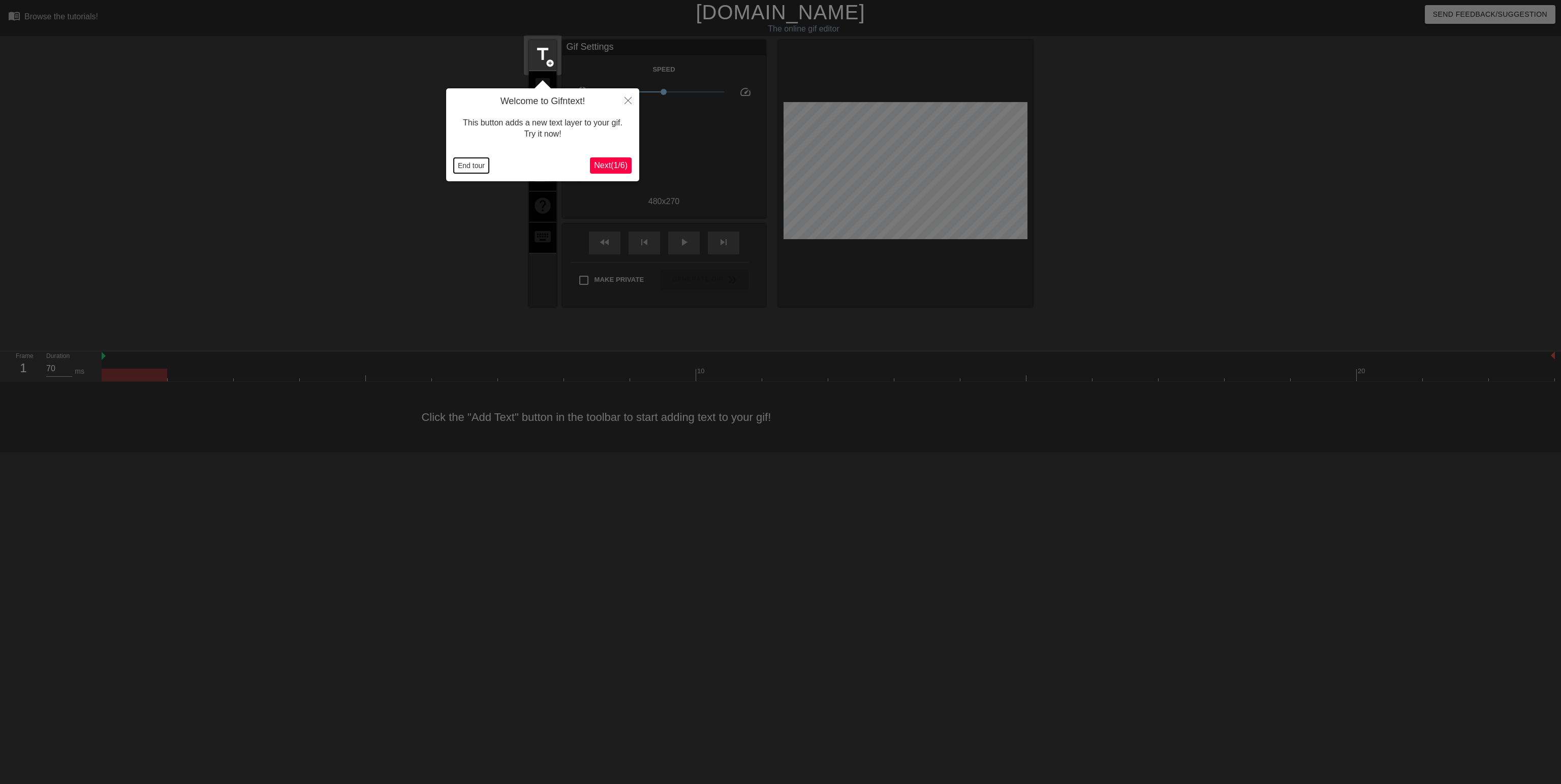
click at [486, 168] on button "End tour" at bounding box center [471, 165] width 35 height 15
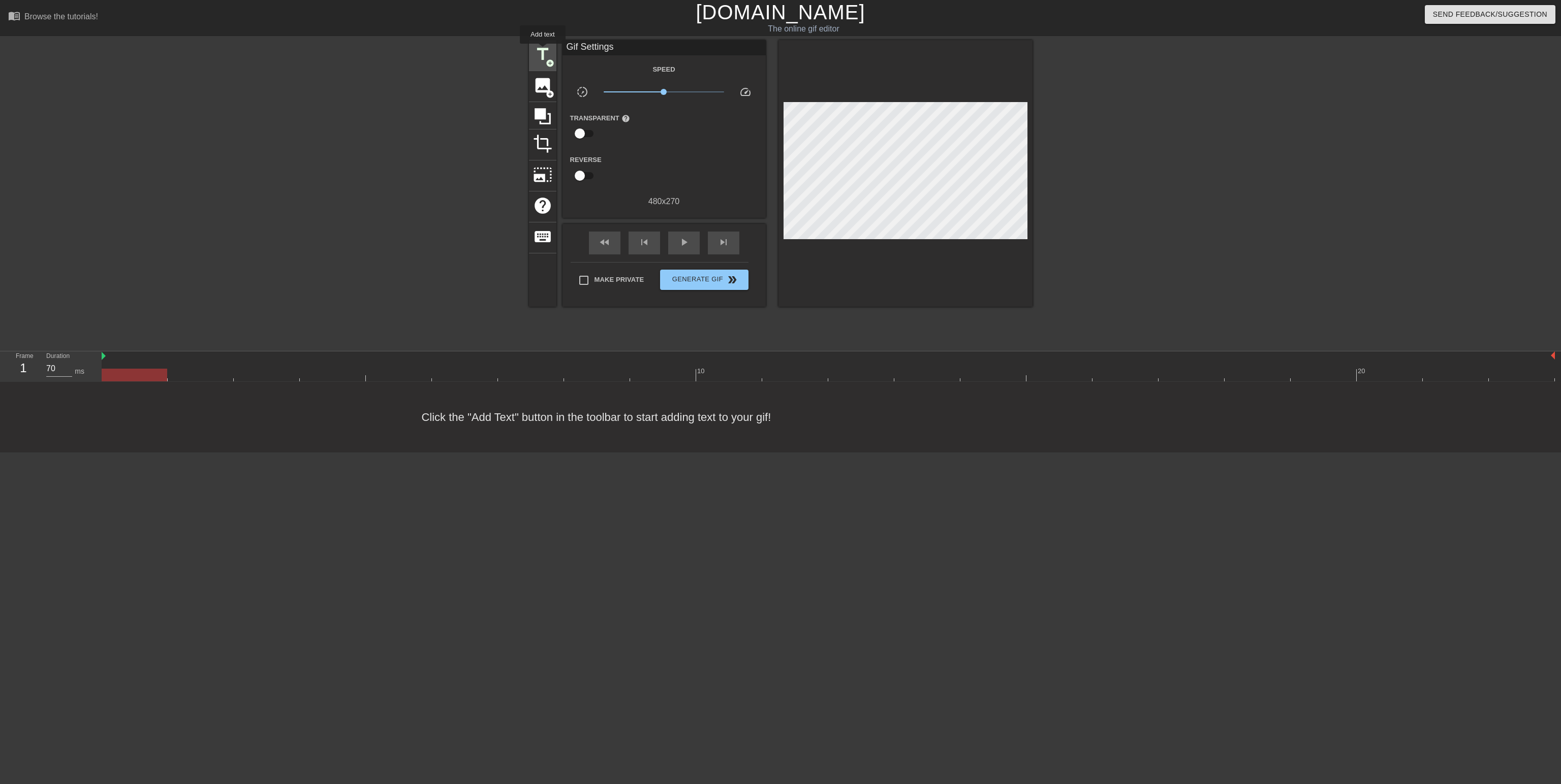
click at [543, 51] on span "title" at bounding box center [543, 54] width 20 height 20
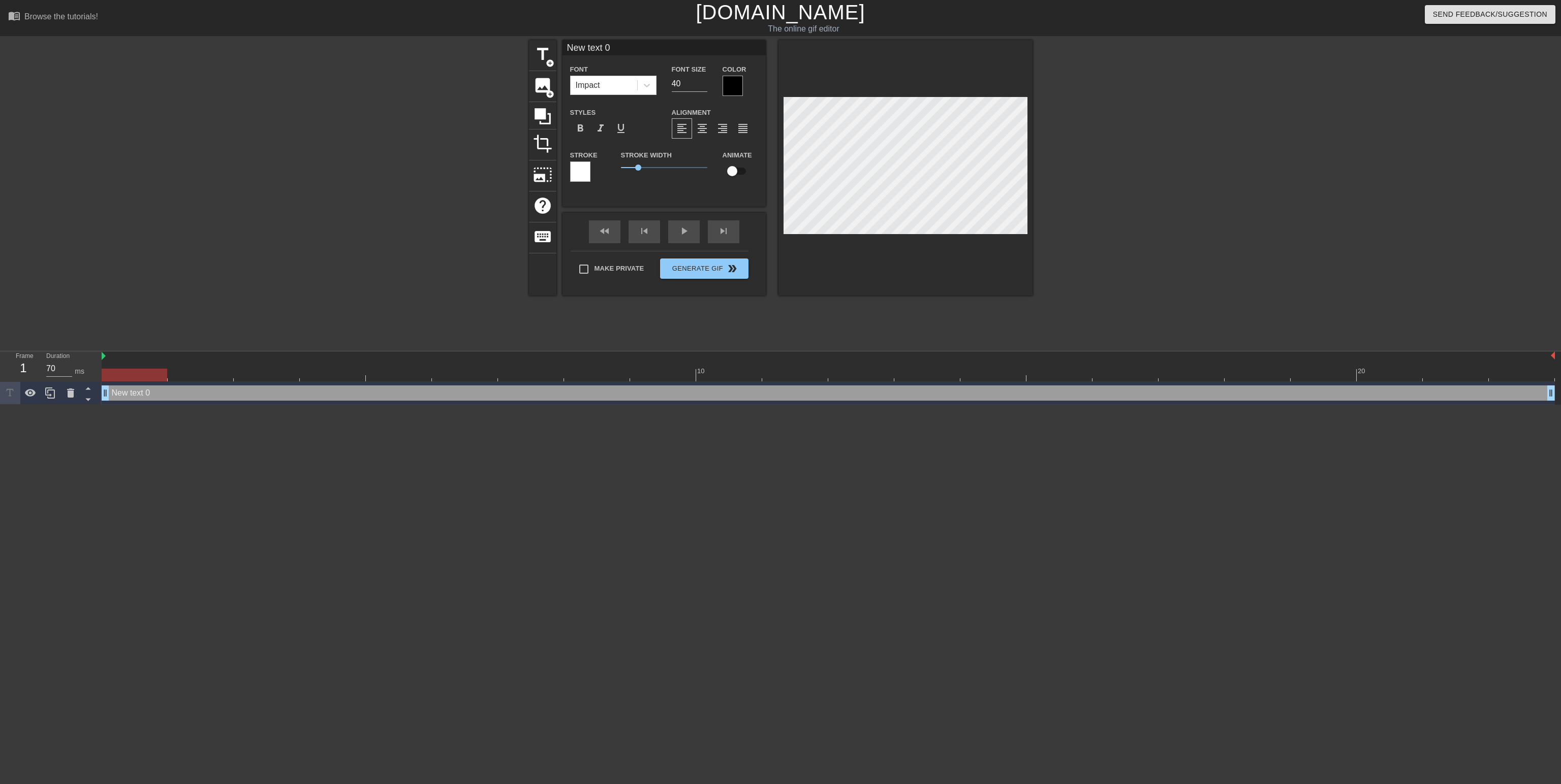
click at [583, 170] on div at bounding box center [580, 171] width 20 height 20
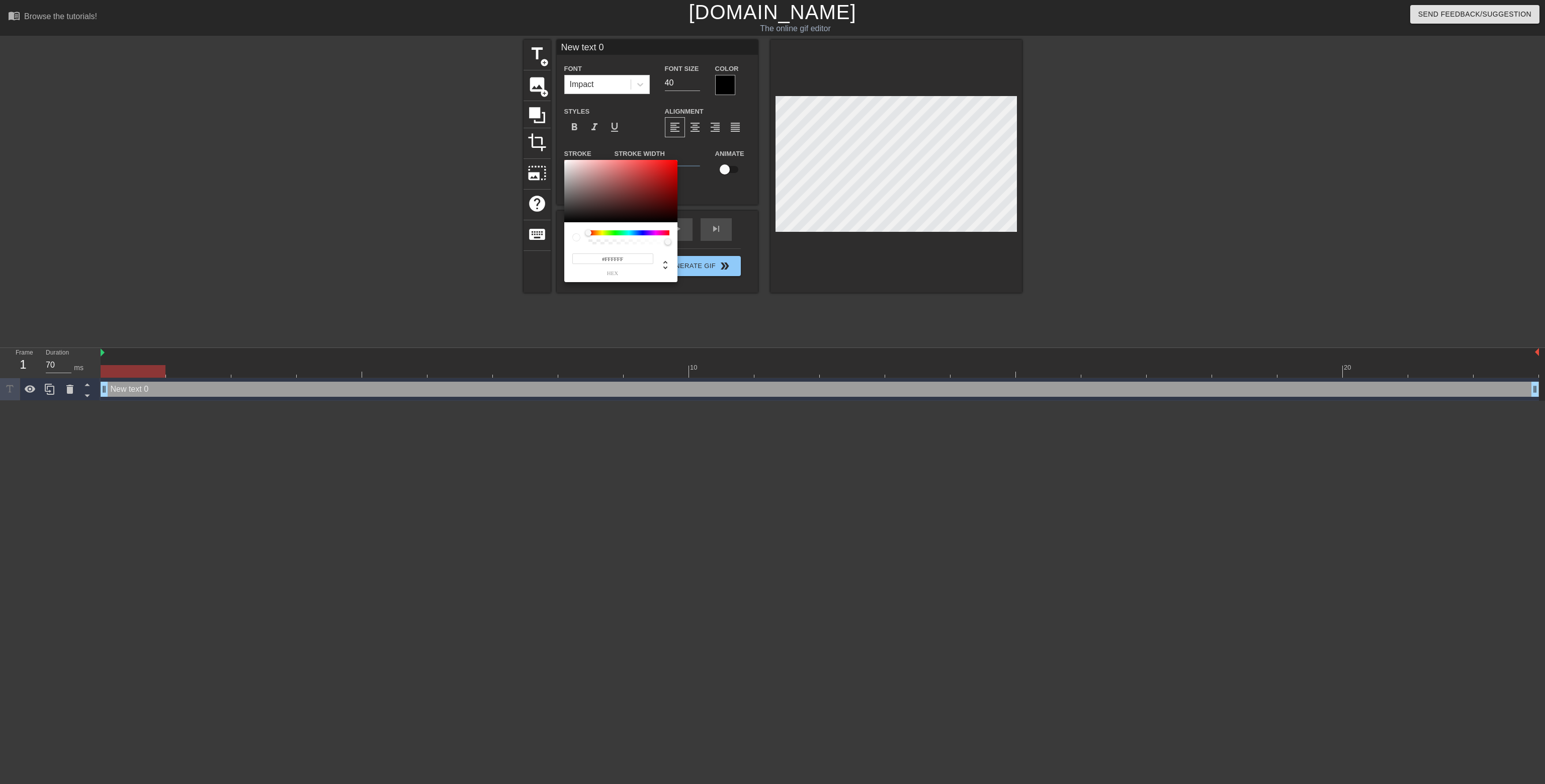
drag, startPoint x: 610, startPoint y: 259, endPoint x: 640, endPoint y: 259, distance: 30.0
click at [640, 259] on input "#FFFFFF" at bounding box center [612, 258] width 81 height 11
type input "#000000"
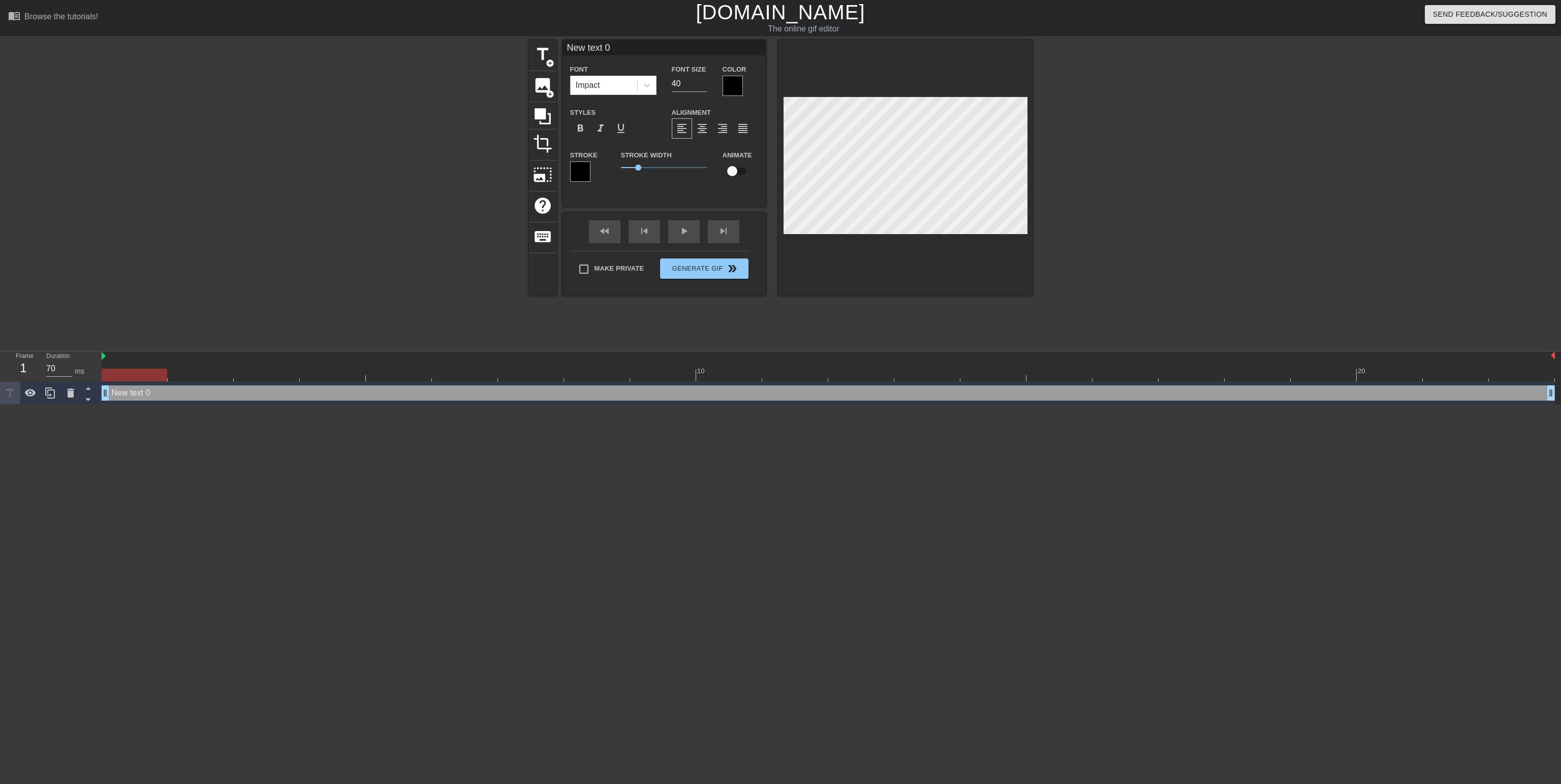
click at [736, 81] on div at bounding box center [733, 86] width 20 height 20
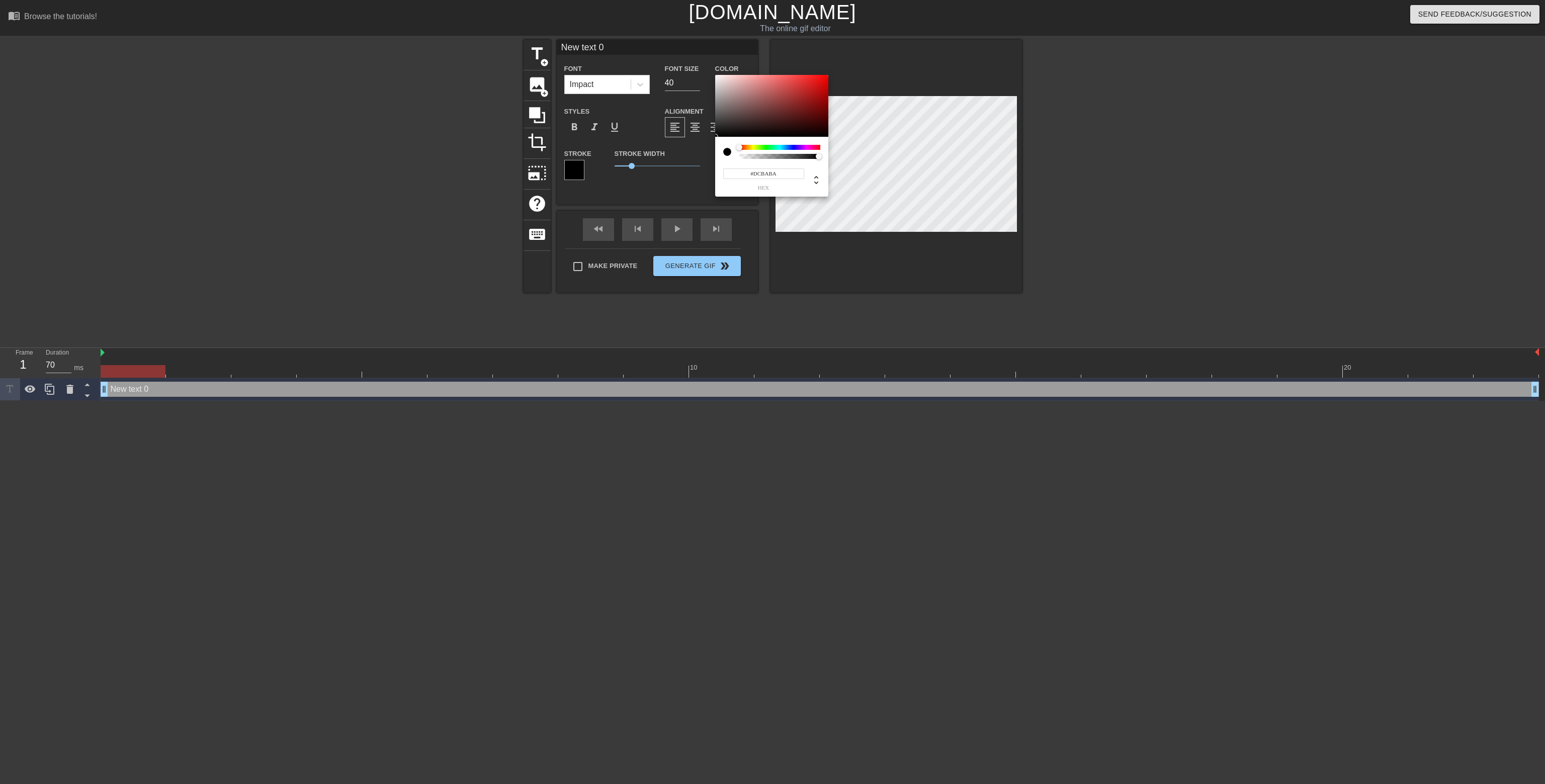
click at [728, 80] on div at bounding box center [772, 106] width 113 height 62
drag, startPoint x: 754, startPoint y: 173, endPoint x: 788, endPoint y: 174, distance: 34.0
click at [795, 174] on input "#DCBABA" at bounding box center [764, 173] width 81 height 11
type input "#ffffff"
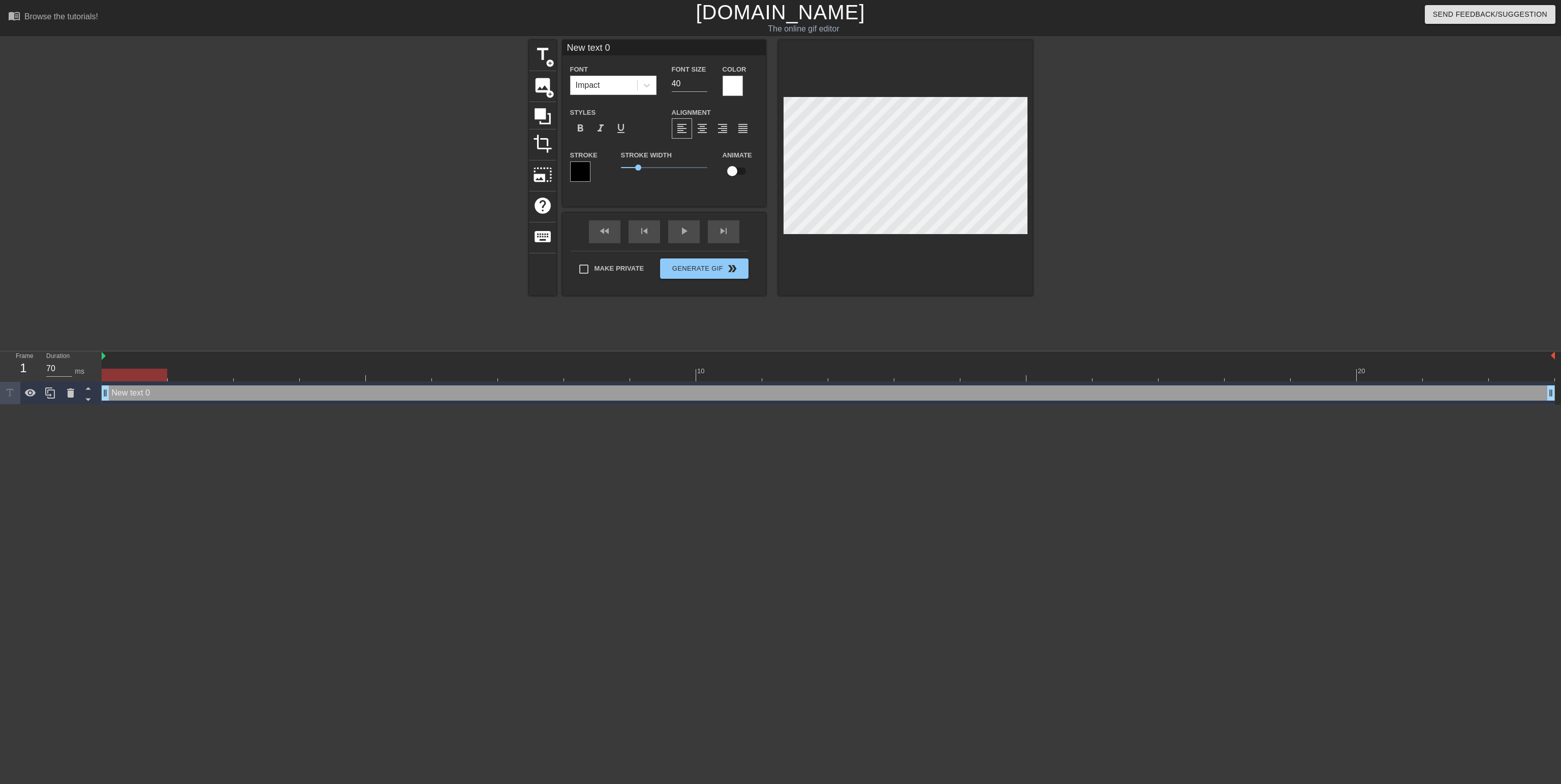
scroll to position [1, 1]
type input "I"
type textarea "I"
type input "IL"
type textarea "IL"
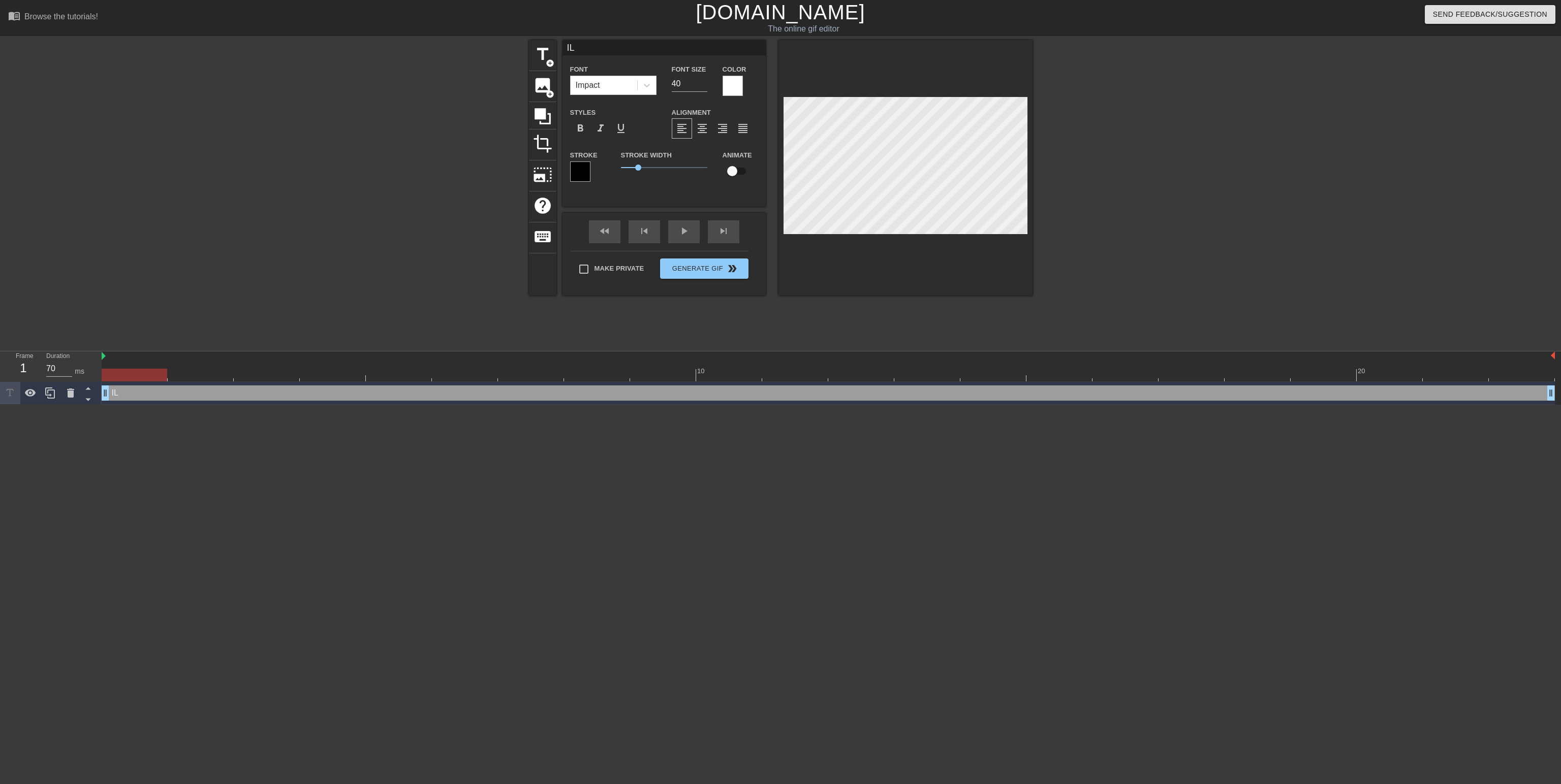
type input "ILO"
type textarea "ILO"
type input "ILOT"
type textarea "ILOT"
click at [735, 166] on input "checkbox" at bounding box center [732, 171] width 58 height 20
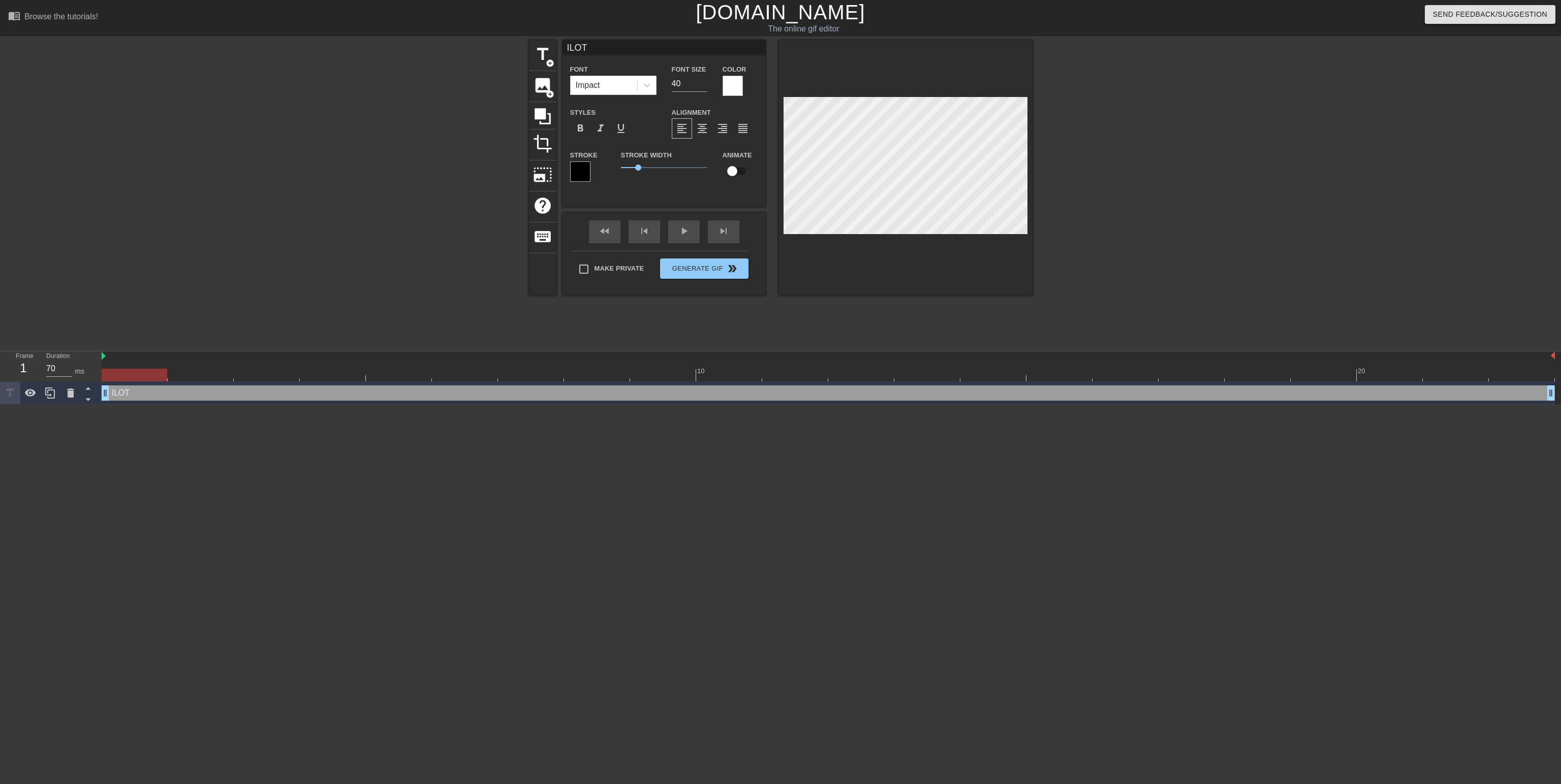
checkbox input "true"
click at [718, 233] on div "skip_next" at bounding box center [724, 232] width 32 height 23
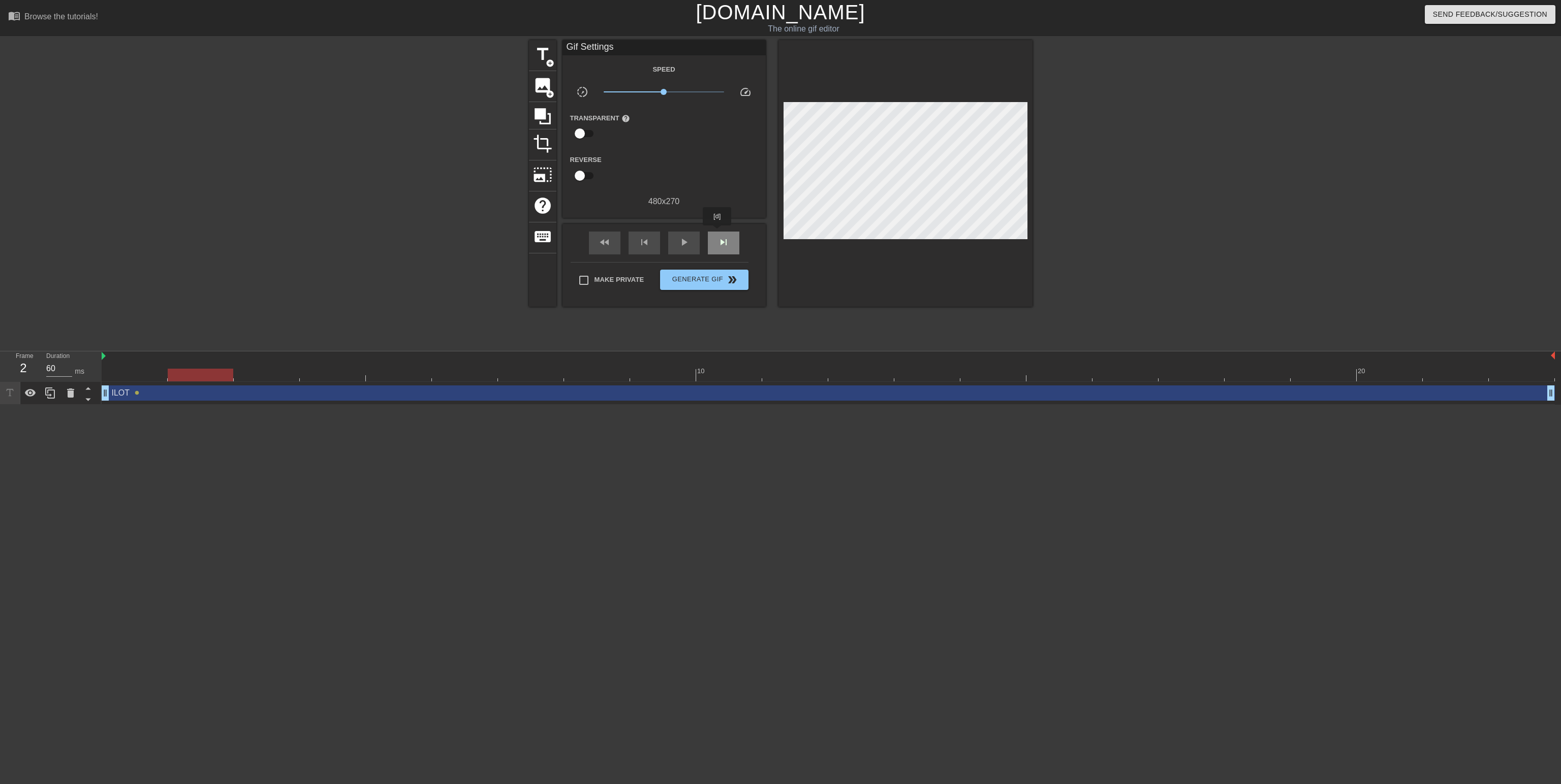
click at [718, 233] on div "skip_next" at bounding box center [724, 243] width 32 height 23
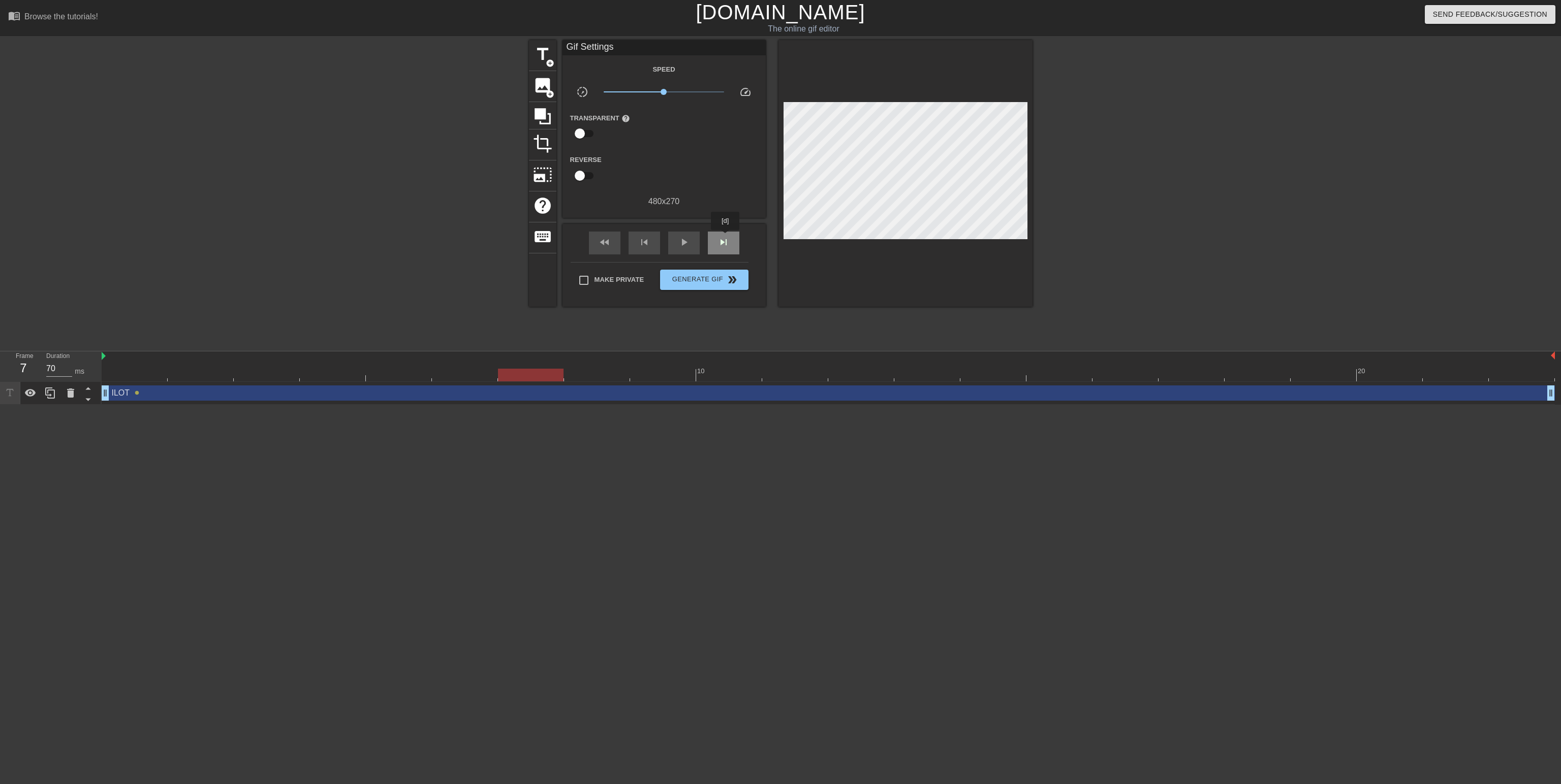
click at [726, 237] on span "skip_next" at bounding box center [724, 242] width 12 height 12
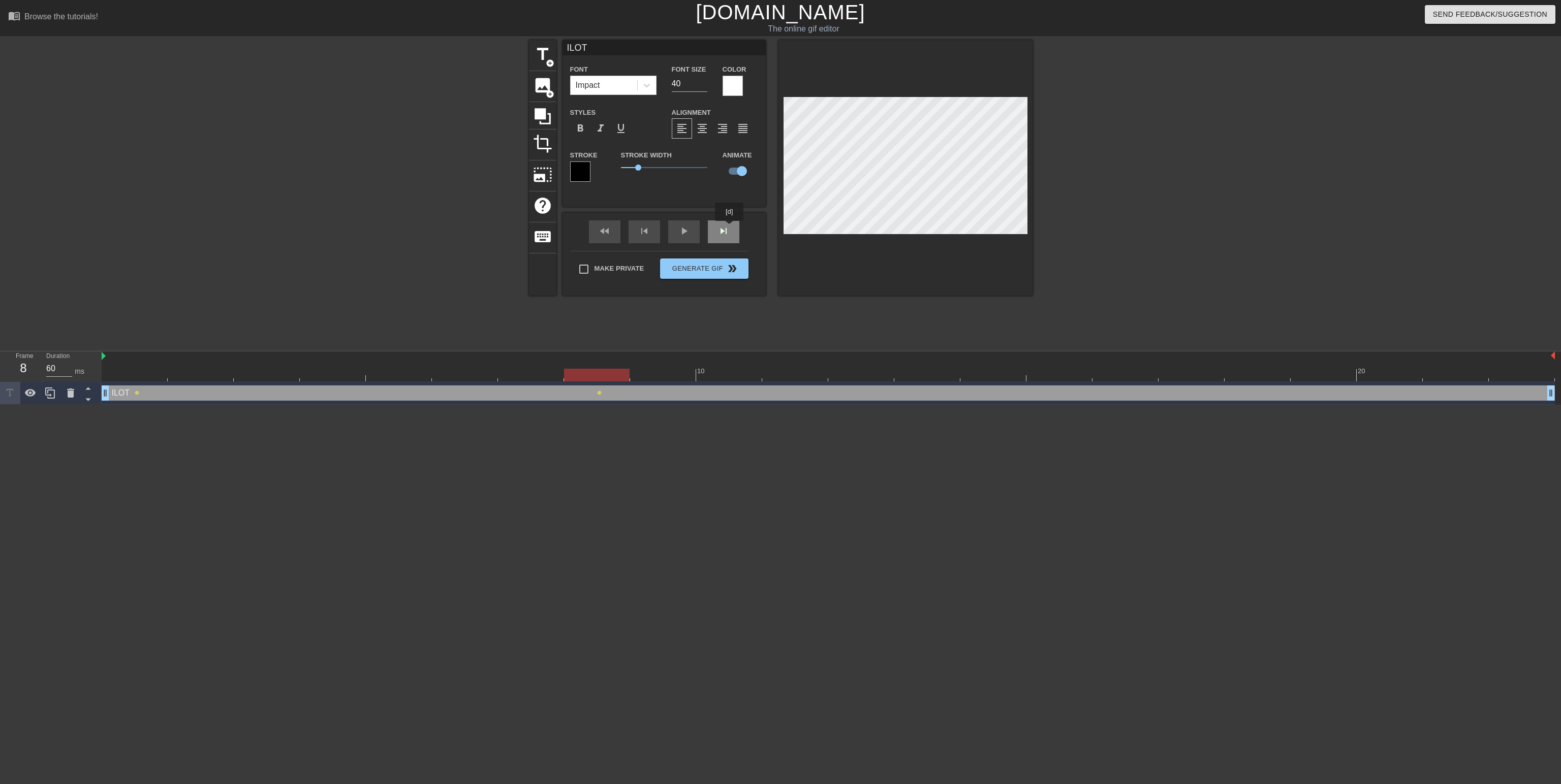
click at [729, 228] on div "fast_rewind skip_previous play_arrow skip_next" at bounding box center [664, 231] width 166 height 38
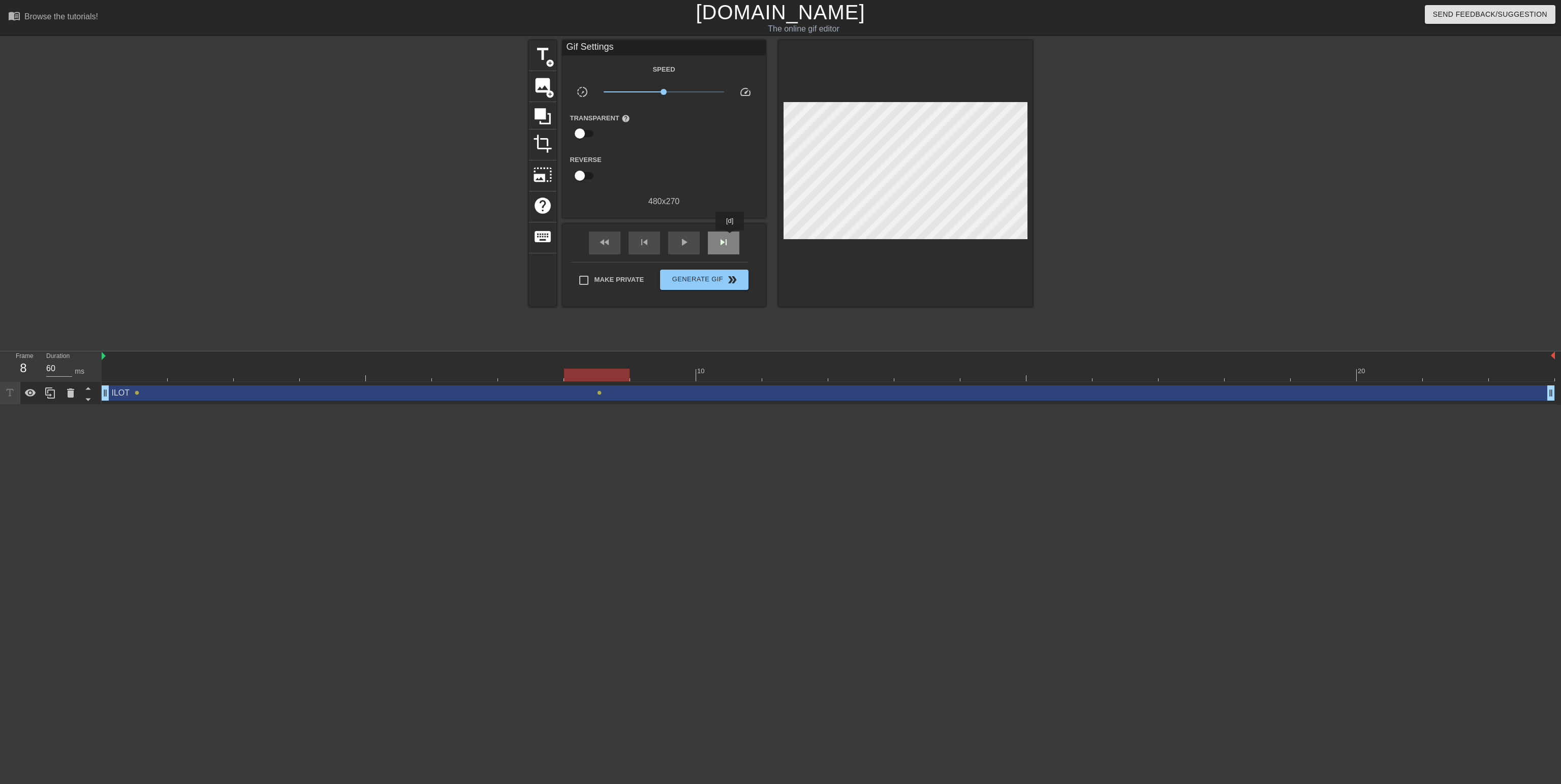
click at [730, 237] on div "skip_next" at bounding box center [724, 243] width 32 height 23
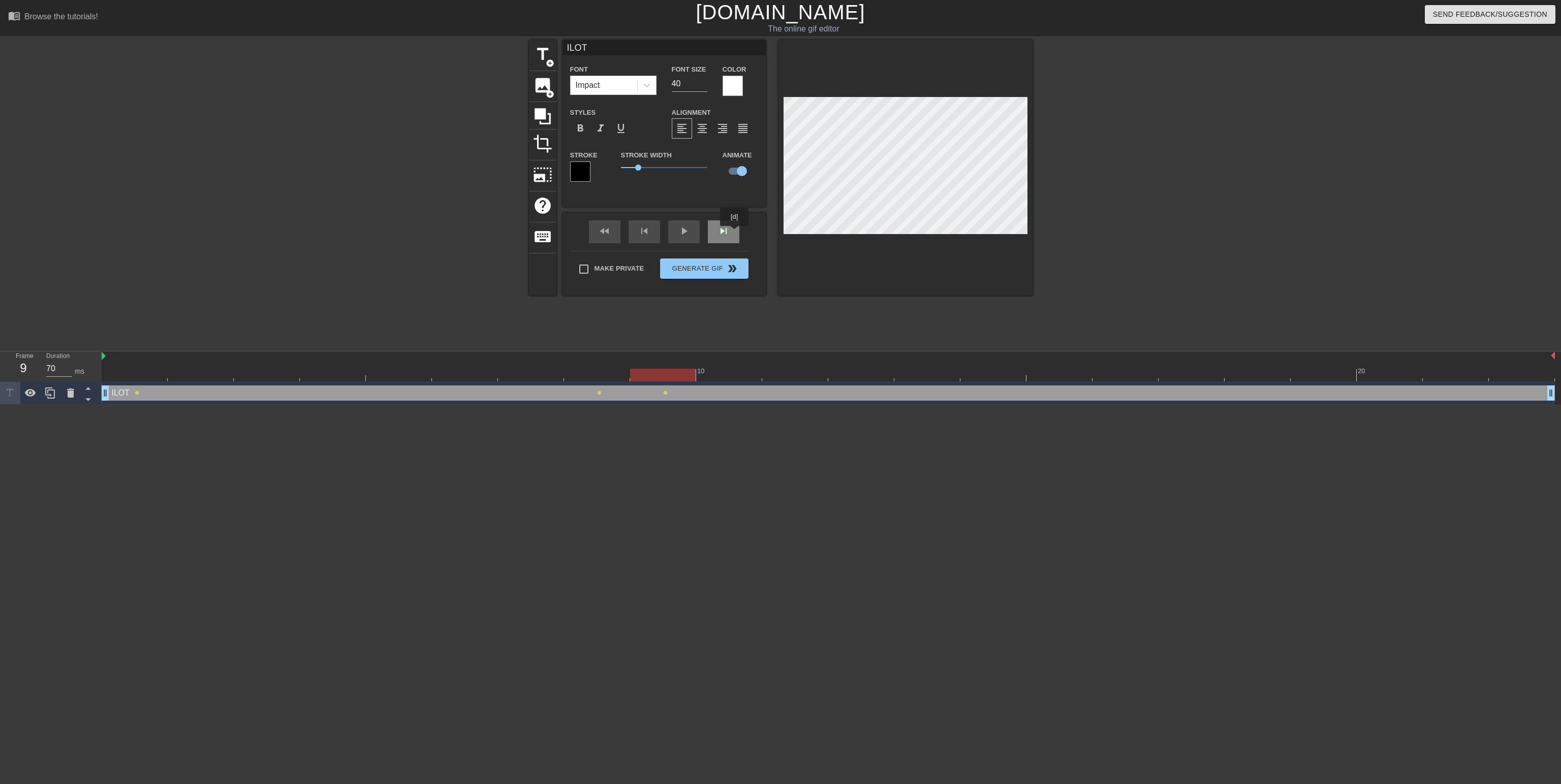
click at [735, 233] on div "skip_next" at bounding box center [724, 232] width 32 height 23
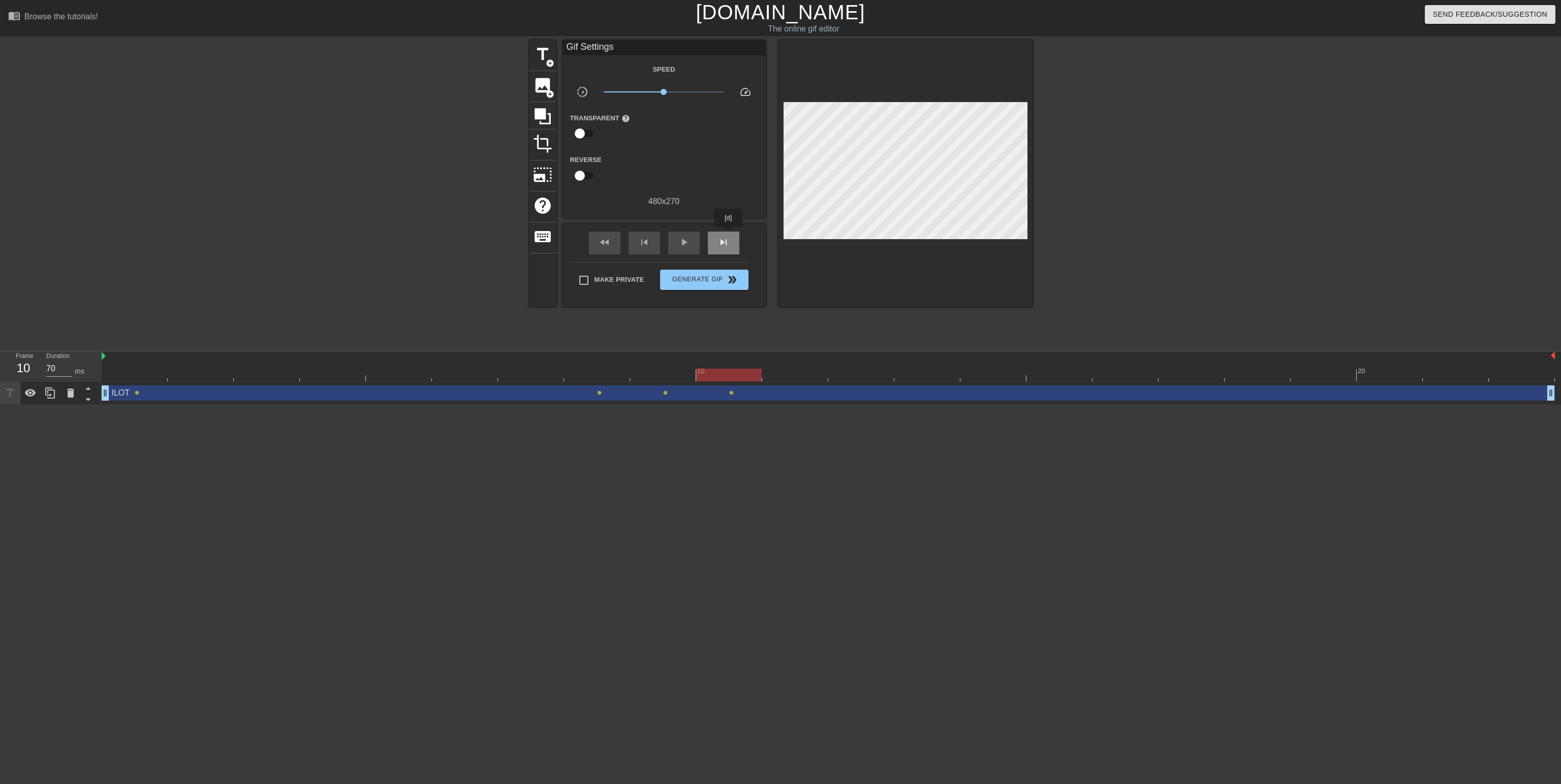
click at [729, 234] on div "skip_next" at bounding box center [724, 243] width 32 height 23
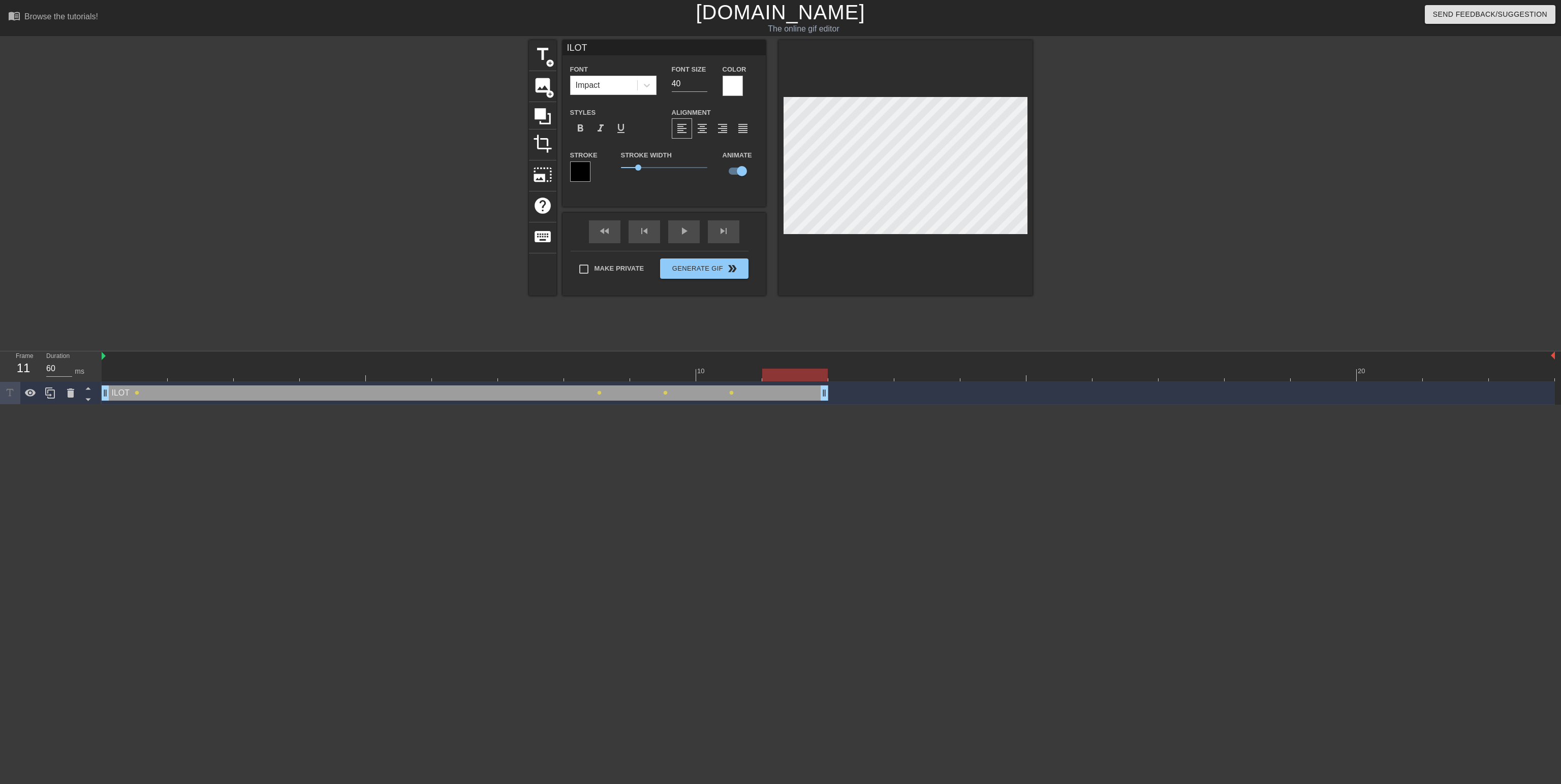
drag, startPoint x: 1551, startPoint y: 396, endPoint x: 825, endPoint y: 425, distance: 726.6
click at [825, 405] on html "menu_book Browse the tutorials! [DOMAIN_NAME] The online gif editor Send Feedba…" at bounding box center [780, 203] width 1561 height 405
click at [47, 391] on icon at bounding box center [50, 393] width 12 height 12
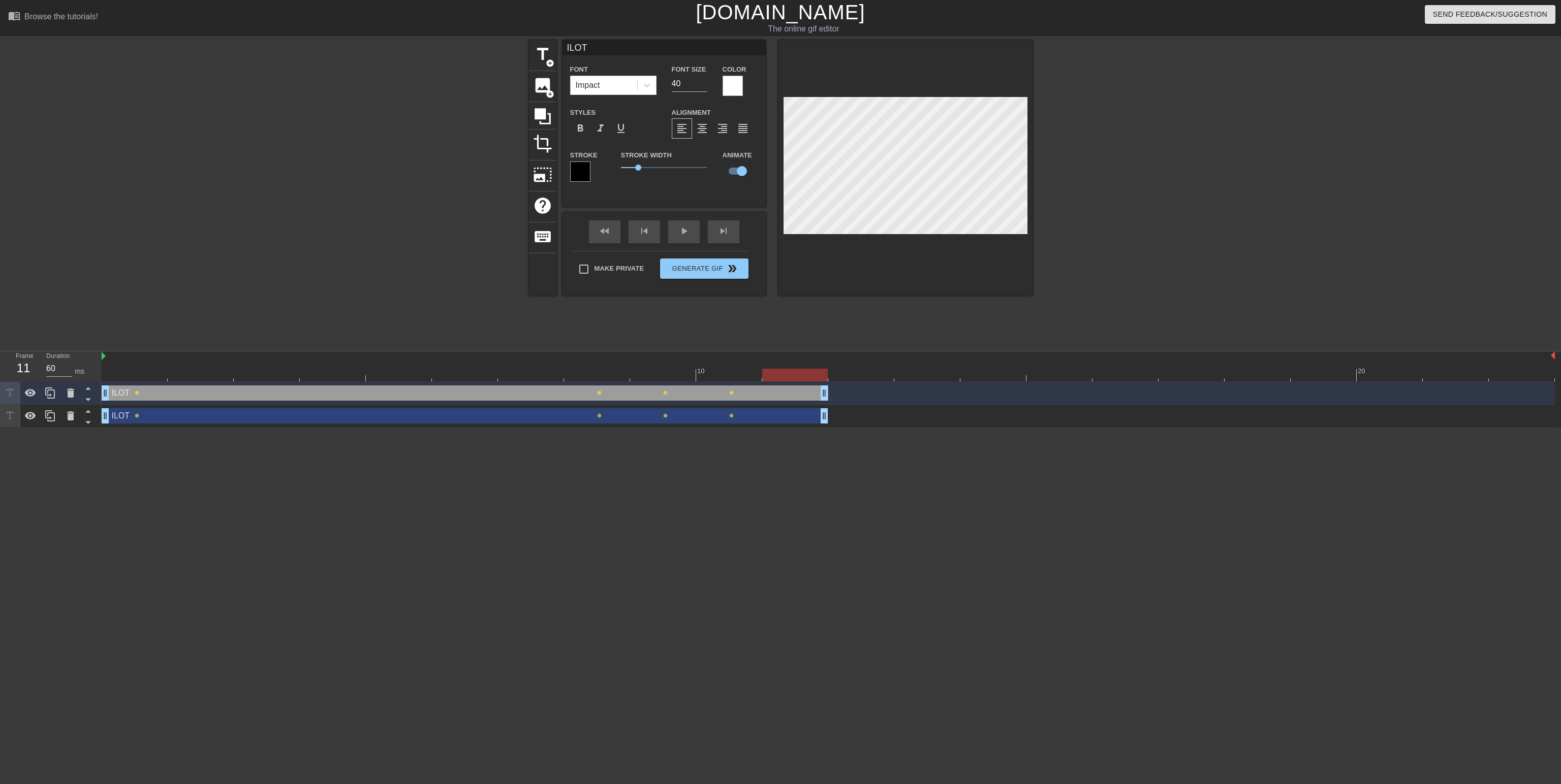
type input "70"
click at [140, 375] on div at bounding box center [828, 375] width 1453 height 13
type input "M"
type textarea "M"
type input "MO"
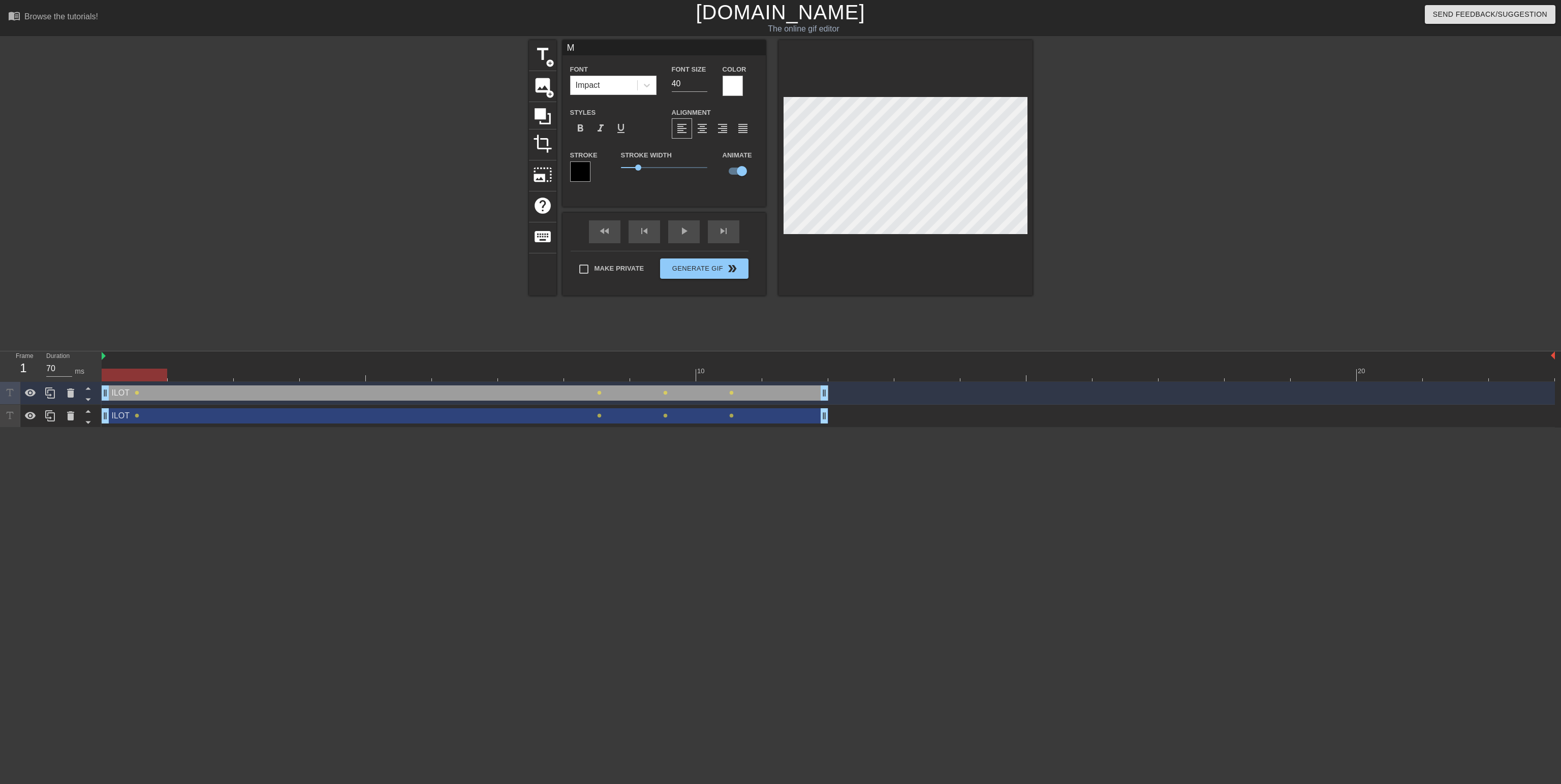
type textarea "MO"
type input "MON"
type textarea "MON"
type input "MONE"
type textarea "MONE"
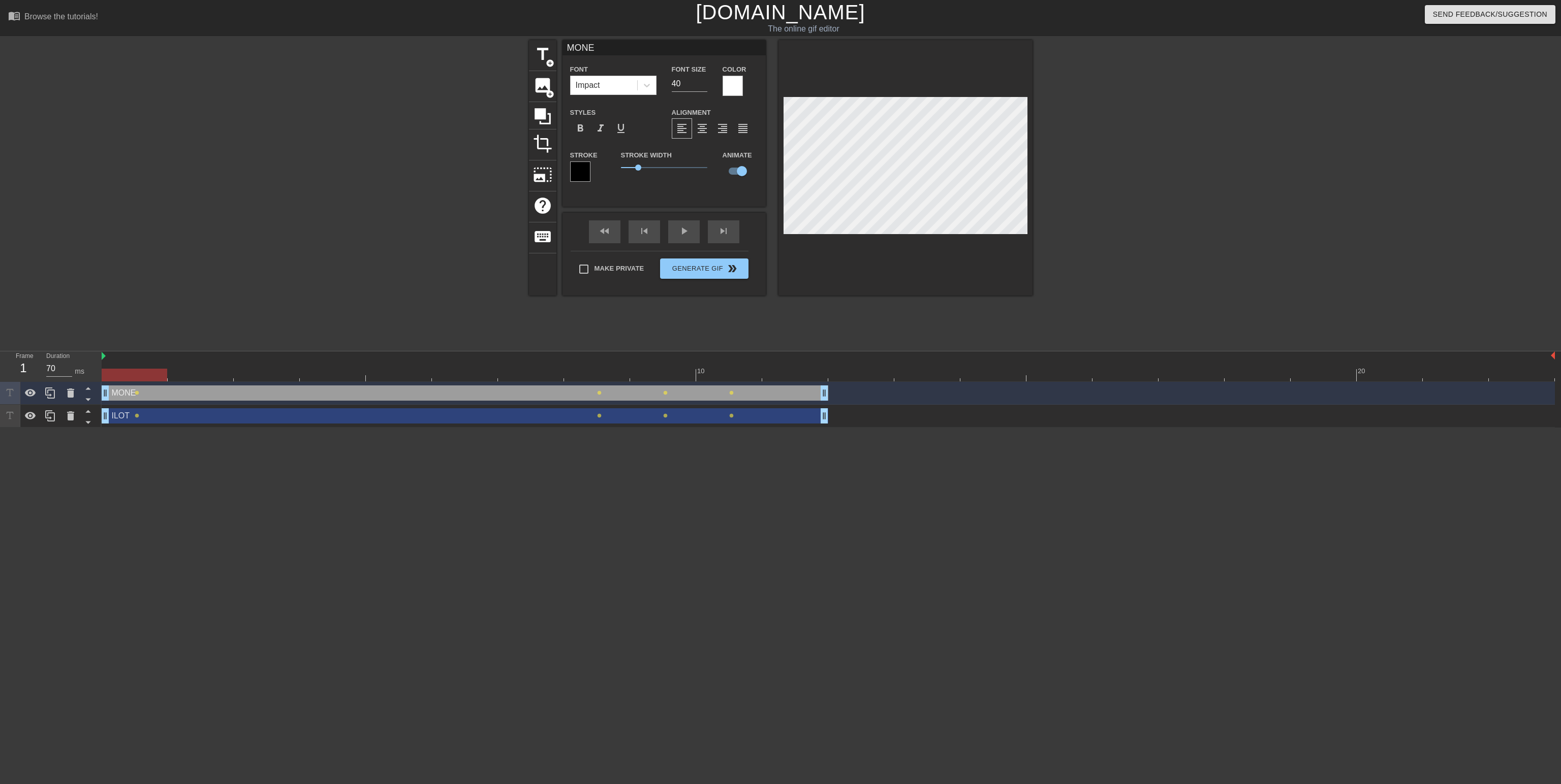
type input "MONER"
type textarea "MONERI"
type input "MONERI"
type textarea "MONERIS"
type input "MONERIS"
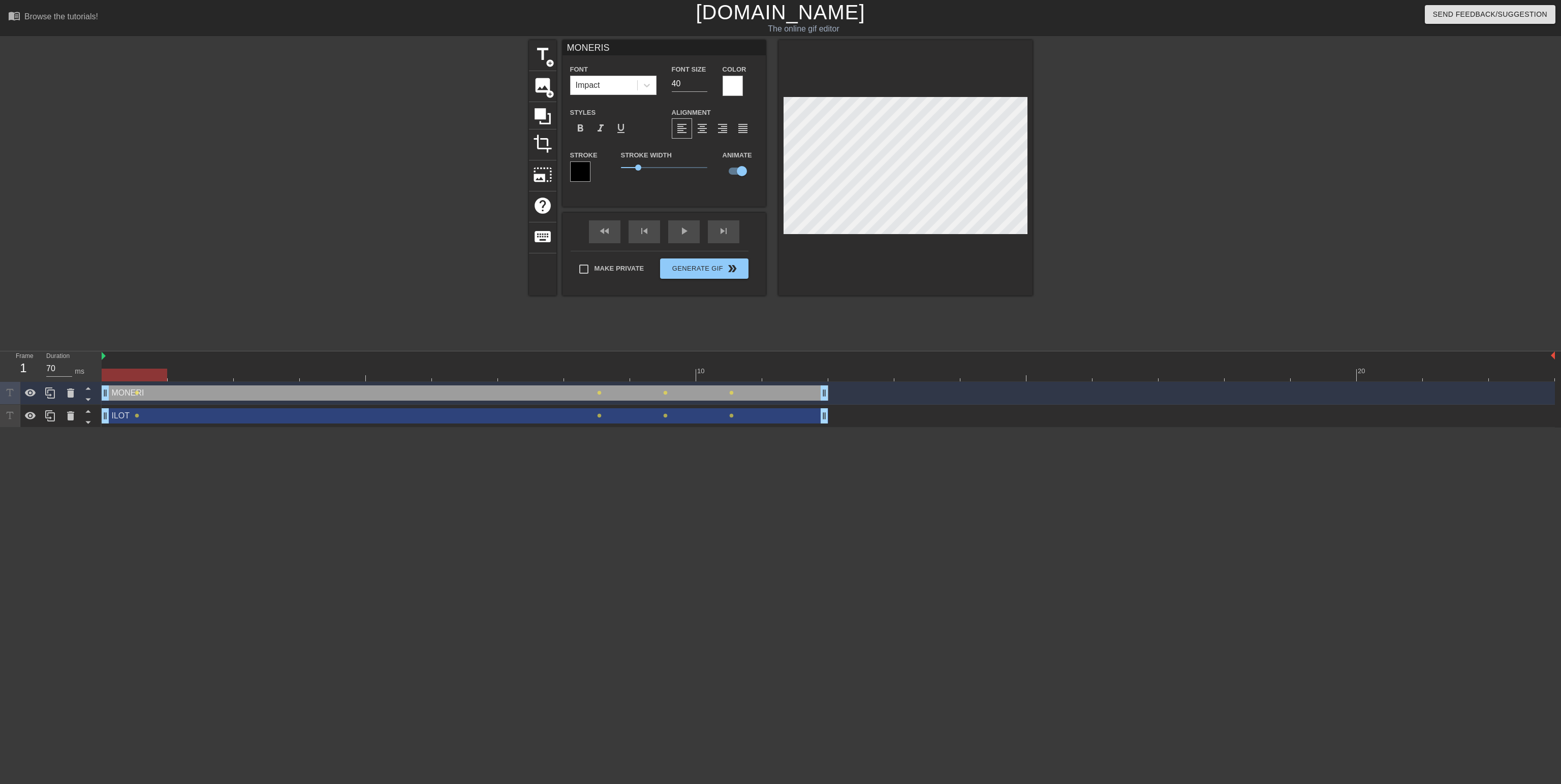
scroll to position [1, 2]
type textarea "MONERIS"
drag, startPoint x: 161, startPoint y: 375, endPoint x: 474, endPoint y: 375, distance: 313.0
click at [474, 375] on div at bounding box center [465, 375] width 66 height 13
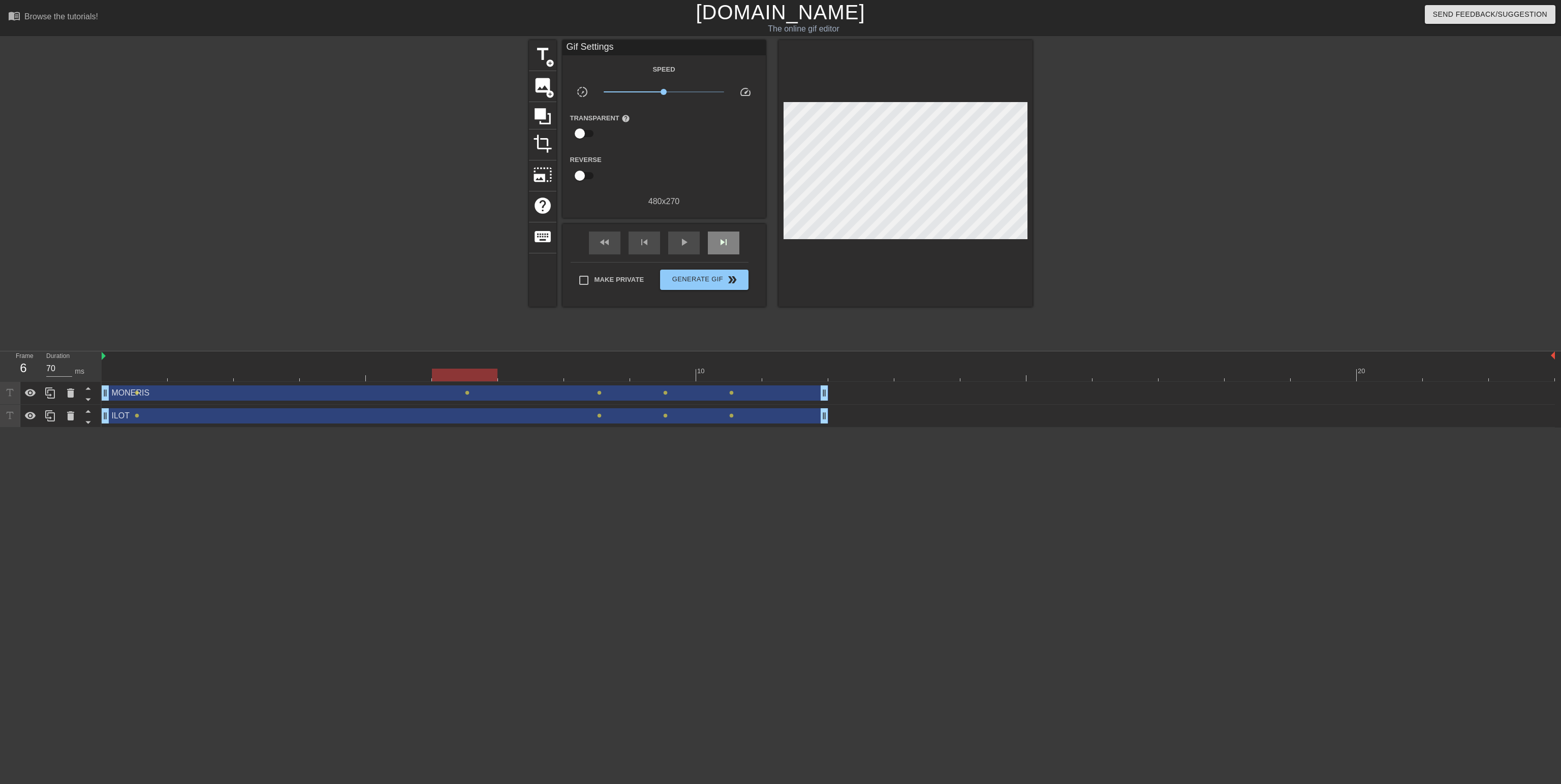
click at [732, 226] on div "fast_rewind skip_previous play_arrow skip_next" at bounding box center [664, 243] width 166 height 38
click at [729, 242] on div "skip_next" at bounding box center [724, 243] width 32 height 23
click at [729, 227] on div "fast_rewind skip_previous play_arrow skip_next" at bounding box center [664, 243] width 166 height 38
click at [735, 247] on div "skip_next" at bounding box center [724, 243] width 32 height 23
click at [733, 228] on div "fast_rewind skip_previous play_arrow skip_next" at bounding box center [664, 243] width 166 height 38
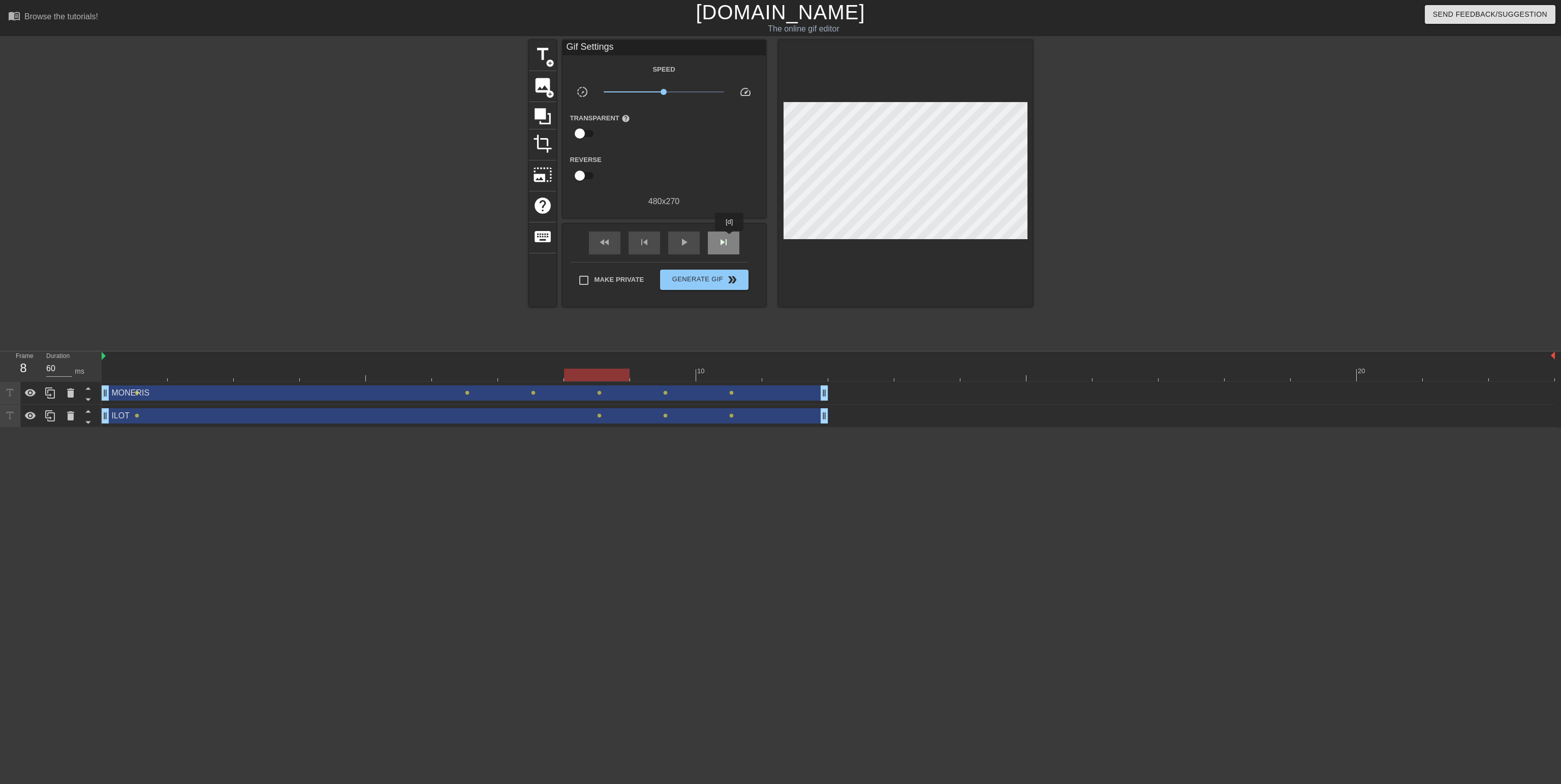
click at [729, 238] on div "skip_next" at bounding box center [724, 243] width 32 height 23
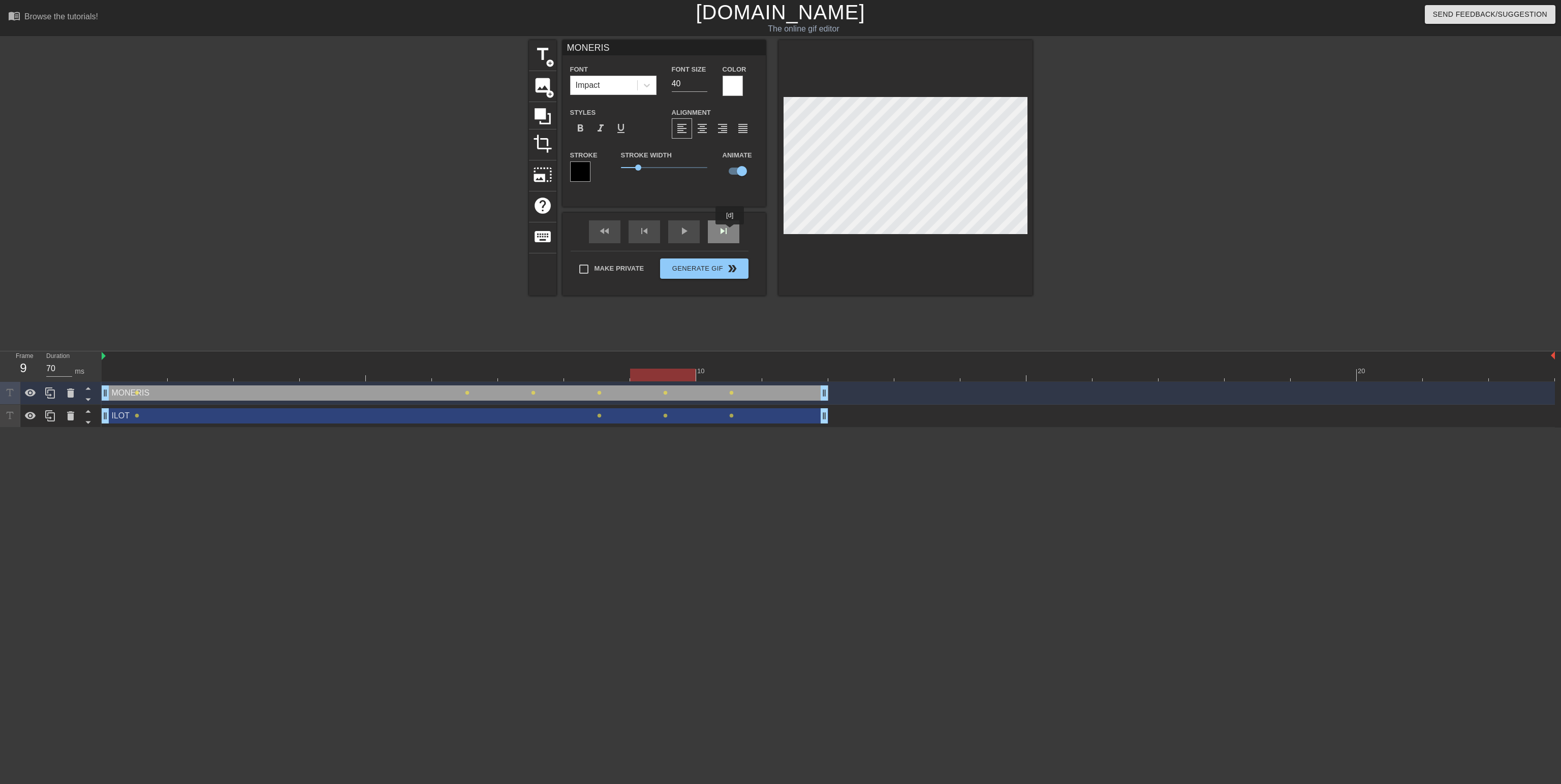
click at [730, 231] on div "skip_next" at bounding box center [724, 232] width 32 height 23
click at [677, 224] on div "fast_rewind skip_previous play_arrow skip_next" at bounding box center [664, 231] width 166 height 38
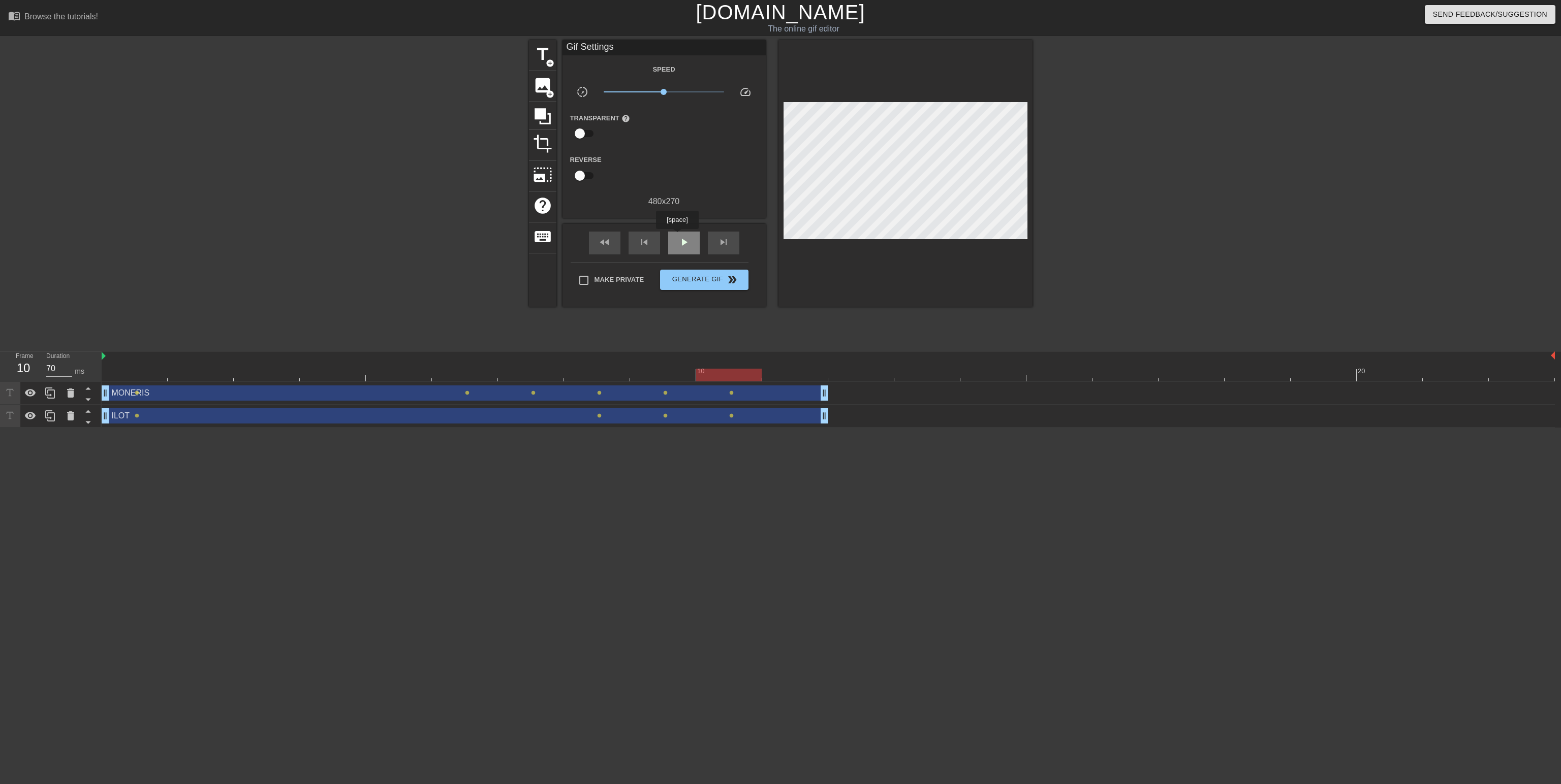
click at [677, 237] on div "play_arrow" at bounding box center [684, 243] width 32 height 23
type input "70"
click at [620, 276] on span "Make Private" at bounding box center [619, 280] width 50 height 10
click at [595, 276] on input "Make Private" at bounding box center [583, 280] width 21 height 21
checkbox input "true"
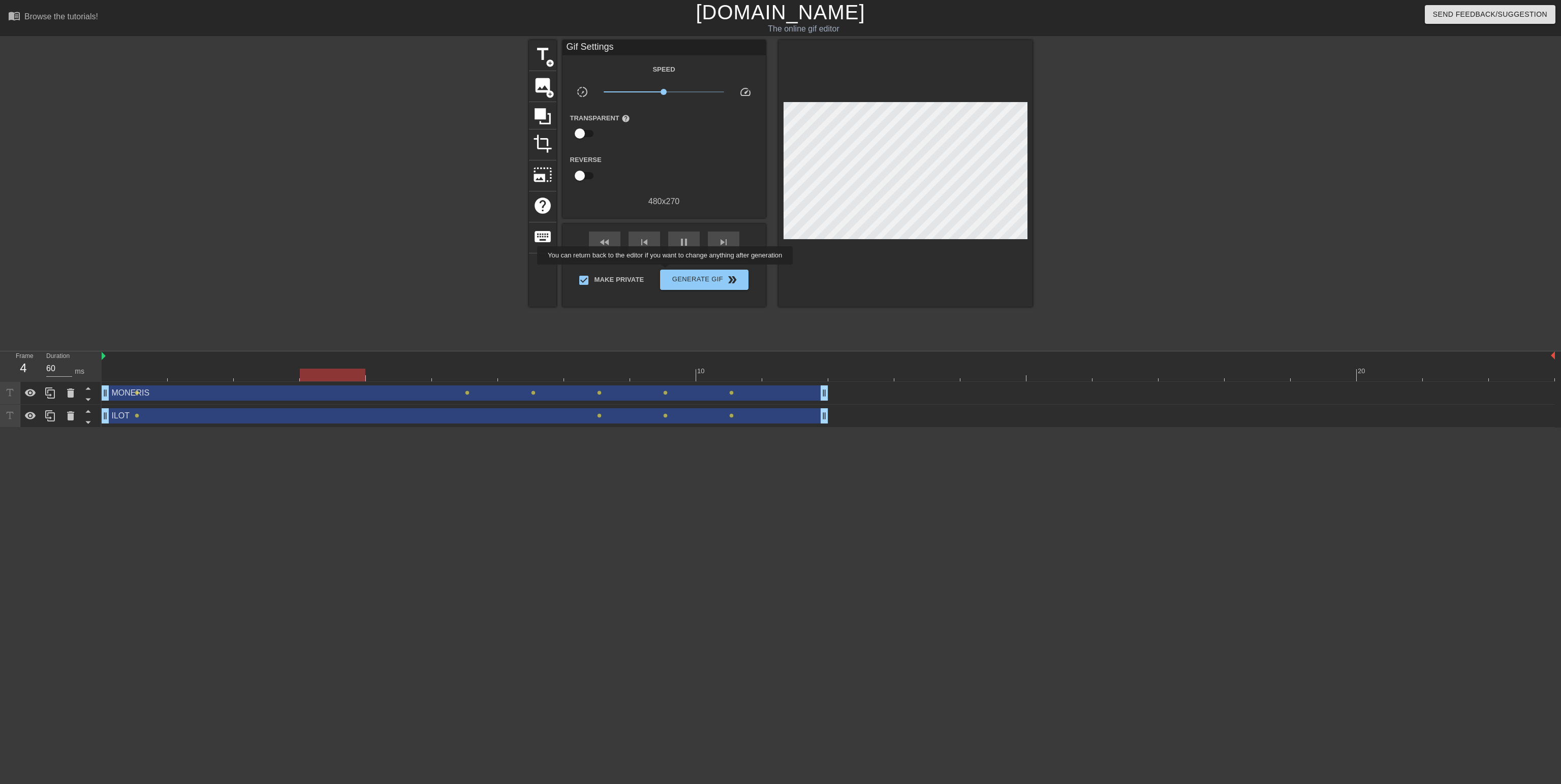
type input "70"
click at [668, 272] on button "Generate Gif double_arrow" at bounding box center [703, 280] width 88 height 20
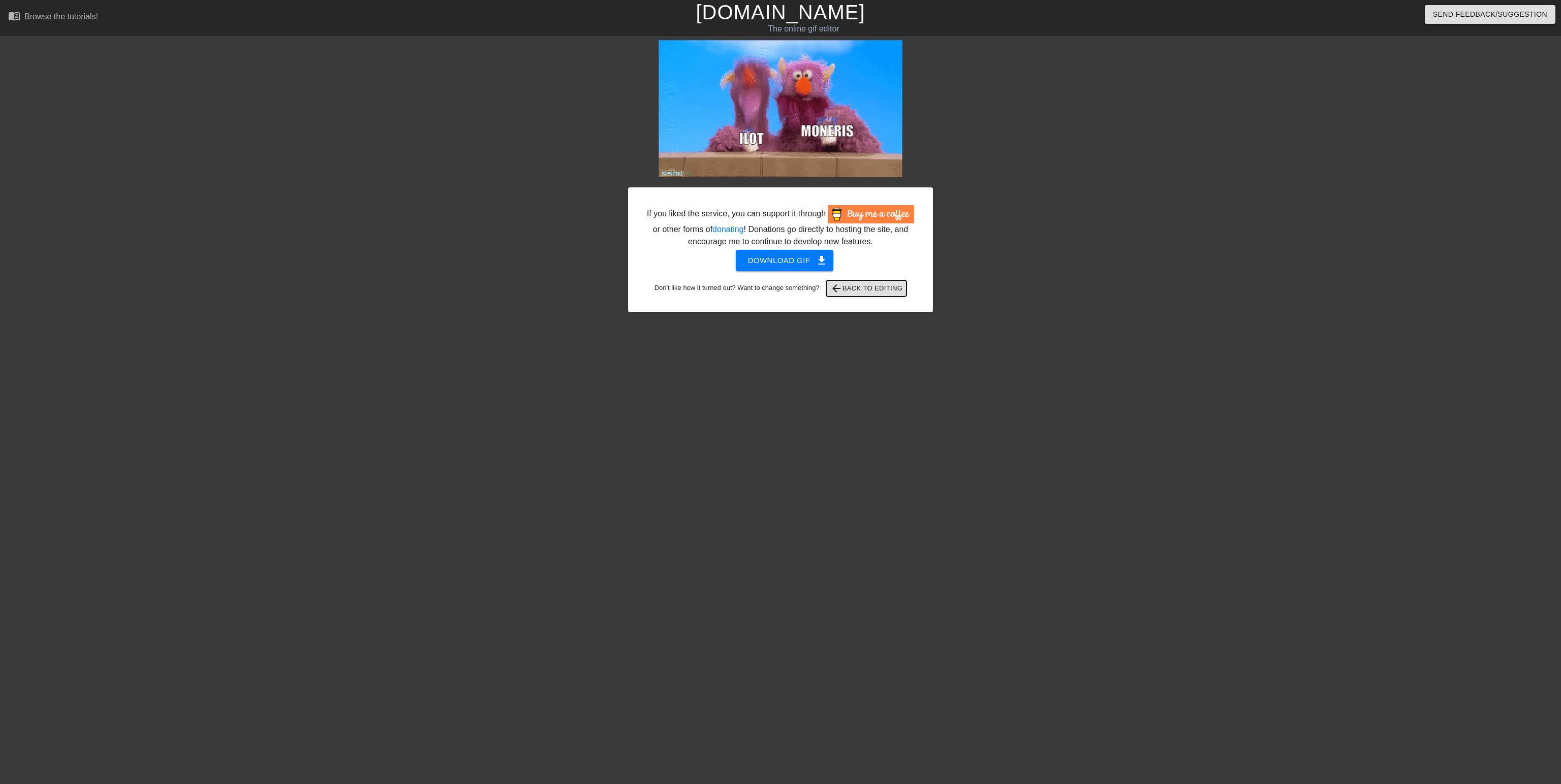
click at [853, 294] on span "arrow_back Back to Editing" at bounding box center [866, 288] width 72 height 12
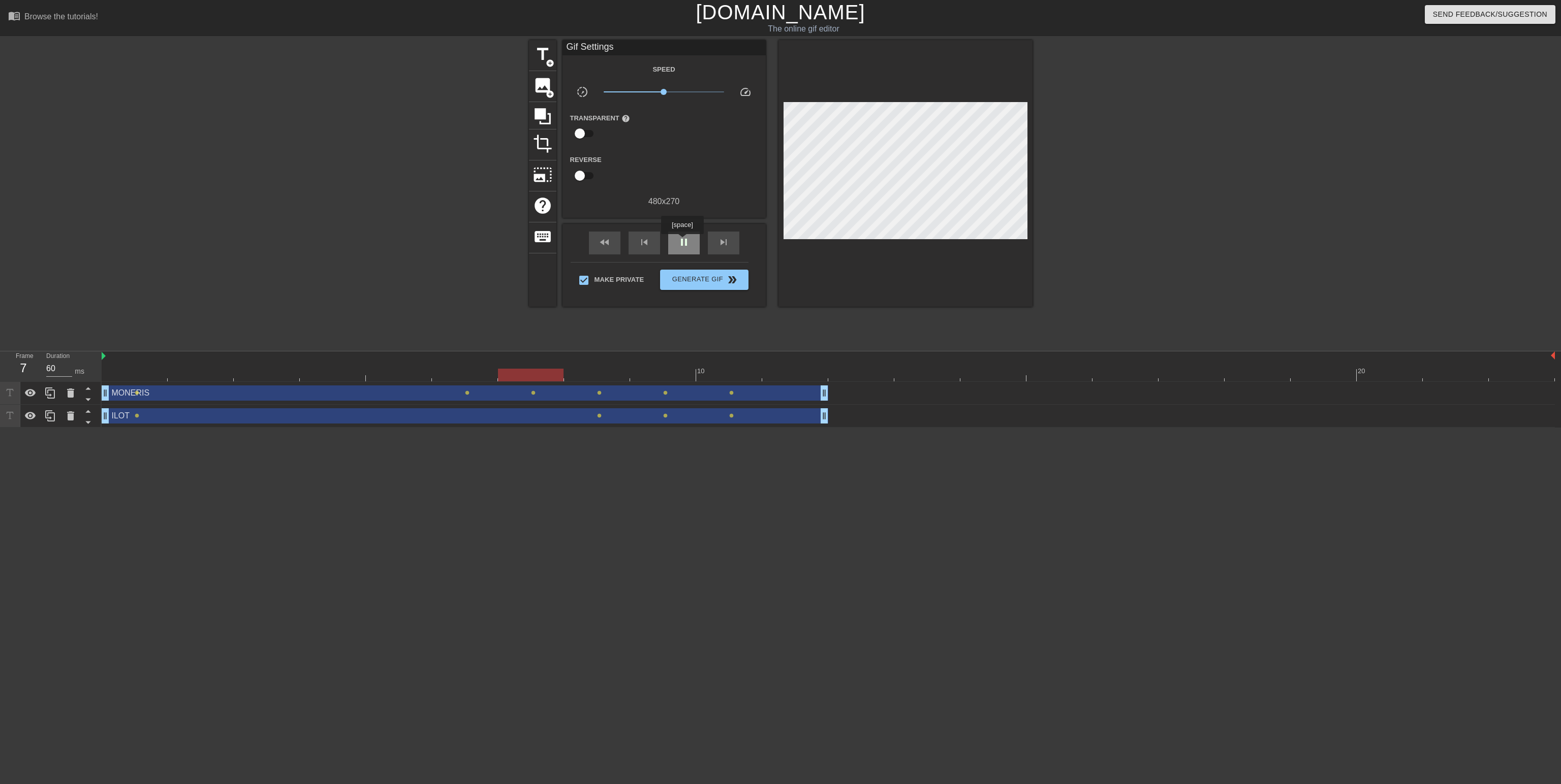
click at [682, 242] on span "pause" at bounding box center [684, 242] width 12 height 12
click at [136, 391] on span "lens" at bounding box center [137, 393] width 4 height 4
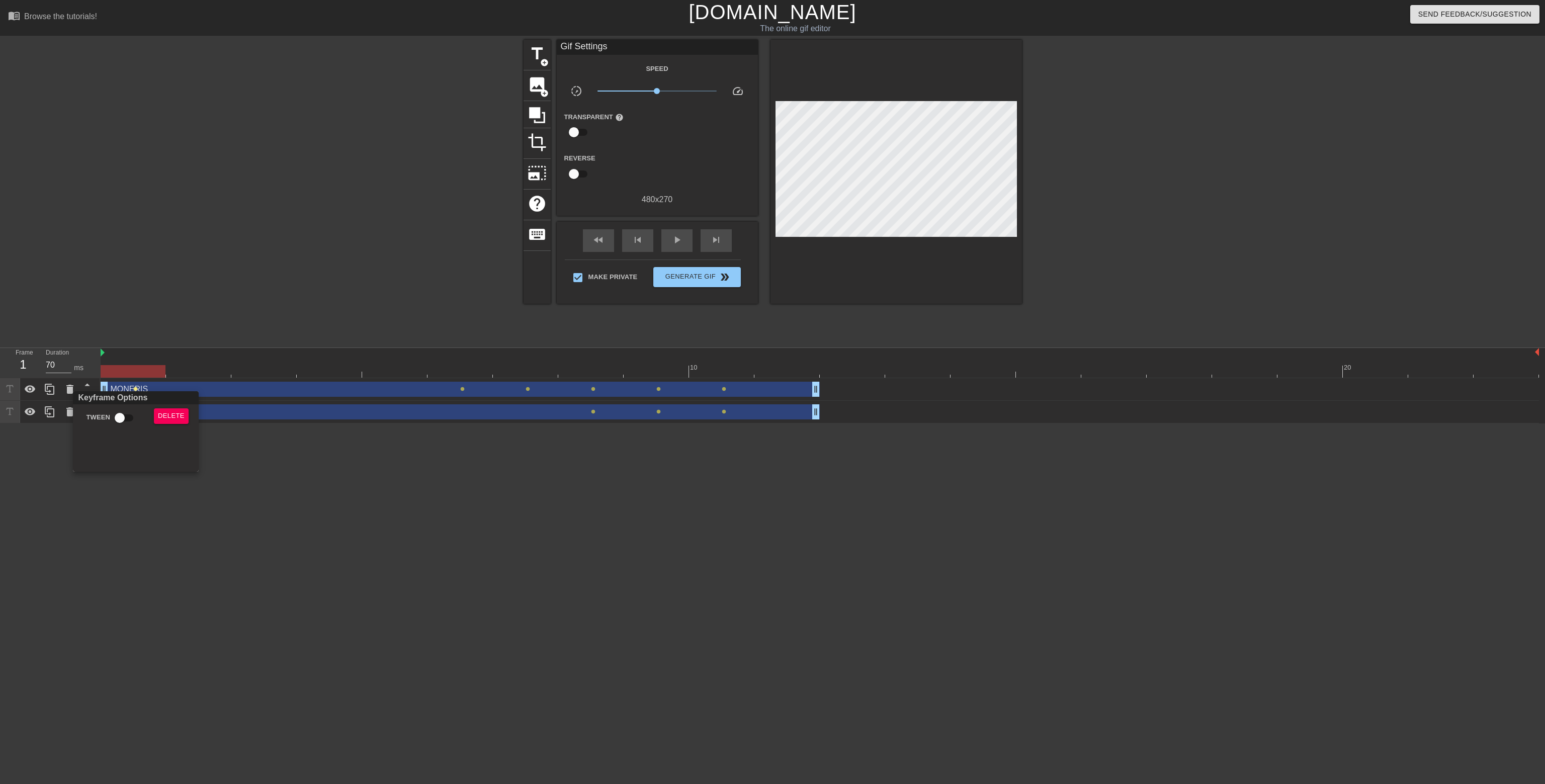
click at [678, 245] on div at bounding box center [772, 392] width 1545 height 784
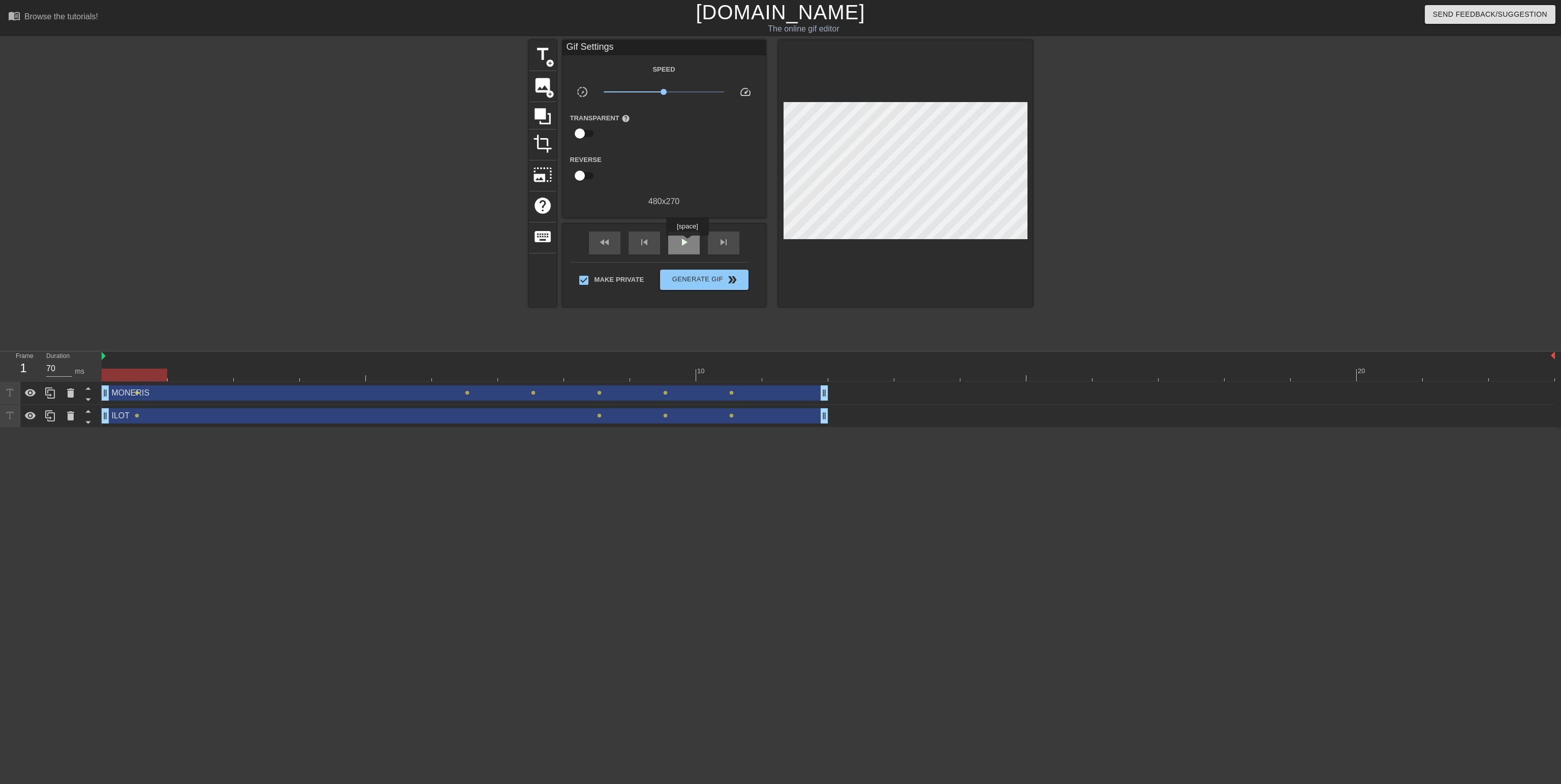
click at [687, 243] on span "play_arrow" at bounding box center [684, 242] width 12 height 12
type input "60"
click at [685, 282] on span "Generate Gif double_arrow" at bounding box center [704, 280] width 80 height 12
